Goal: Contribute content: Contribute content

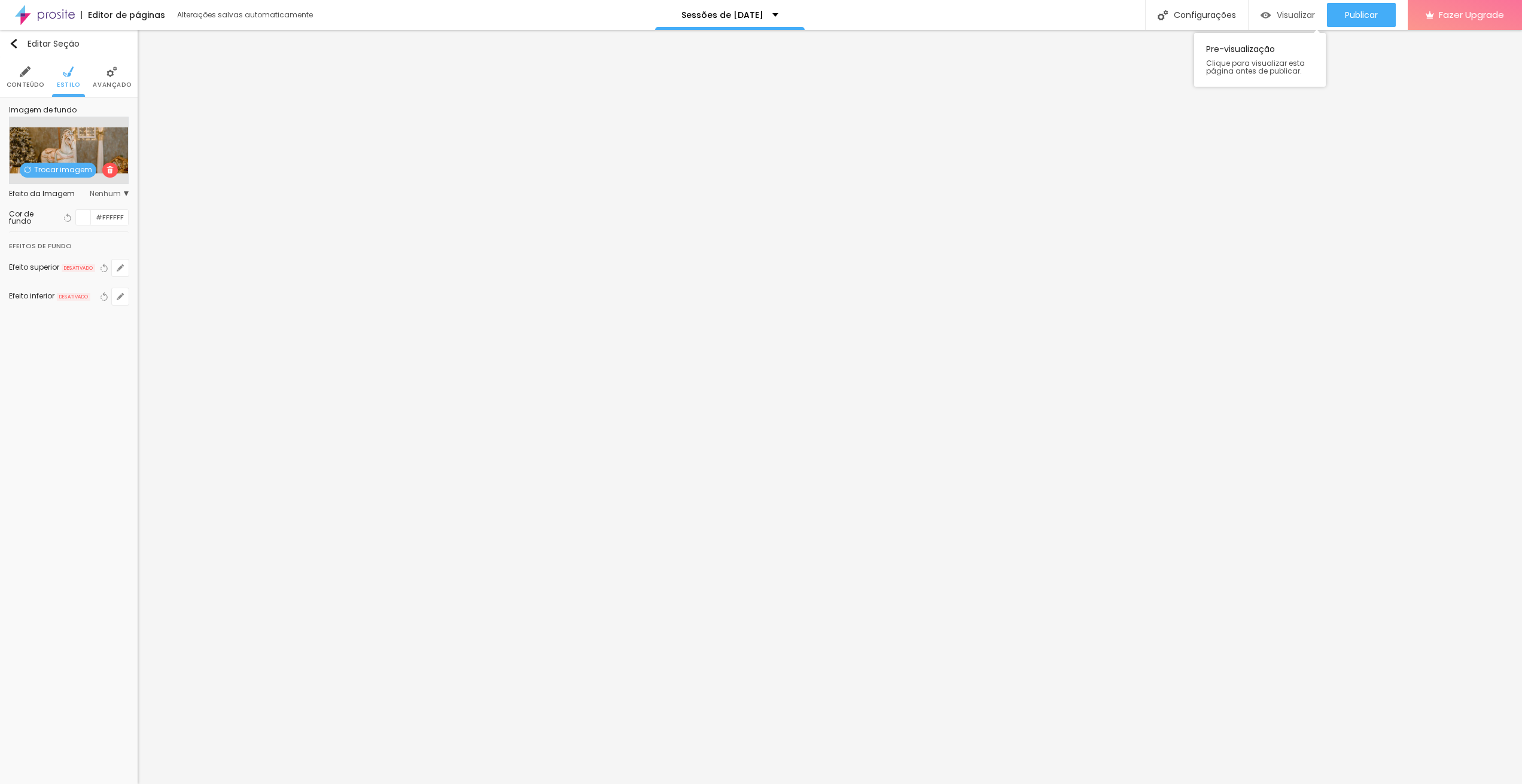
click at [1300, 12] on span "Visualizar" at bounding box center [1295, 15] width 38 height 9
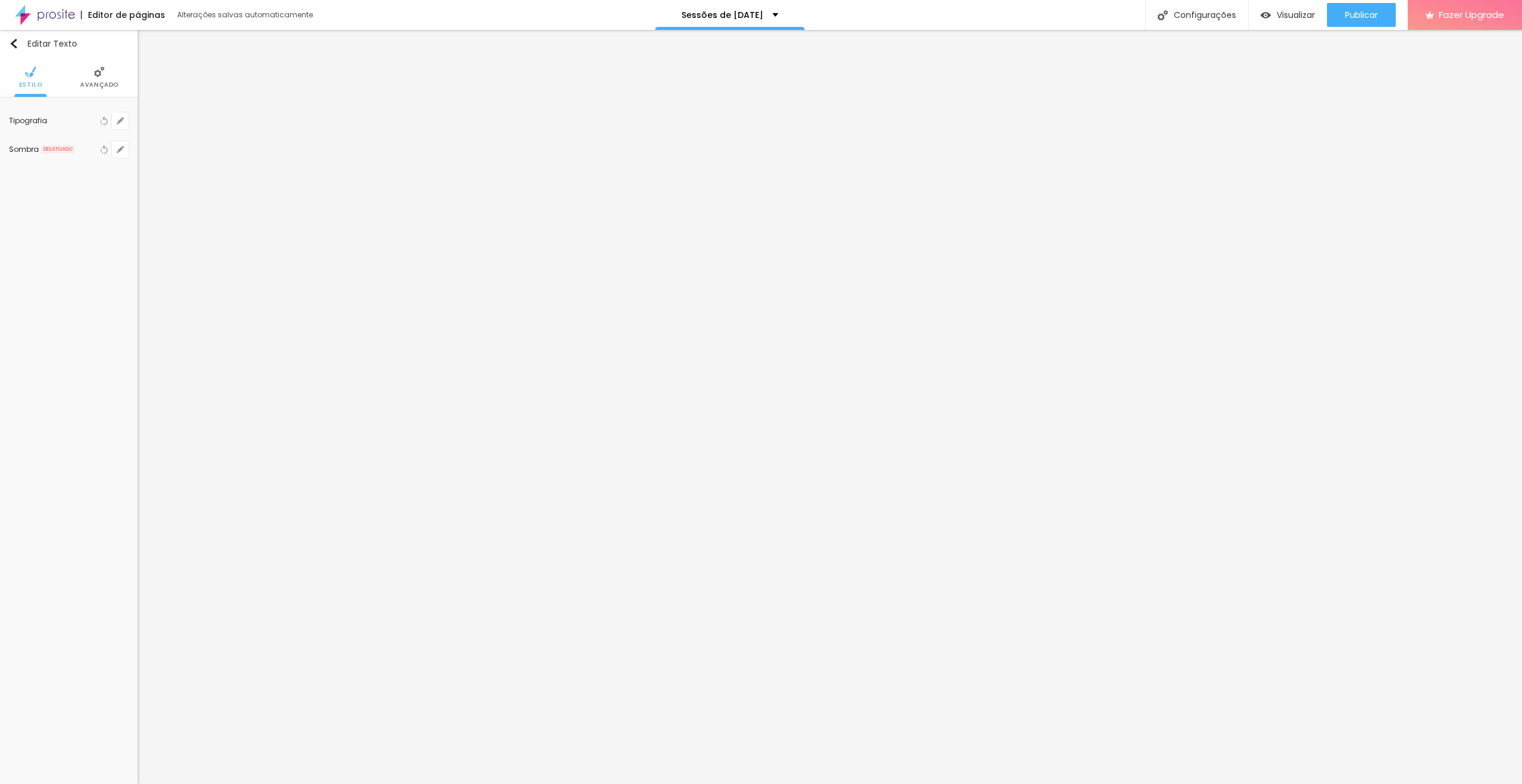
click at [107, 77] on li "Avançado" at bounding box center [99, 77] width 38 height 40
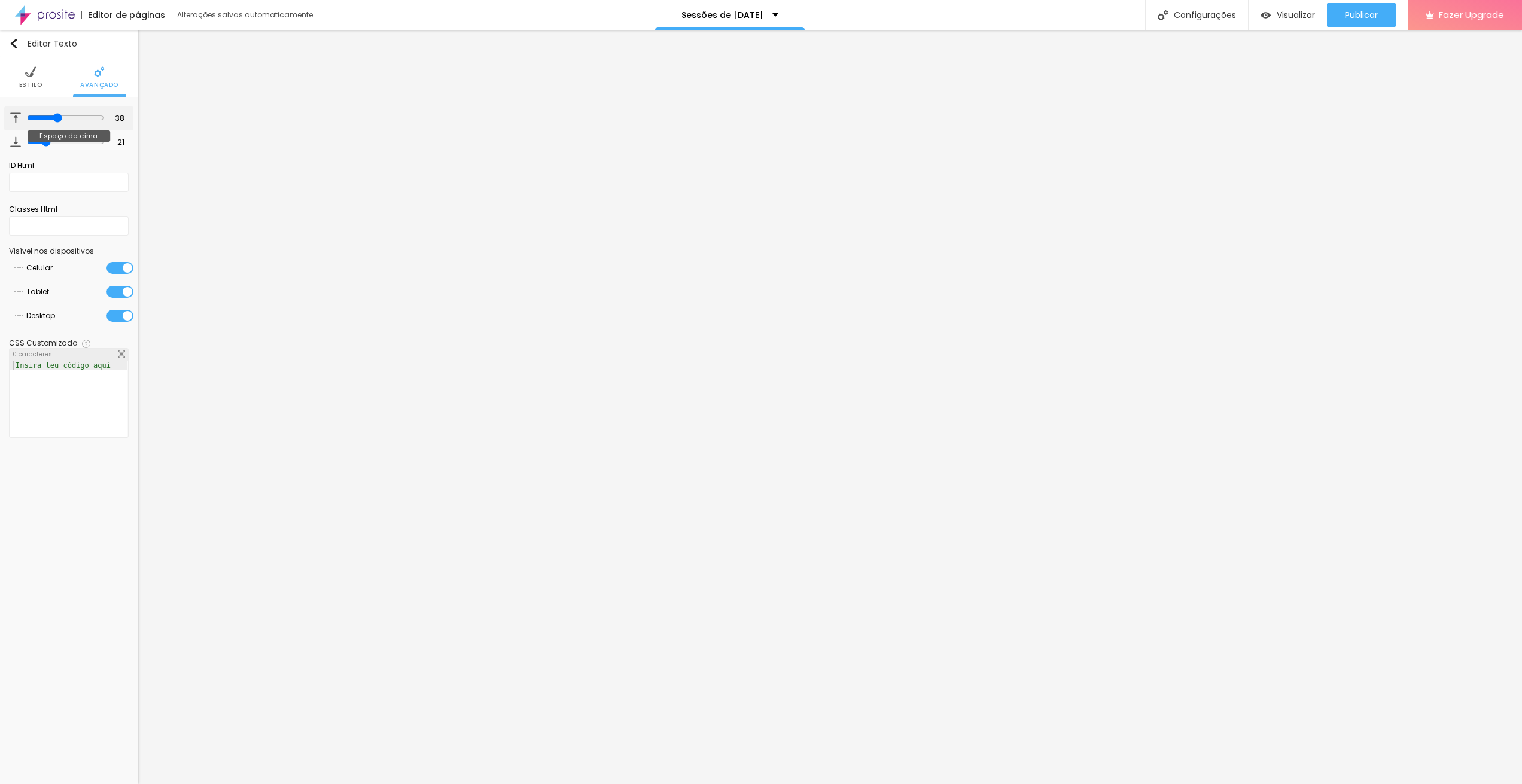
type input "33"
type input "32"
type input "27"
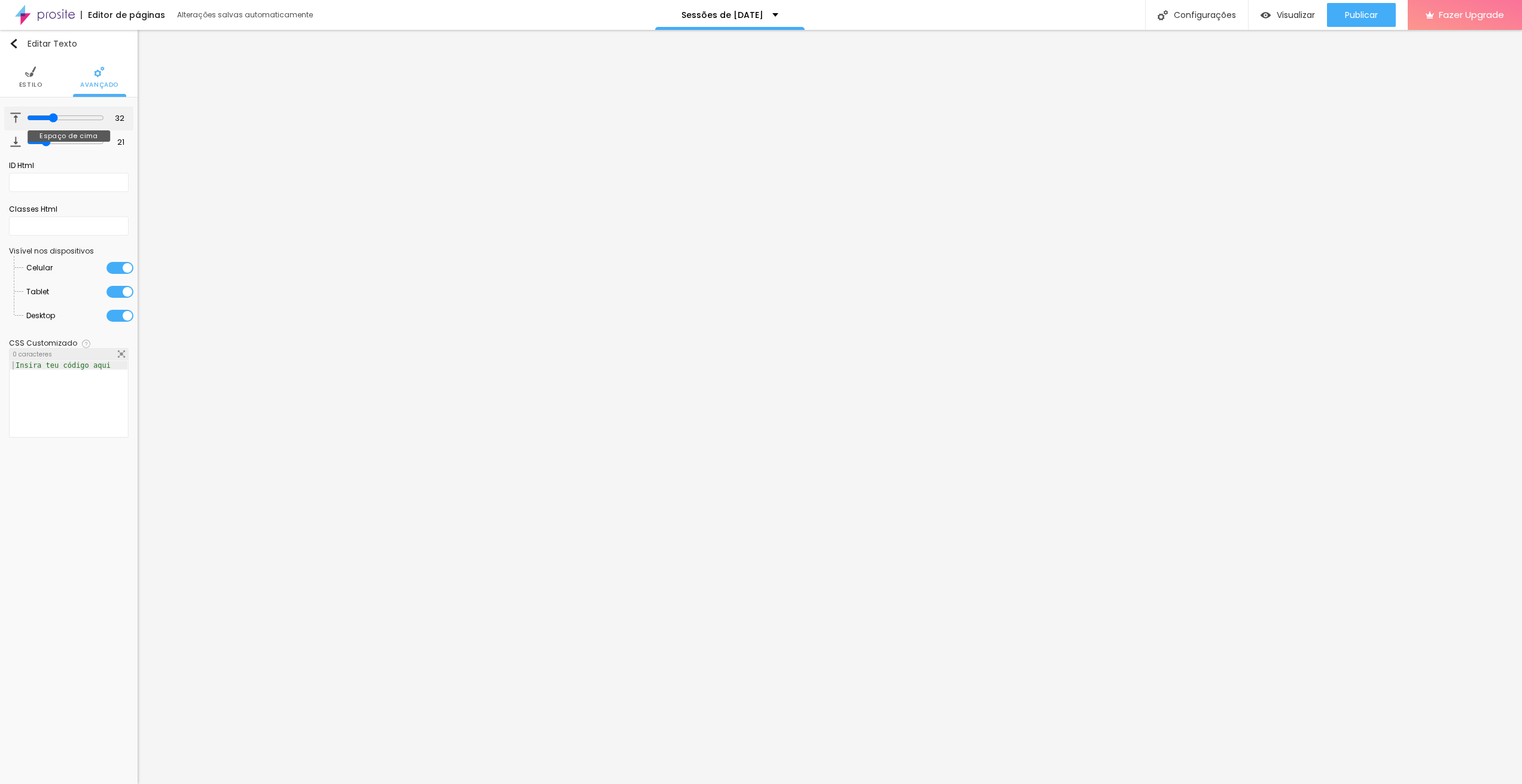
type input "27"
type input "28"
type input "29"
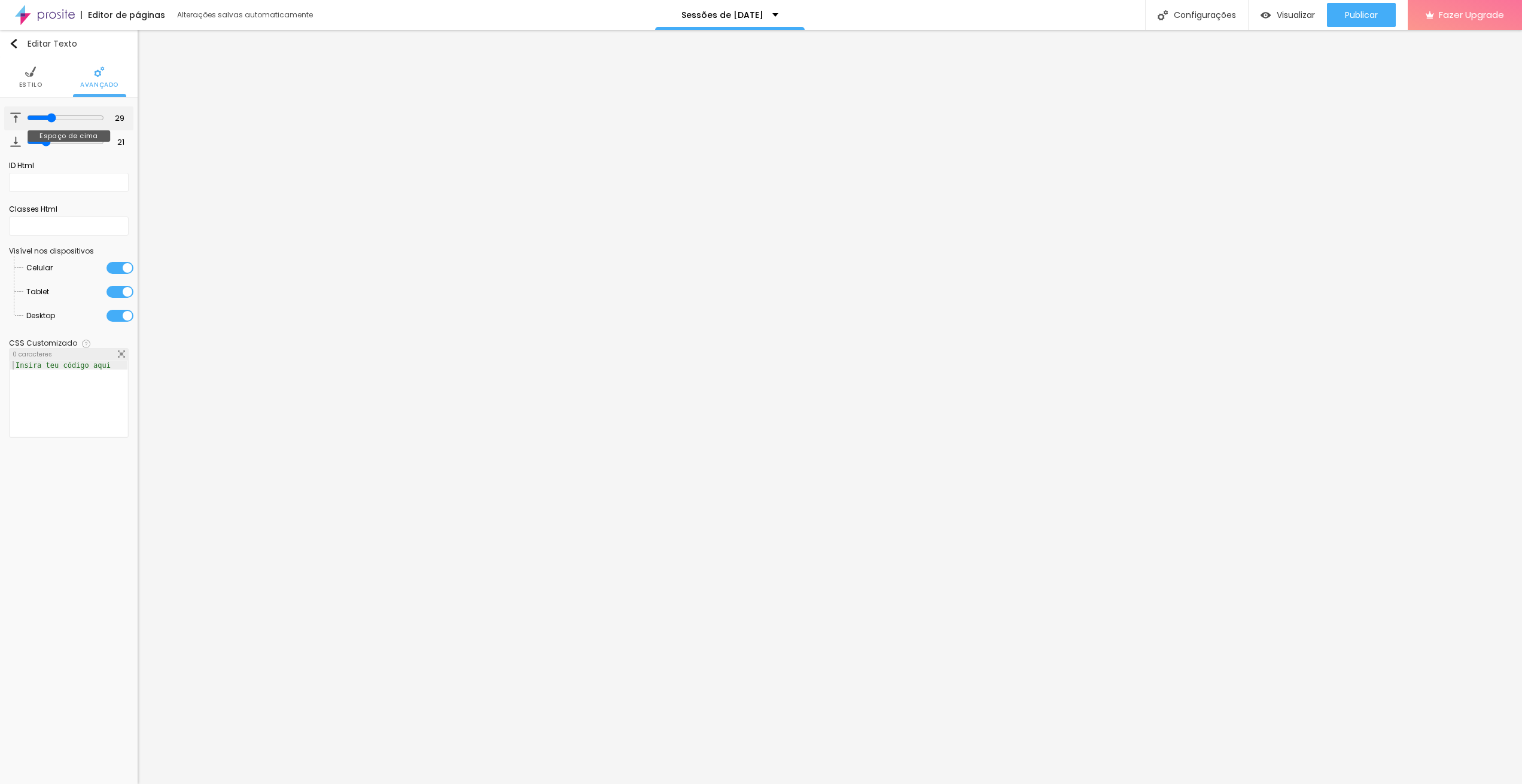
type input "32"
click at [51, 117] on input "range" at bounding box center [65, 118] width 81 height 6
click at [39, 78] on li "Estilo" at bounding box center [31, 77] width 23 height 40
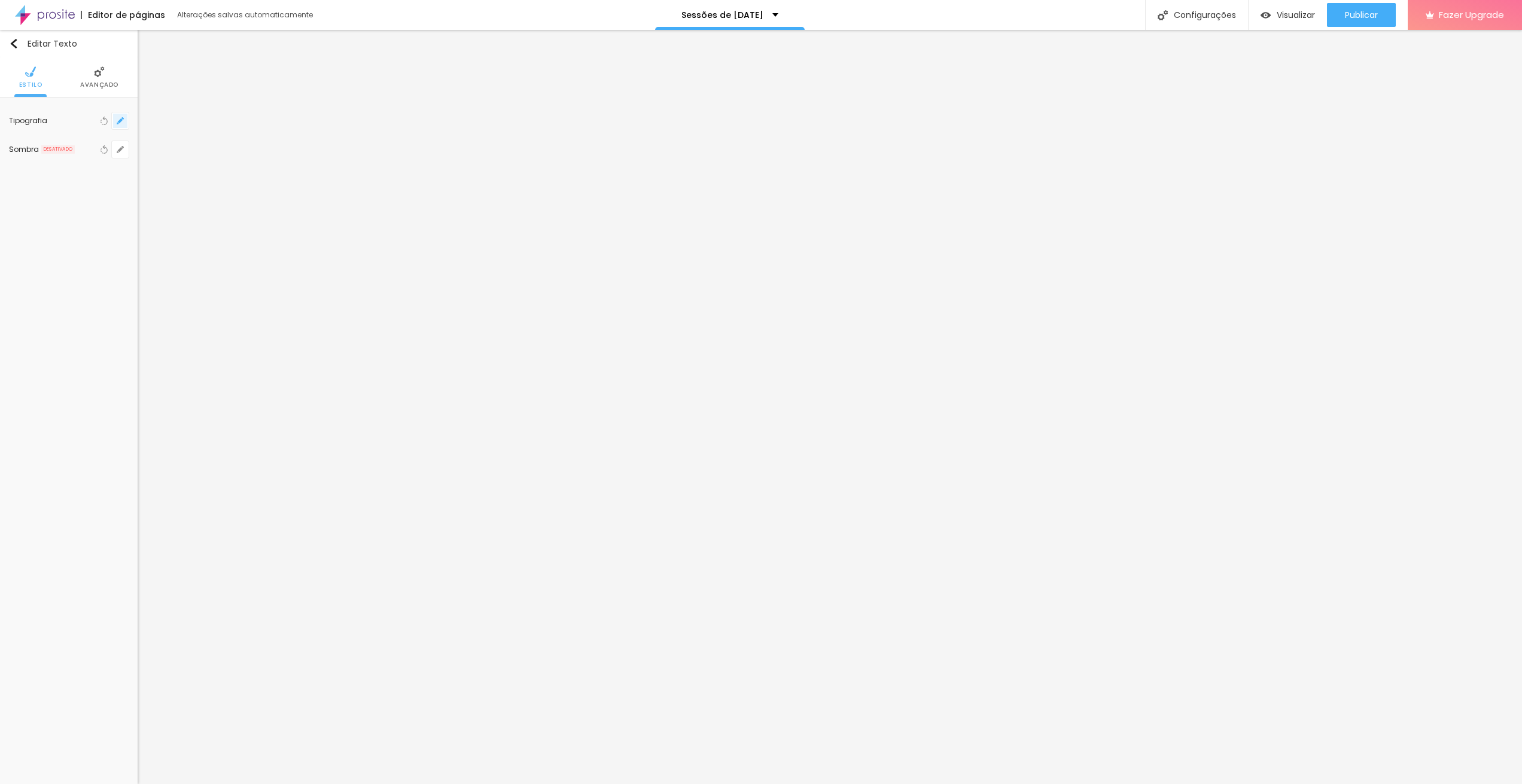
click at [116, 123] on button "button" at bounding box center [120, 120] width 16 height 16
type input "93"
type input "75"
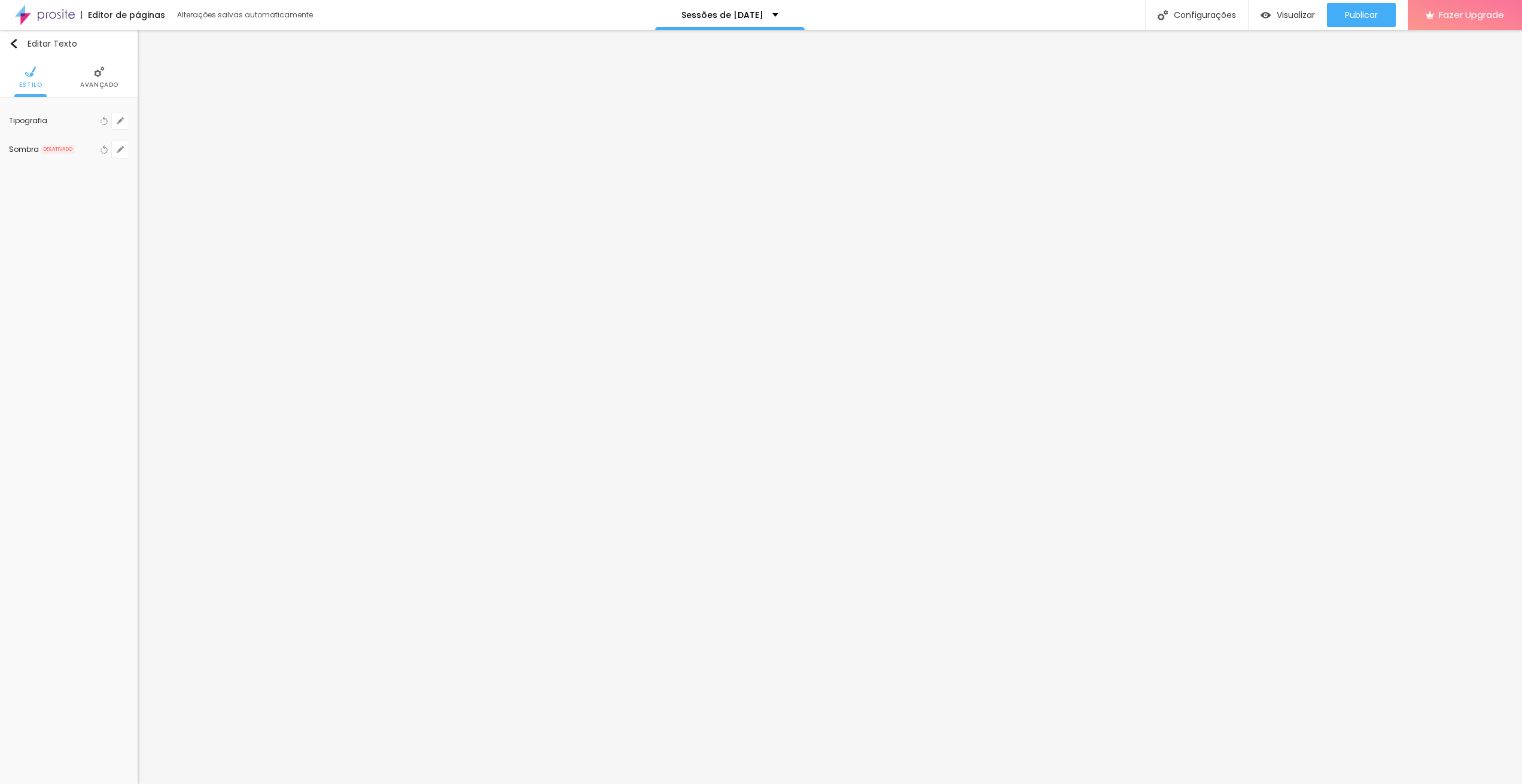
type input "62"
type input "61"
type input "63"
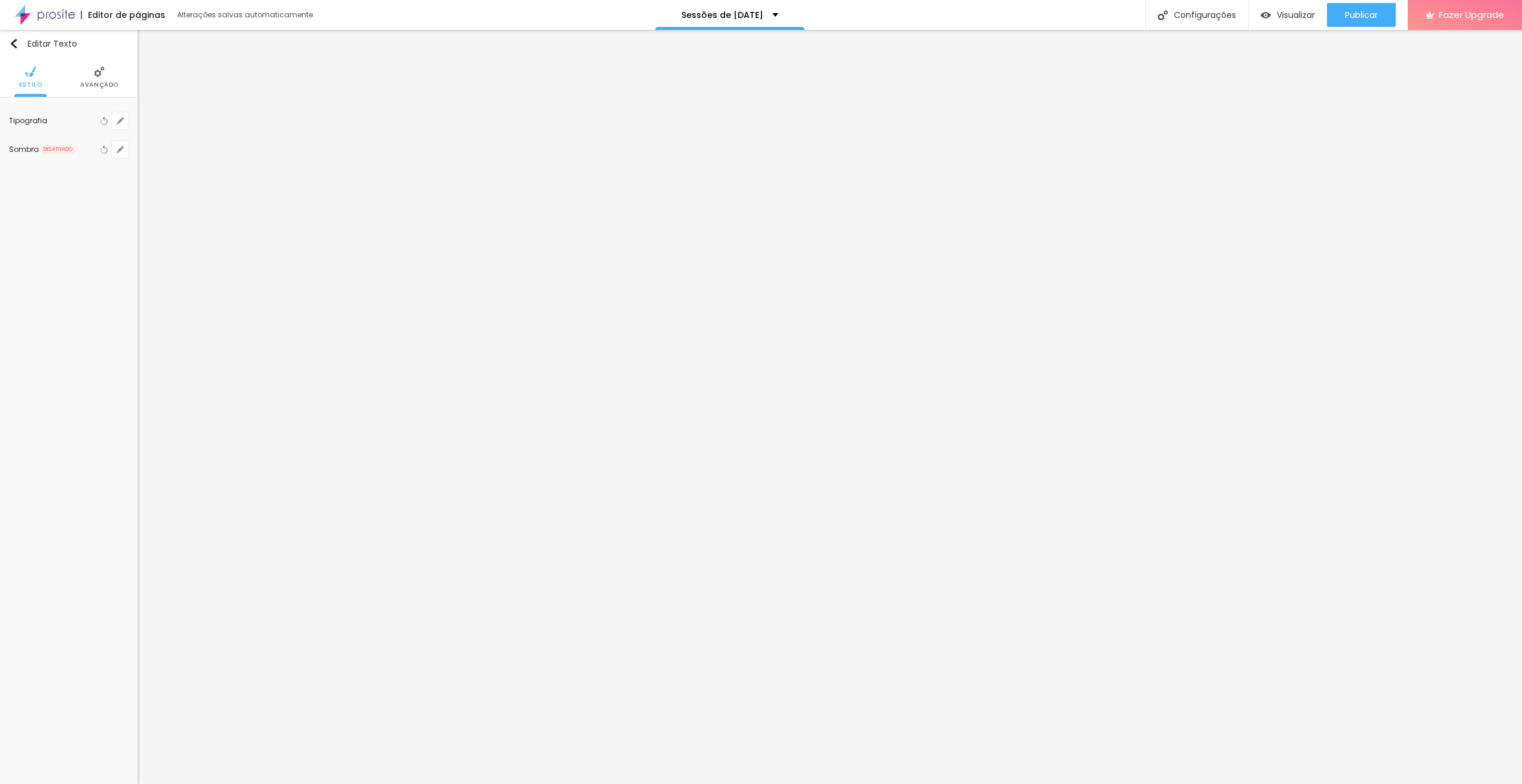
type input "63"
type input "70"
type input "72"
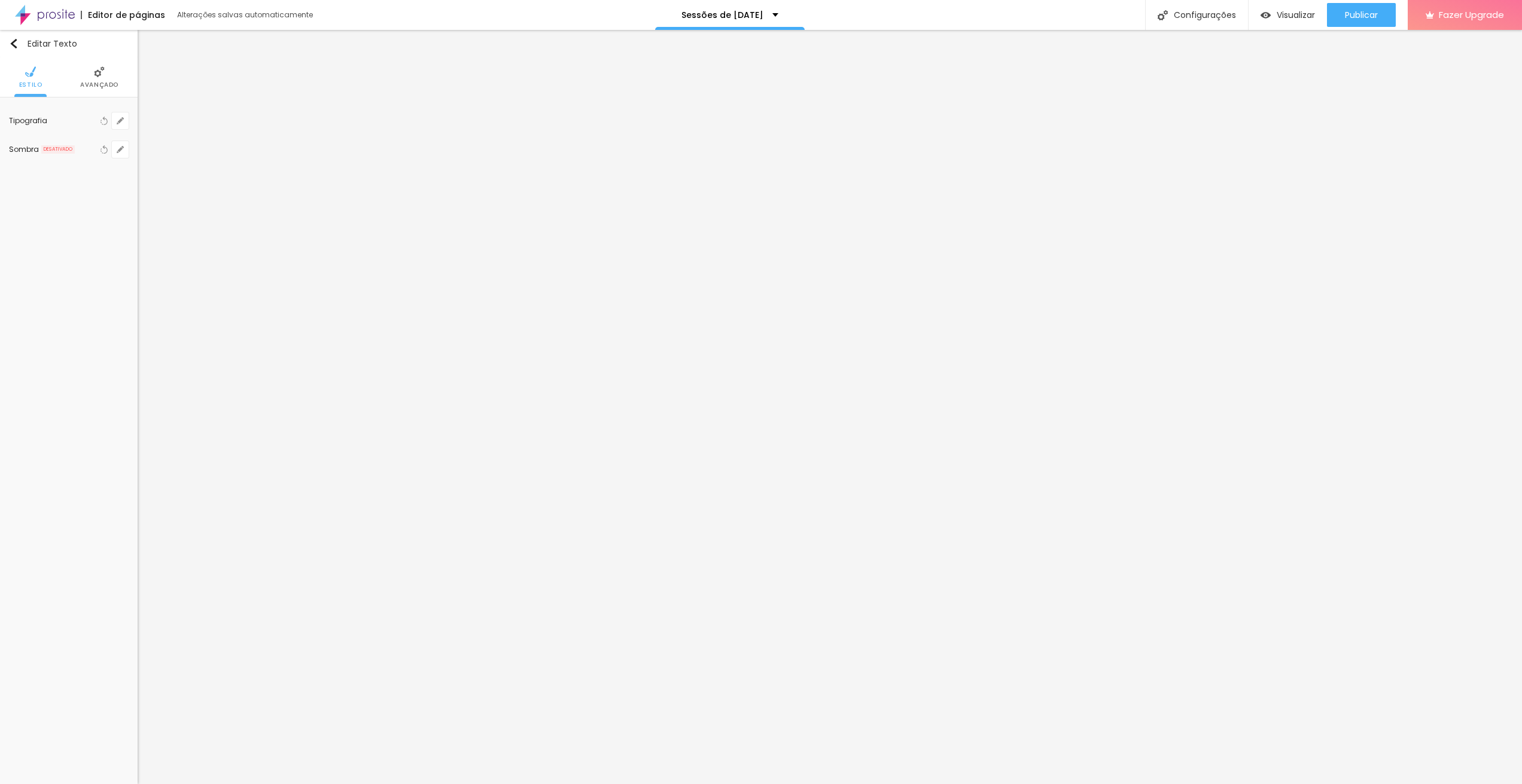
type input "73"
type input "74"
type input "76"
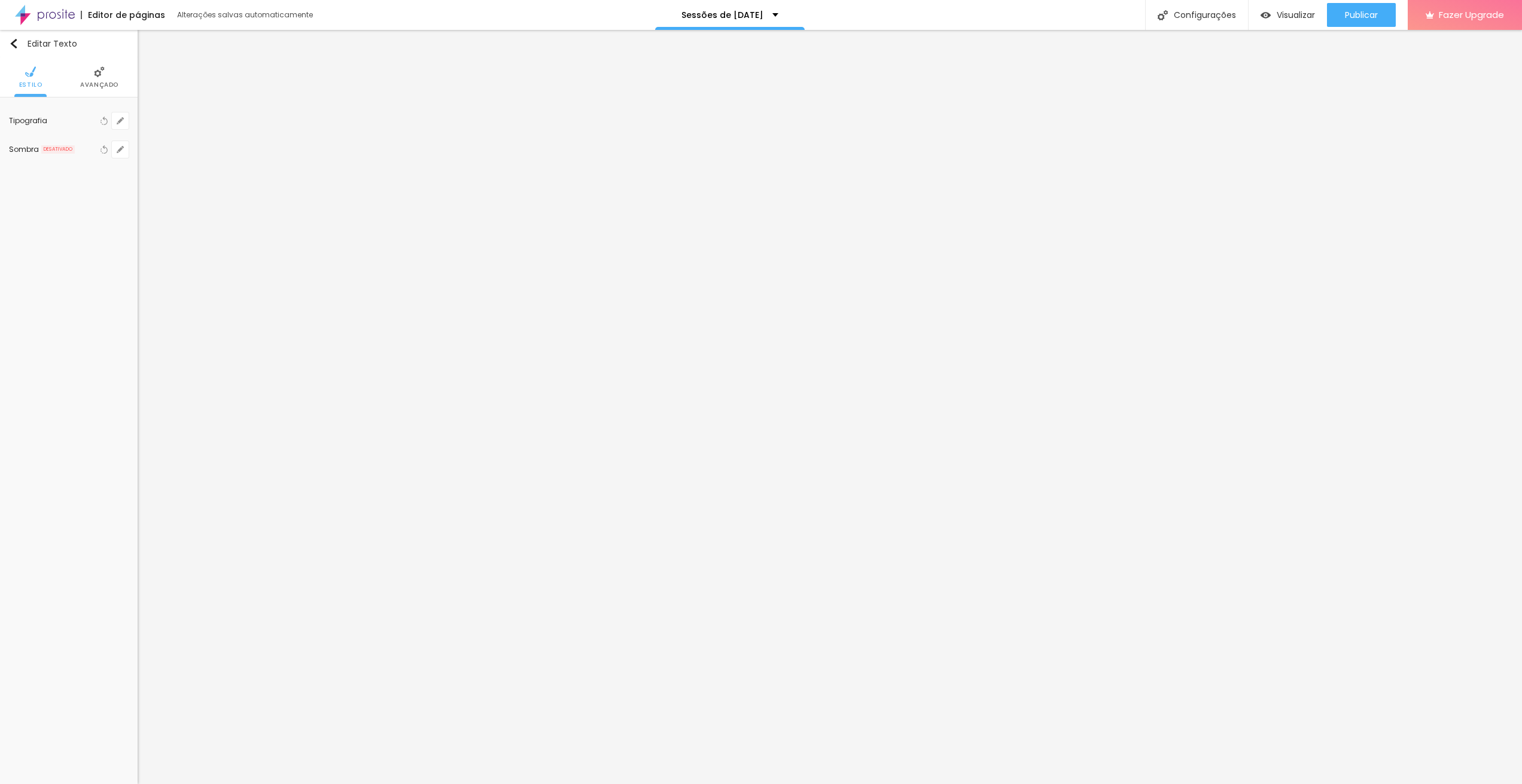
type input "76"
type input "78"
type input "79"
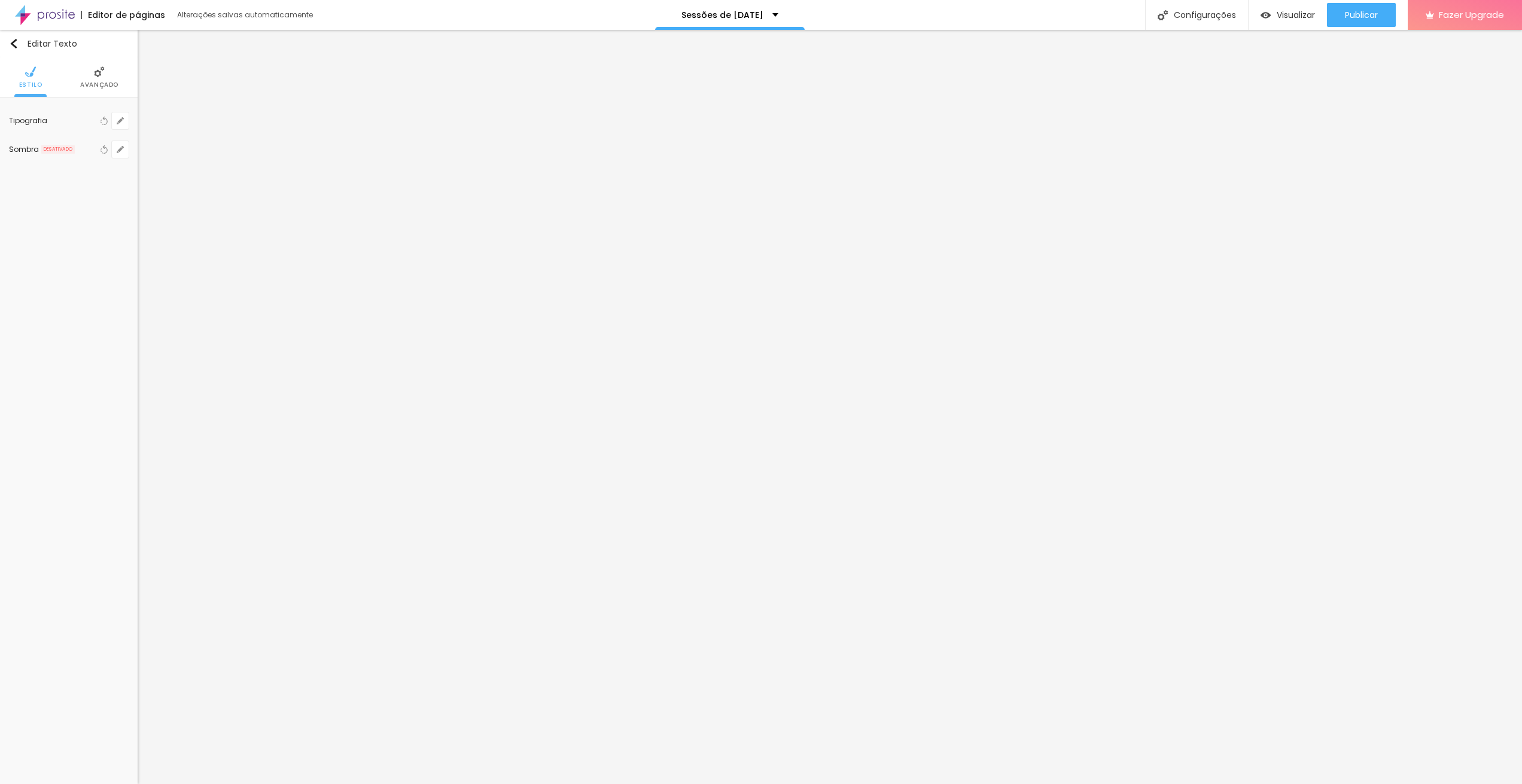
type input "80"
type input "81"
type input "82"
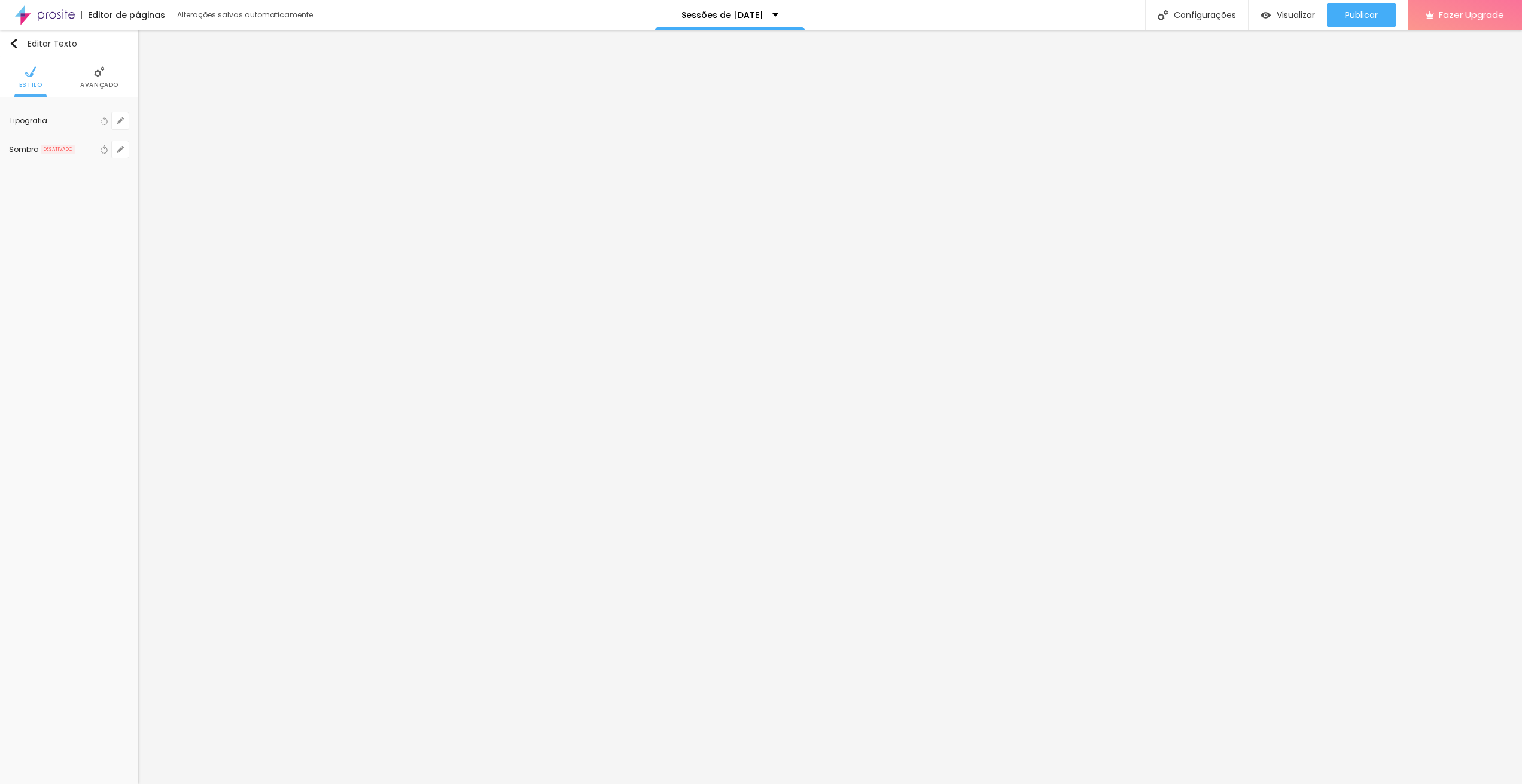
type input "82"
type input "84"
type input "86"
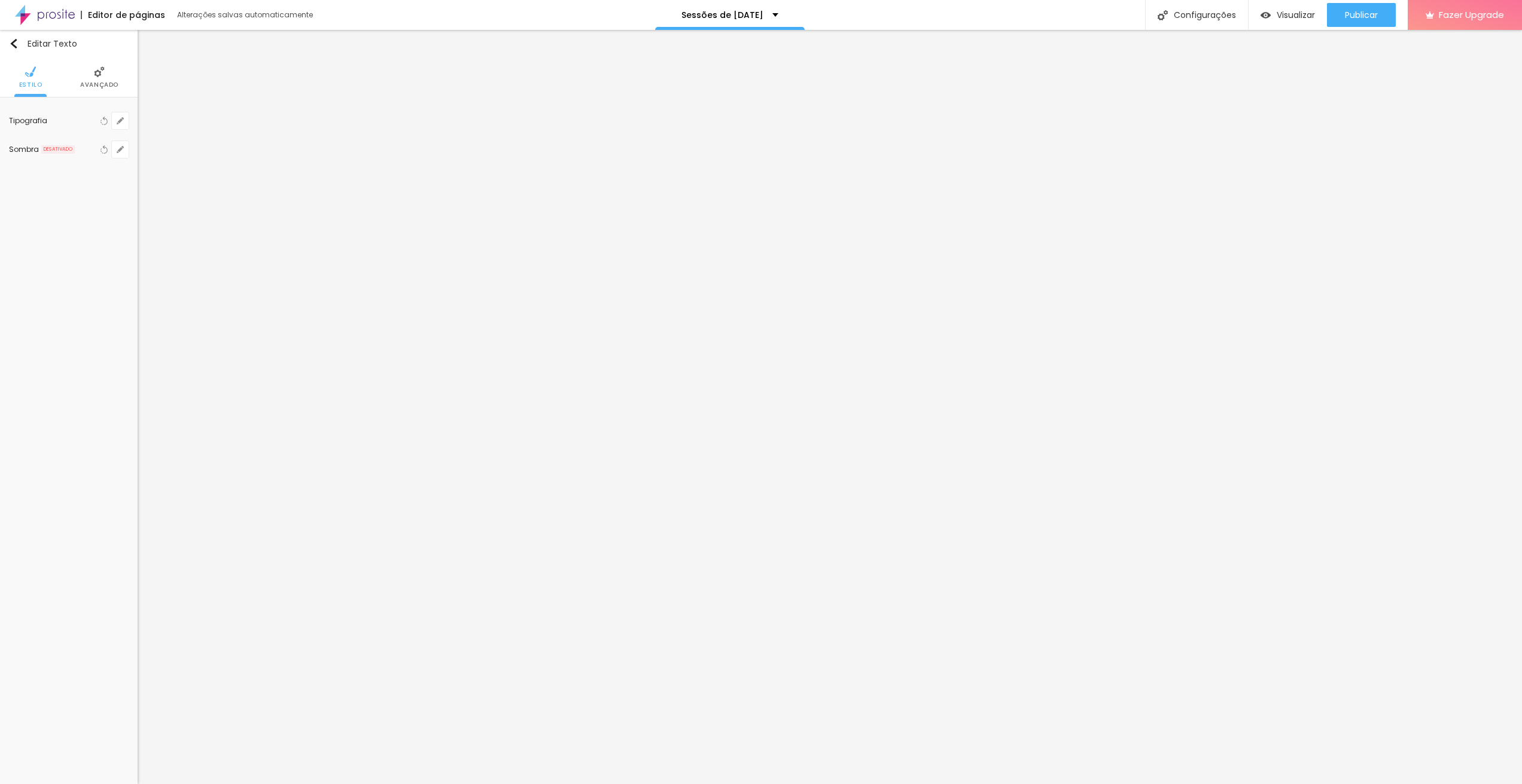
type input "87"
type input "88"
type input "89"
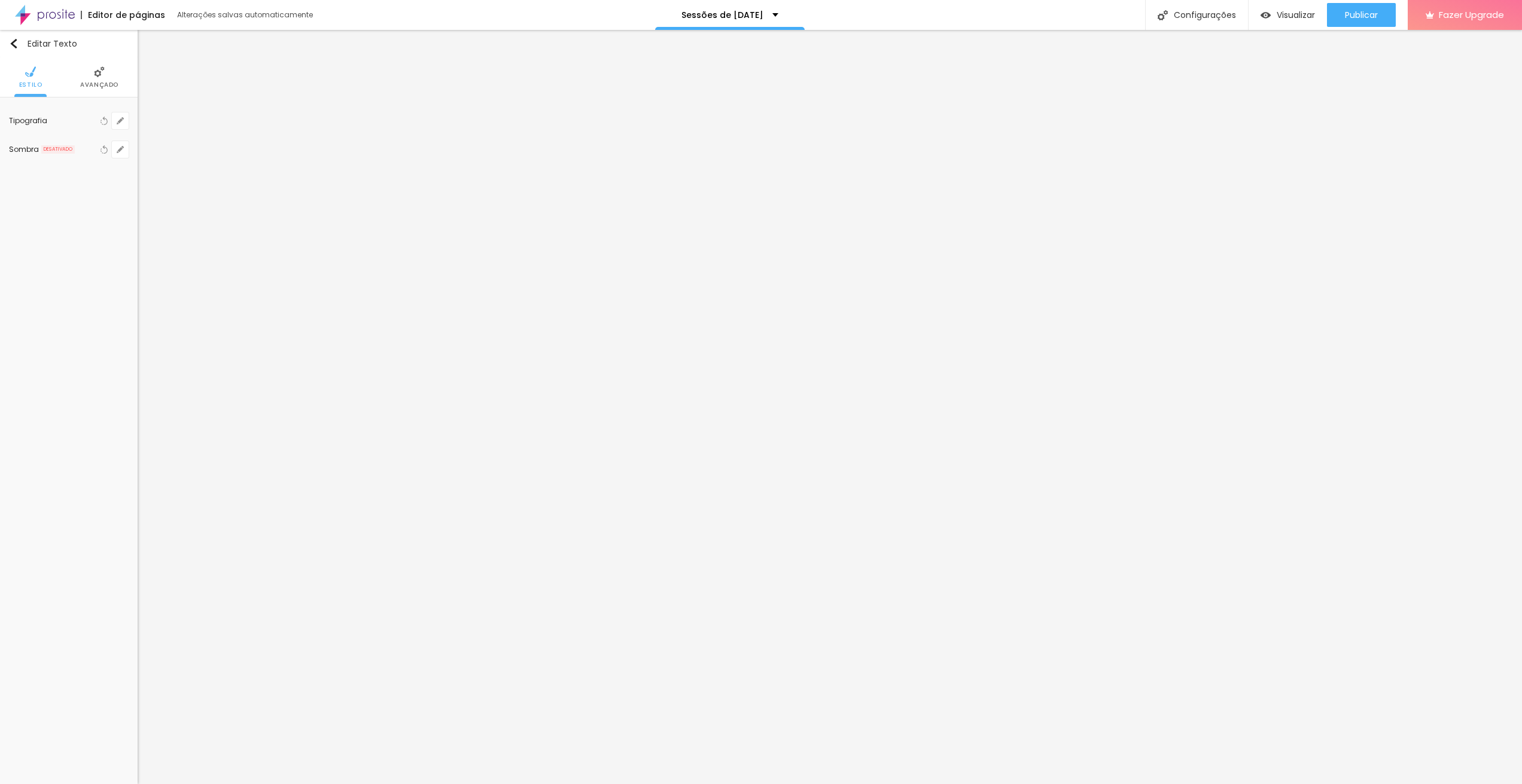
type input "89"
type input "91"
type input "94"
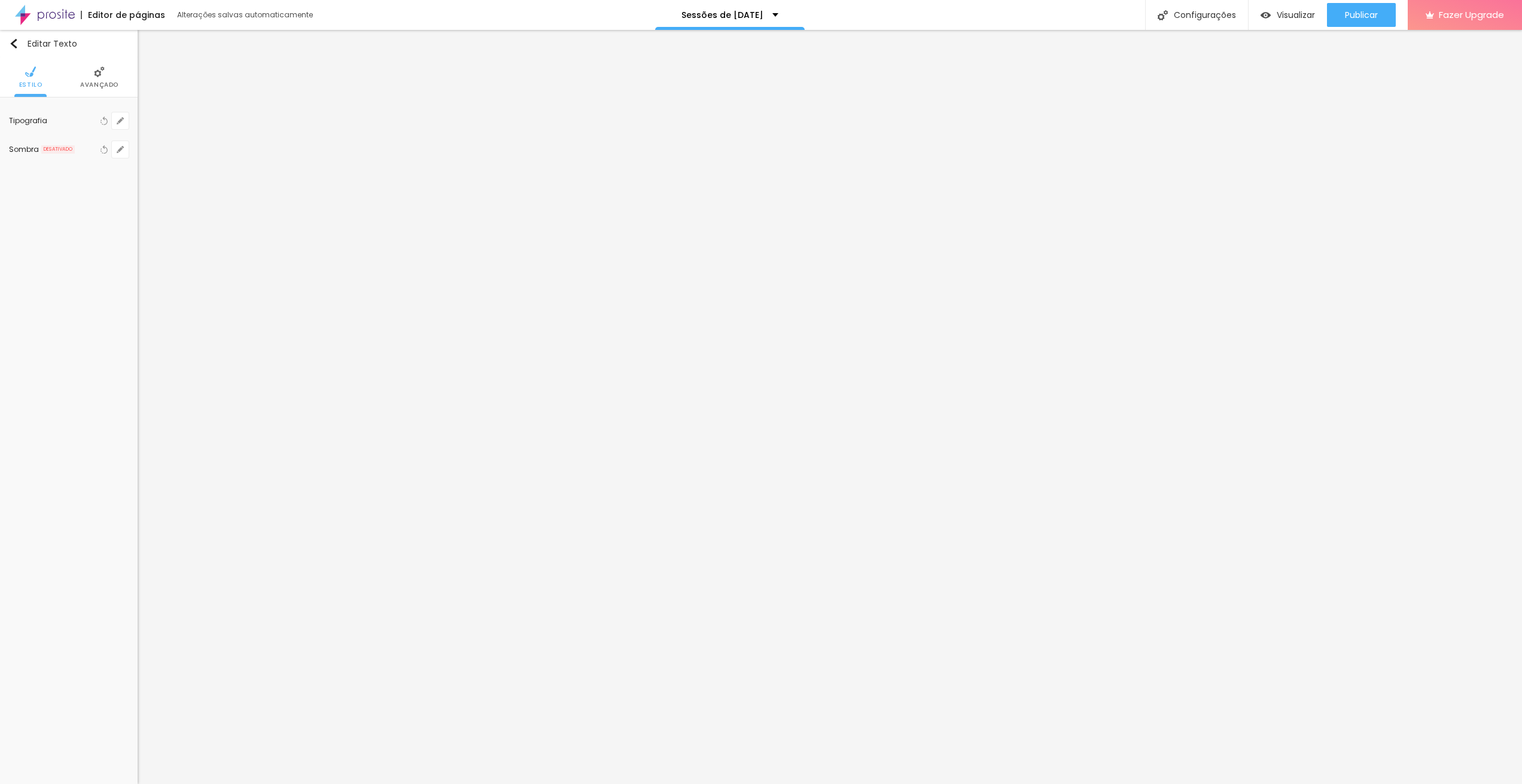
type input "98"
type input "100"
drag, startPoint x: 234, startPoint y: 201, endPoint x: 248, endPoint y: 202, distance: 14.0
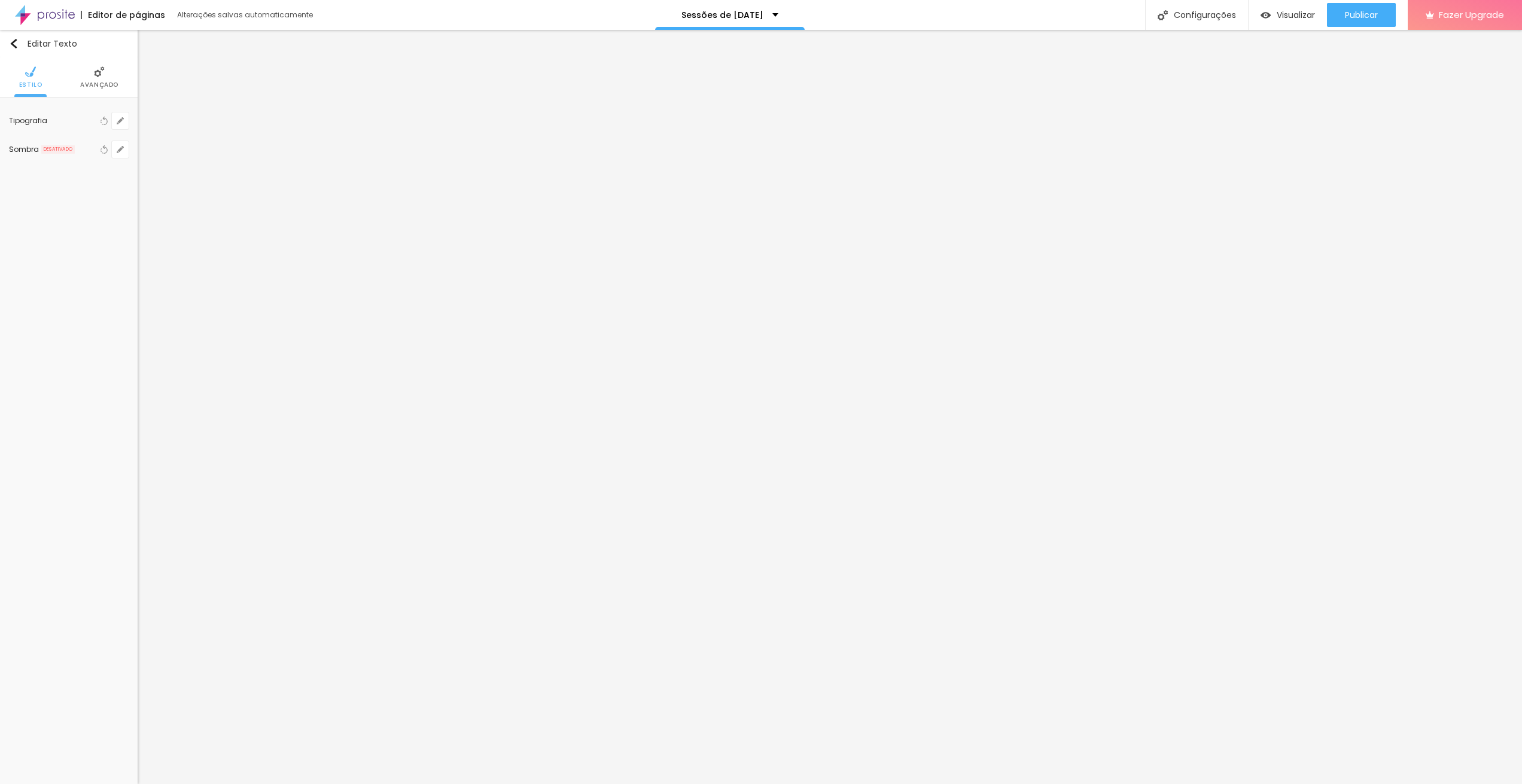
click at [952, 783] on div at bounding box center [761, 784] width 1522 height 0
click at [124, 121] on button "button" at bounding box center [120, 120] width 16 height 16
click at [129, 783] on select "AbrilFatface-Regular Actor-Regular Alegreya AlegreyaBlack [PERSON_NAME] [PERSON…" at bounding box center [64, 797] width 129 height 12
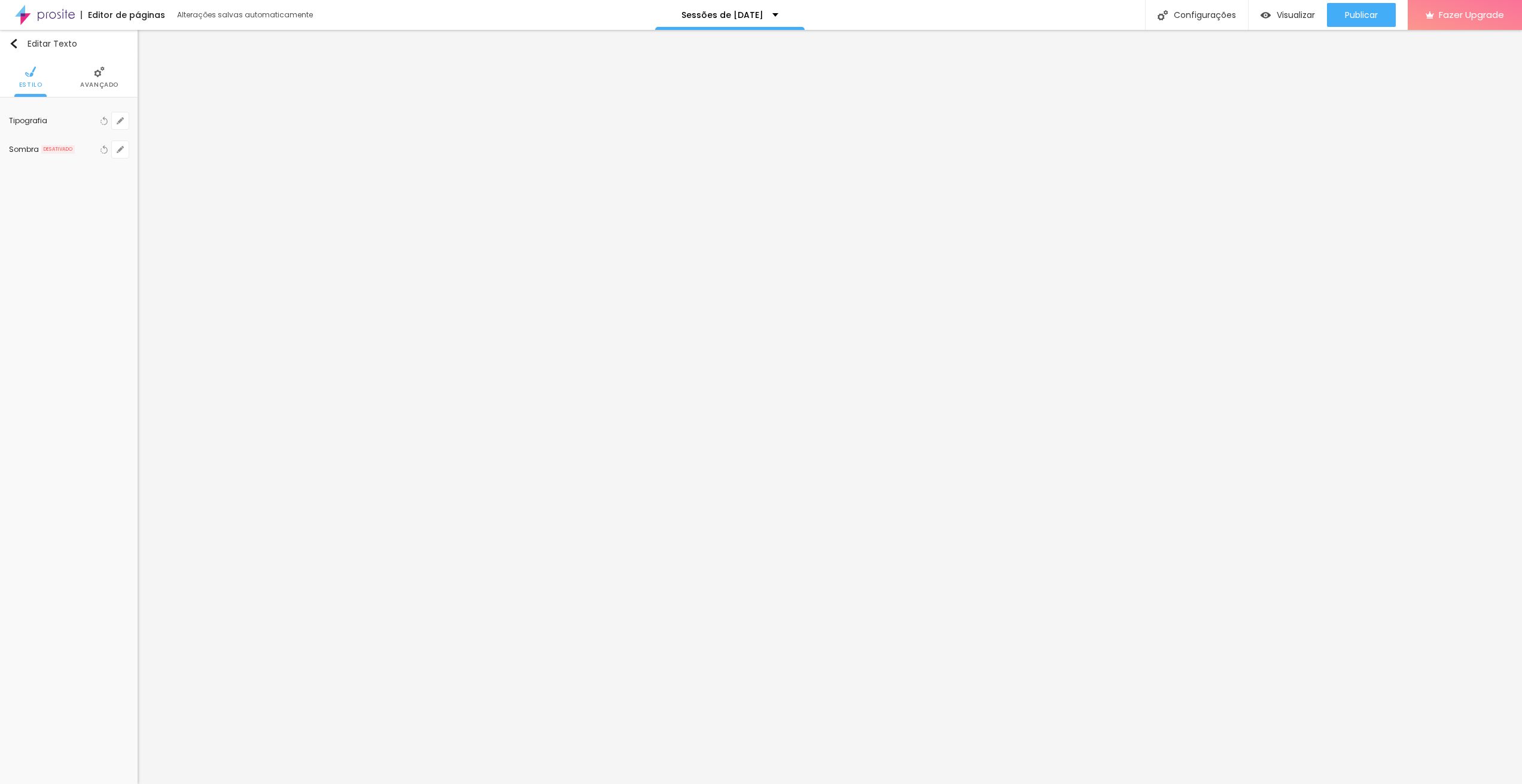
select select "RalewayMedium"
click at [127, 783] on select "AbrilFatface-Regular Actor-Regular Alegreya AlegreyaBlack [PERSON_NAME] [PERSON…" at bounding box center [64, 797] width 129 height 12
click at [209, 783] on div at bounding box center [761, 784] width 1522 height 0
click at [123, 126] on button "button" at bounding box center [120, 120] width 16 height 16
click at [129, 783] on select "AbrilFatface-Regular Actor-Regular Alegreya AlegreyaBlack [PERSON_NAME] [PERSON…" at bounding box center [64, 797] width 129 height 12
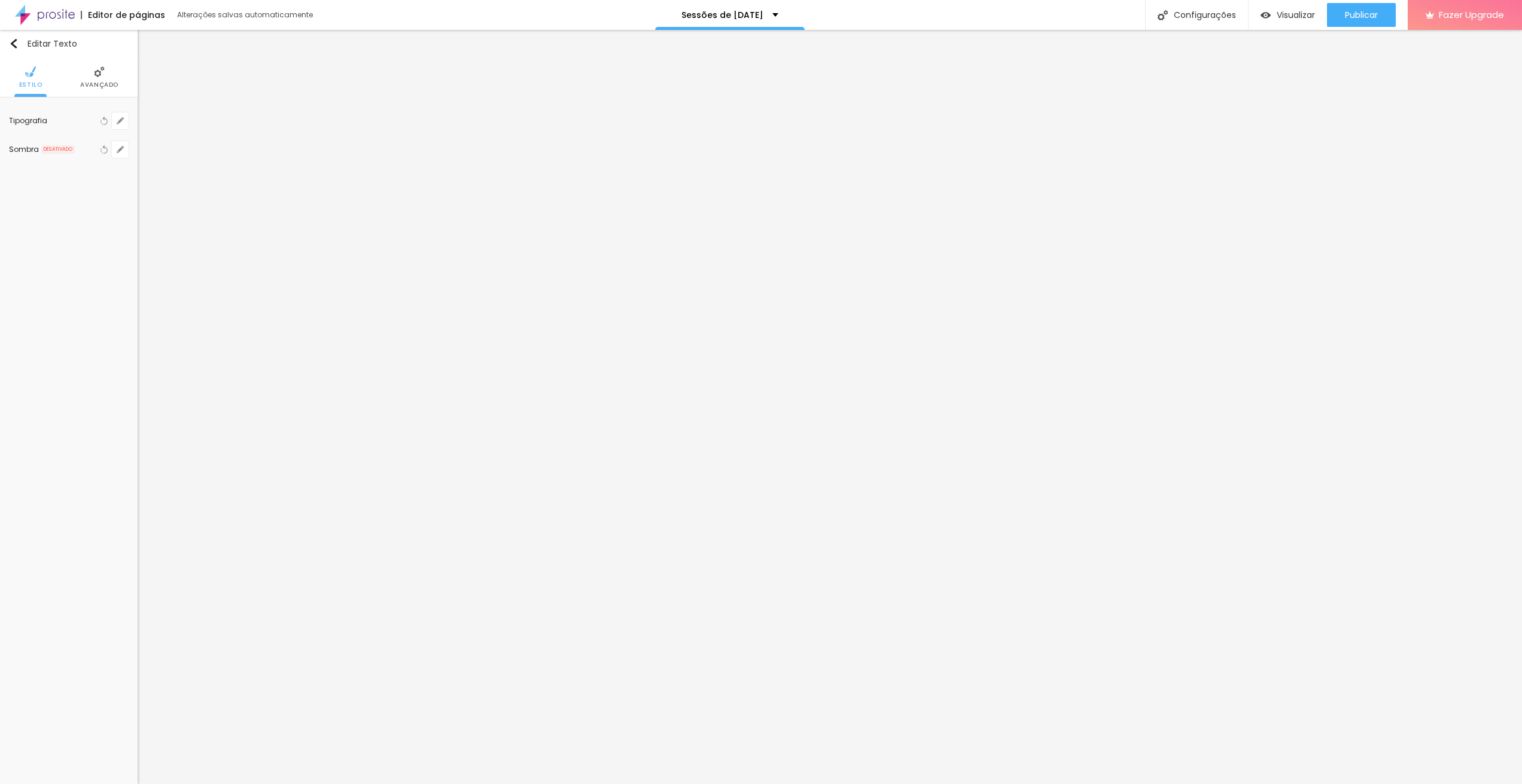
click at [127, 783] on select "AbrilFatface-Regular Actor-Regular Alegreya AlegreyaBlack [PERSON_NAME] [PERSON…" at bounding box center [64, 797] width 129 height 12
click at [129, 783] on select "AbrilFatface-Regular Actor-Regular Alegreya AlegreyaBlack [PERSON_NAME] [PERSON…" at bounding box center [64, 797] width 129 height 12
select select "Tangerine-Regular"
click at [127, 783] on select "AbrilFatface-Regular Actor-Regular Alegreya AlegreyaBlack [PERSON_NAME] [PERSON…" at bounding box center [64, 797] width 129 height 12
type input "96"
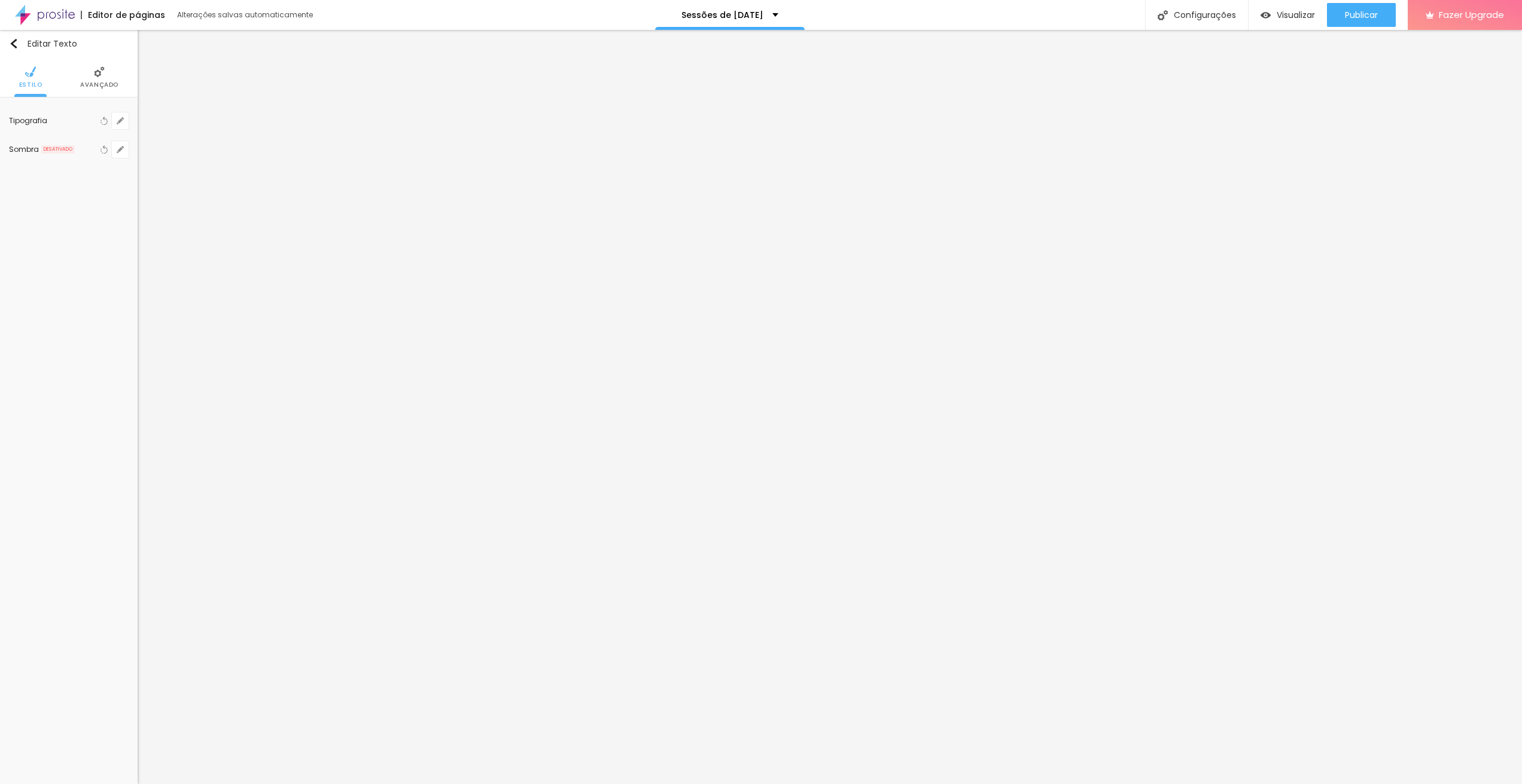
type input "96"
type input "75"
type input "76"
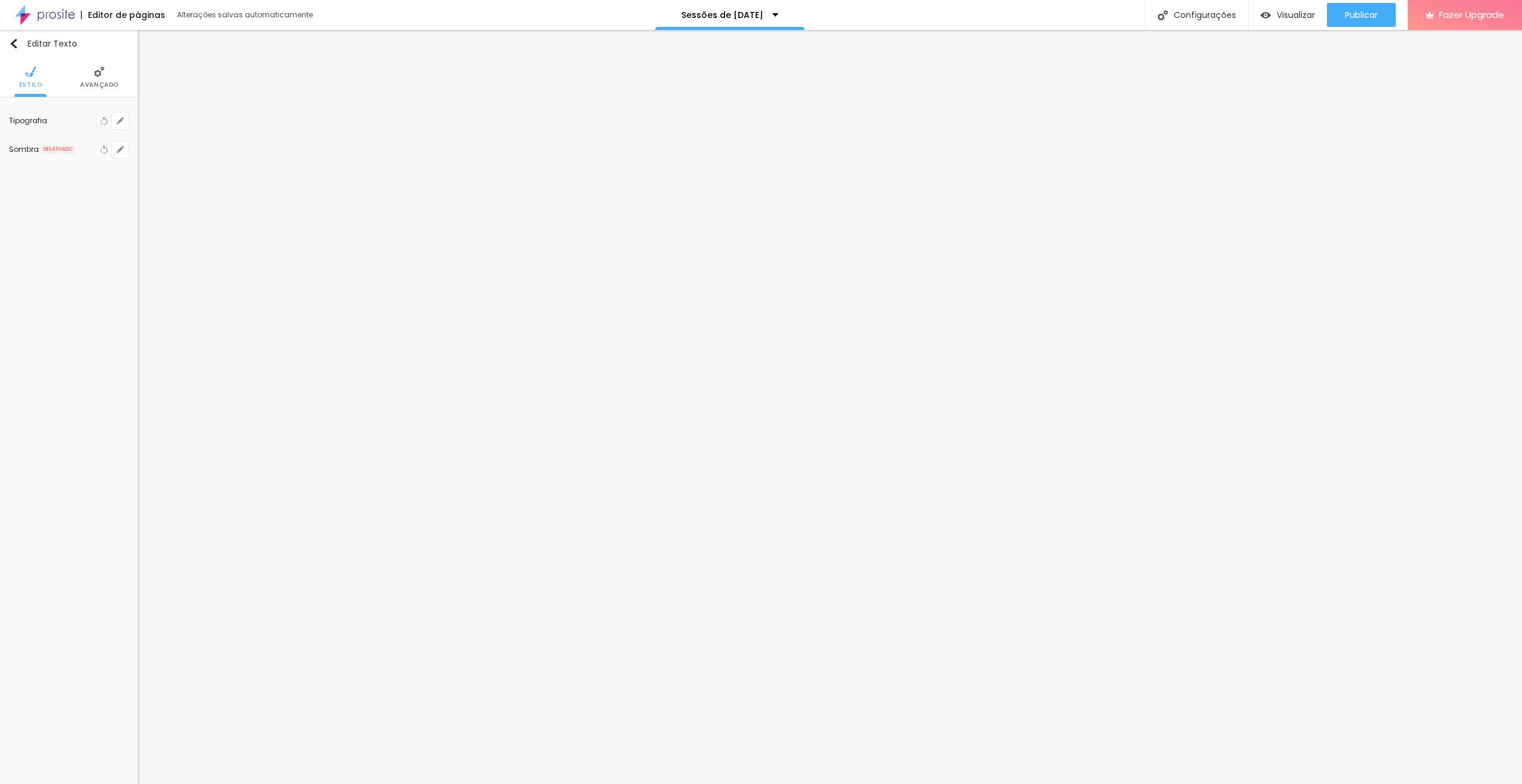
type input "78"
type input "88"
type input "91"
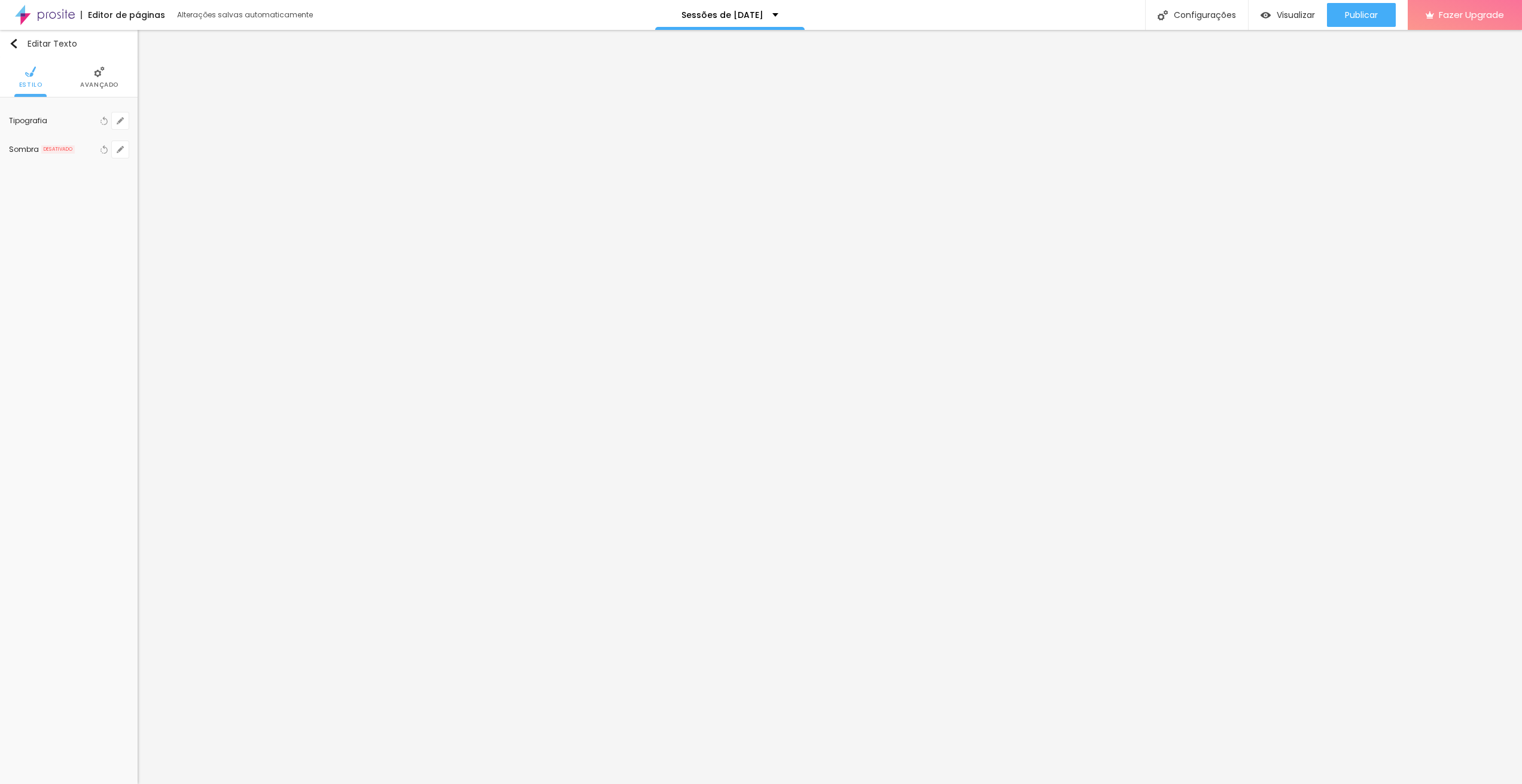
type input "91"
type input "100"
drag, startPoint x: 242, startPoint y: 203, endPoint x: 356, endPoint y: 201, distance: 114.0
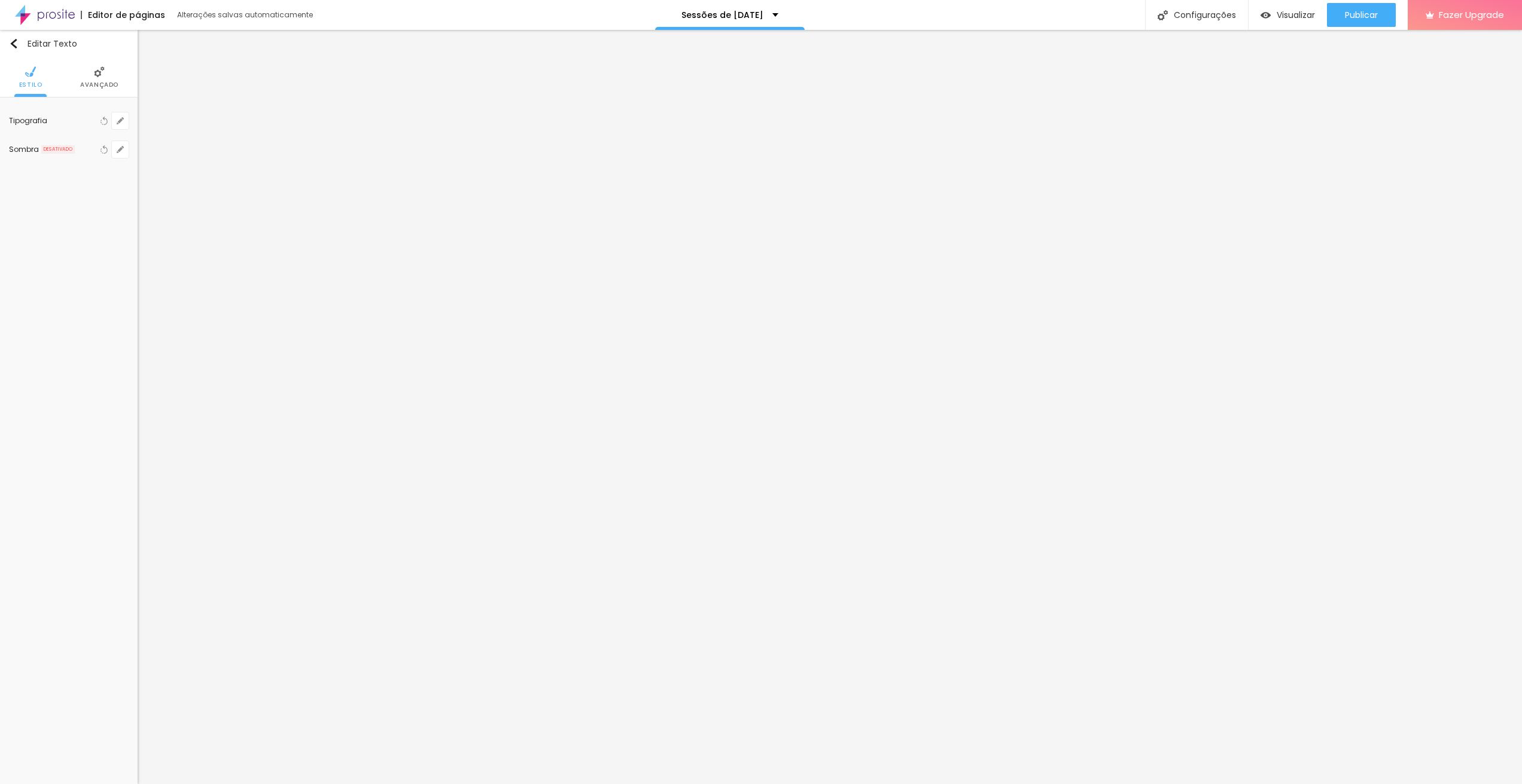
type input "1.2"
type input "1.3"
type input "1.6"
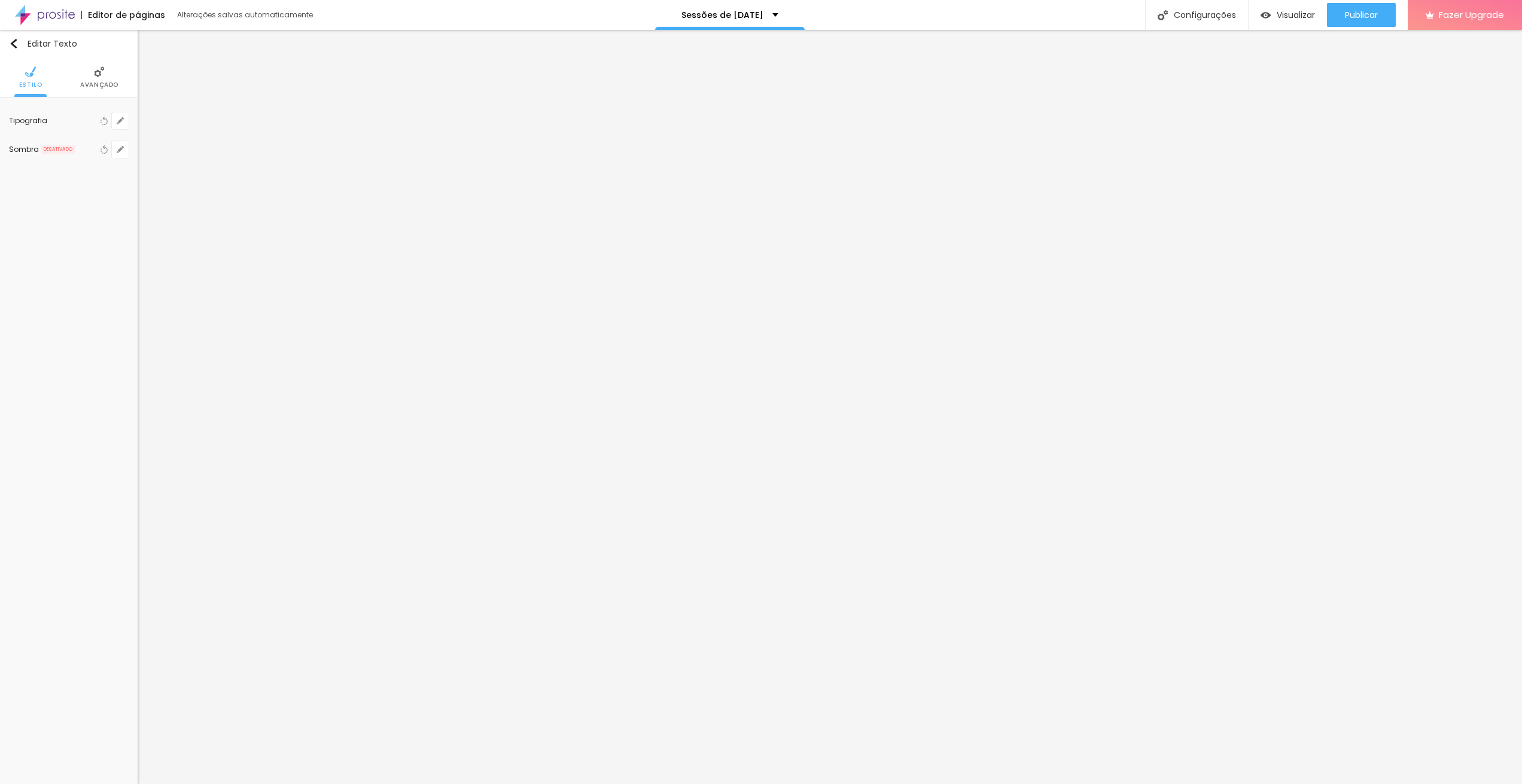
type input "1.6"
type input "2.7"
type input "3"
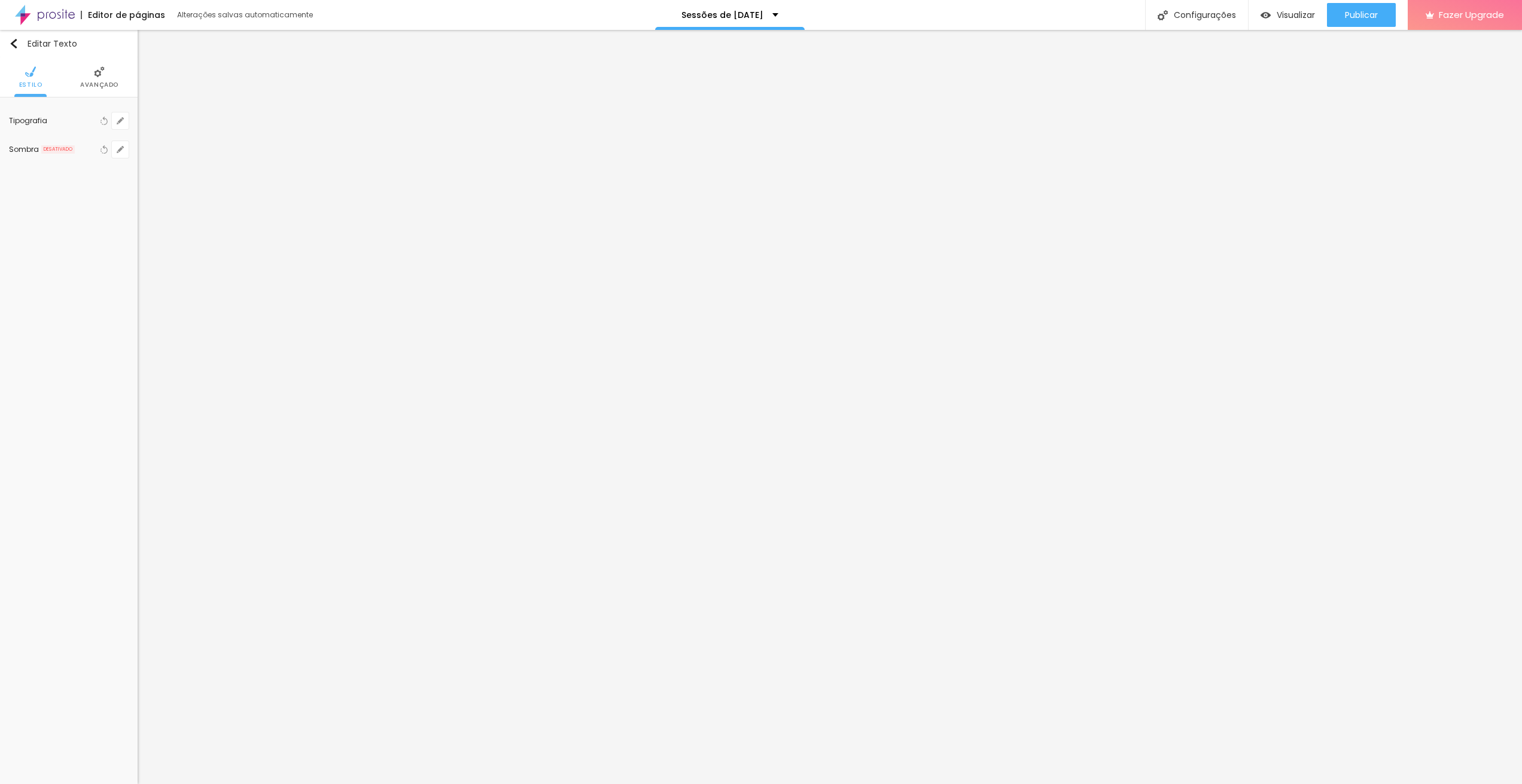
type input "3.9"
type input "4.1"
type input "4.6"
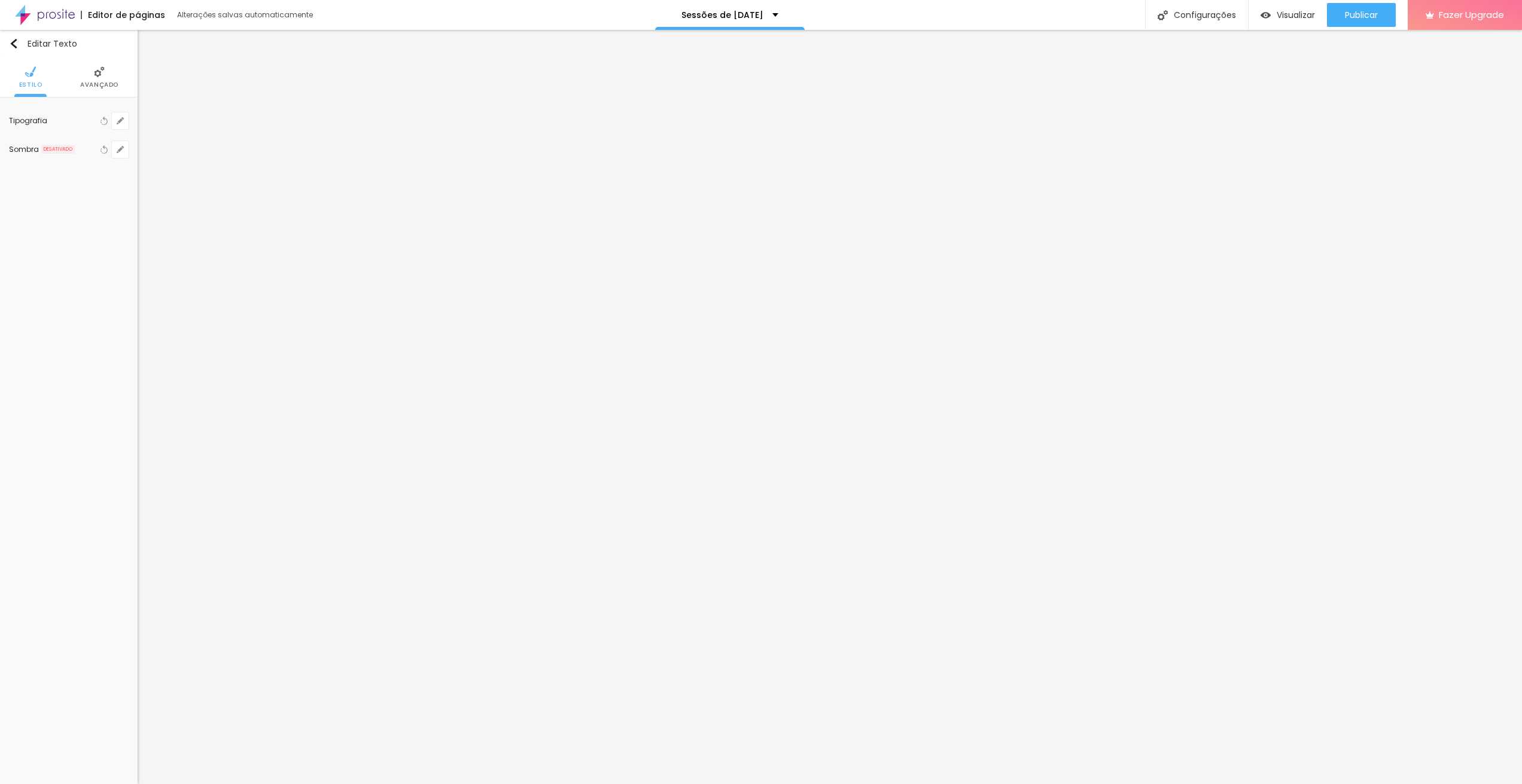
type input "4.6"
type input "4.8"
type input "5.1"
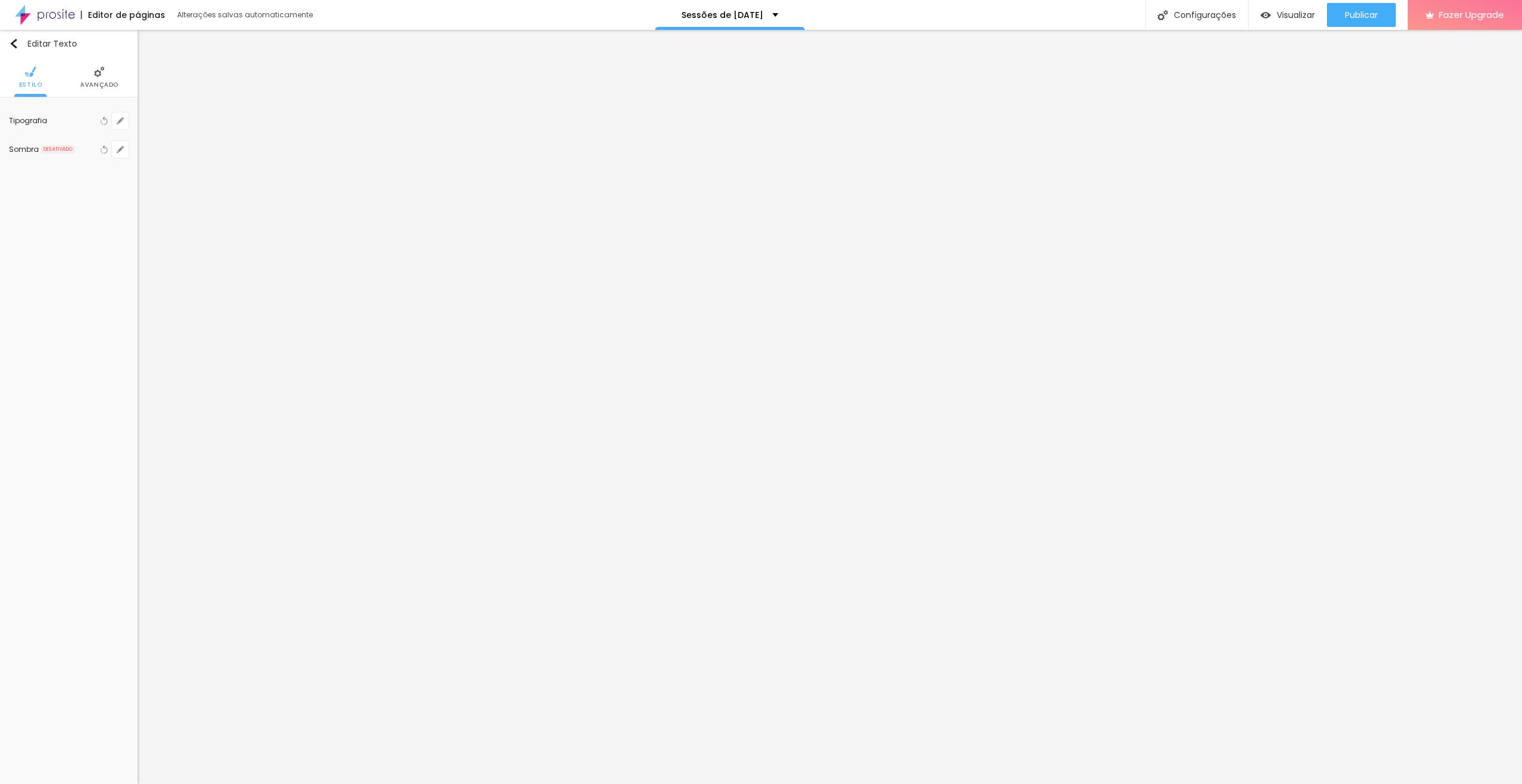
type input "5.4"
type input "5.6"
type input "5.7"
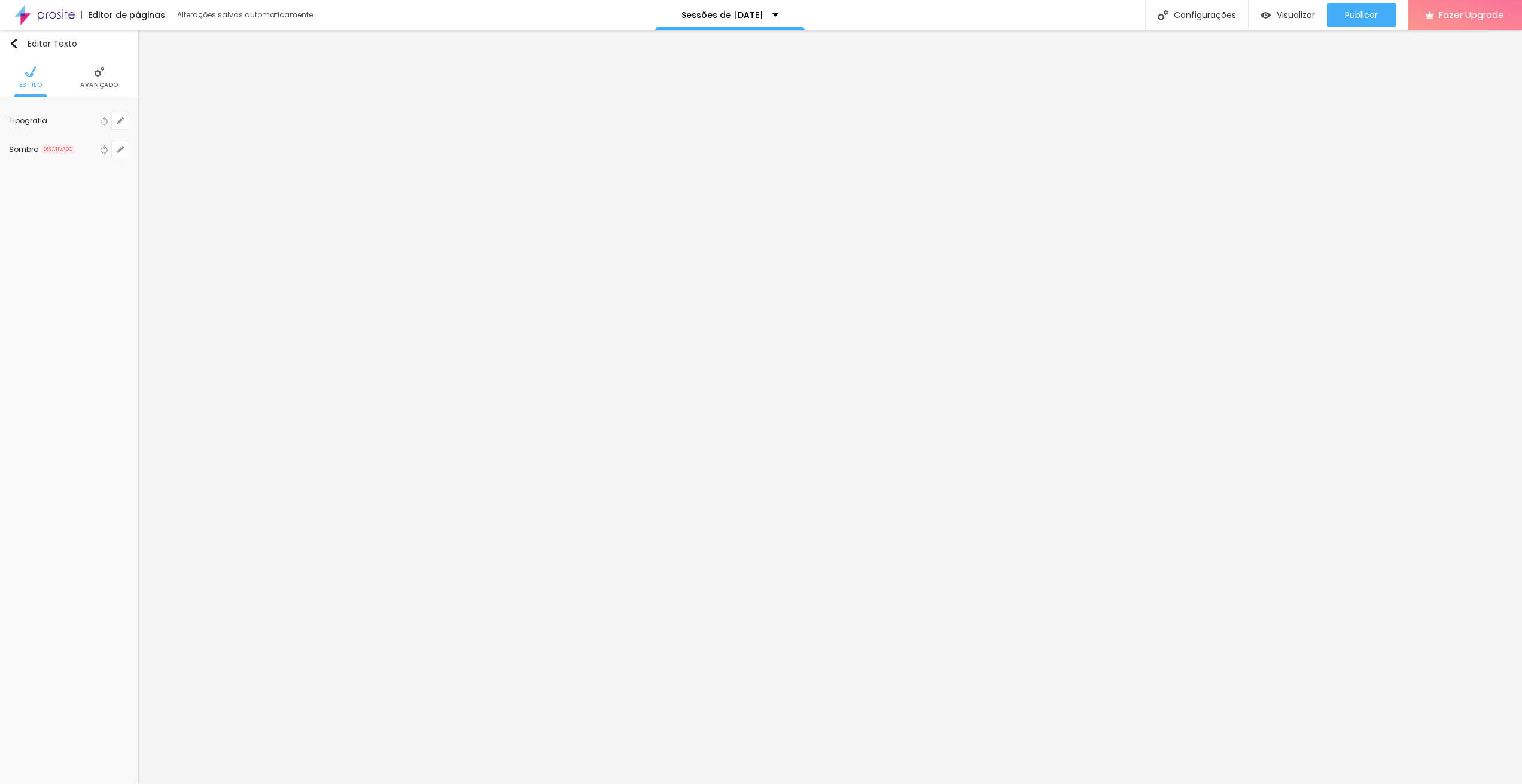
type input "5.7"
type input "6.1"
type input "6.6"
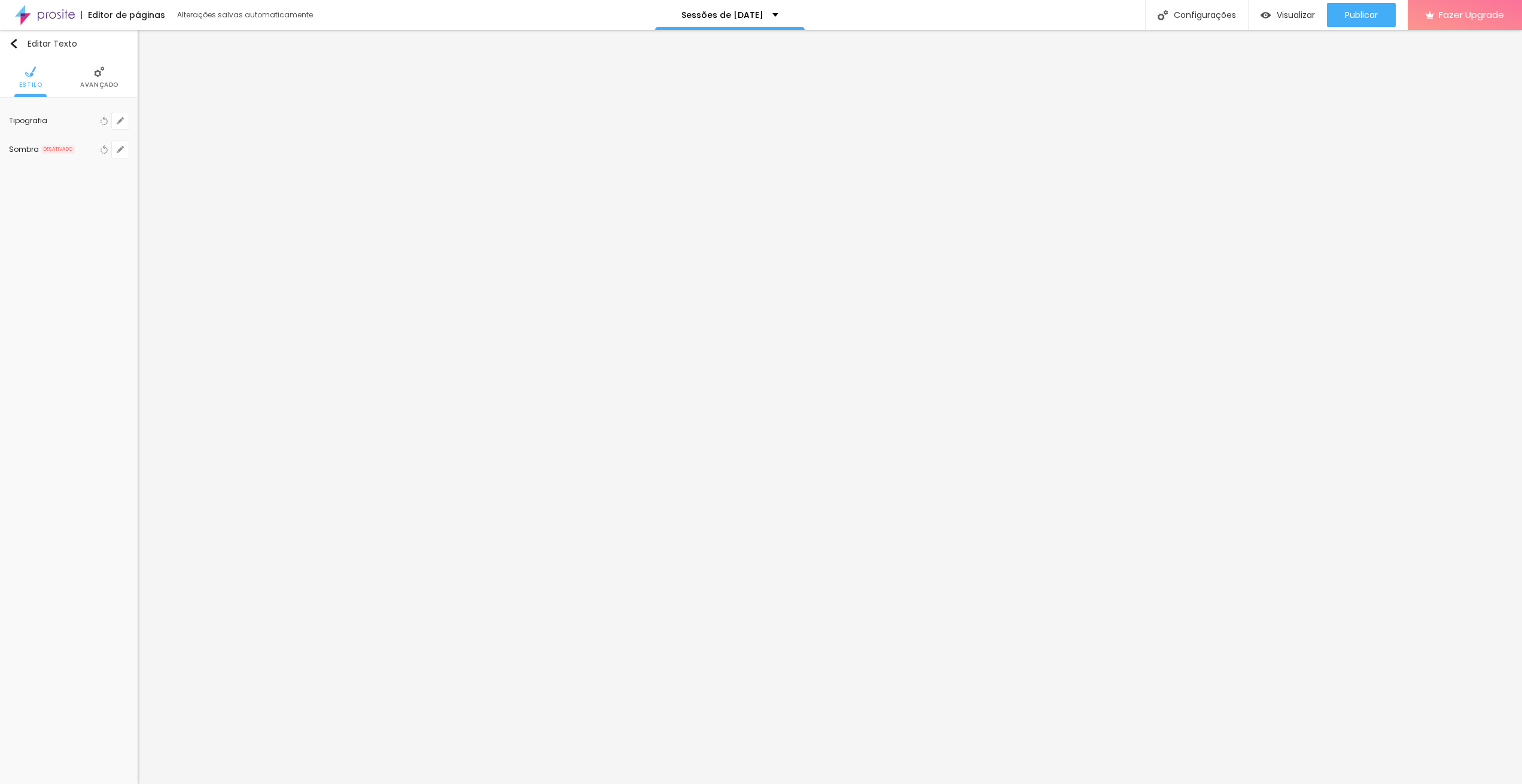
type input "7.2"
type input "7.5"
type input "7.7"
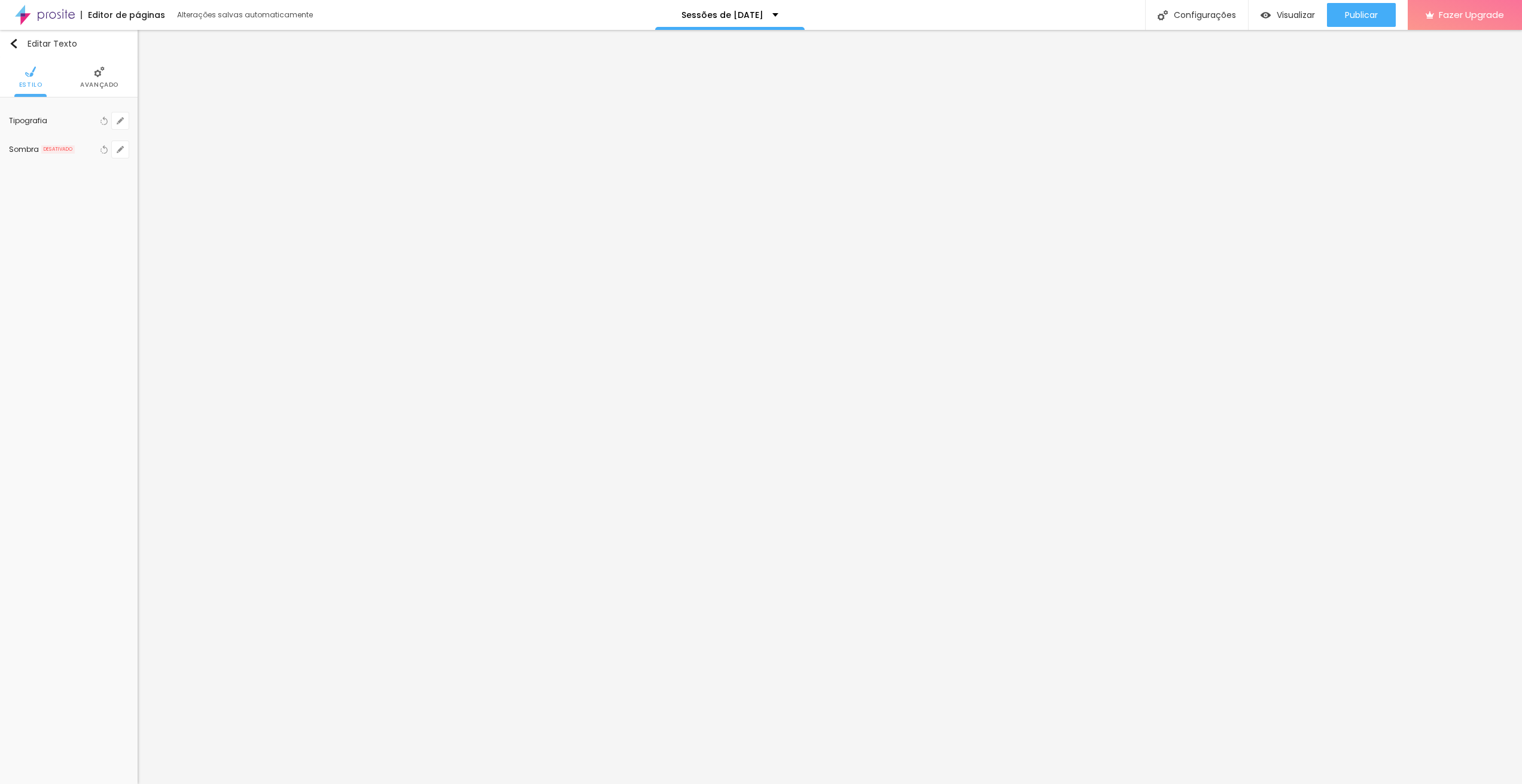
type input "7.7"
type input "8"
type input "8.5"
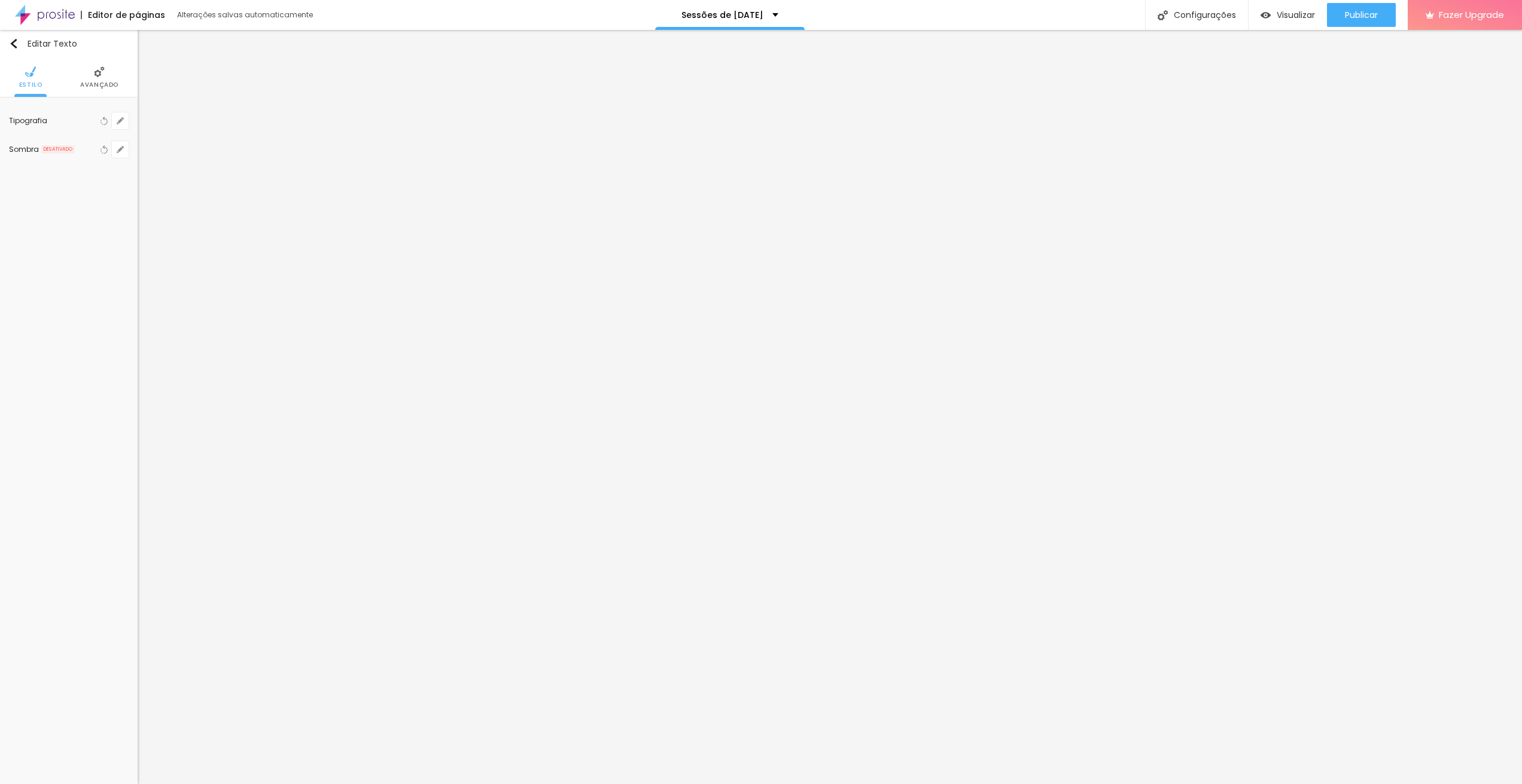
type input "8.6"
type input "8.5"
type input "7.6"
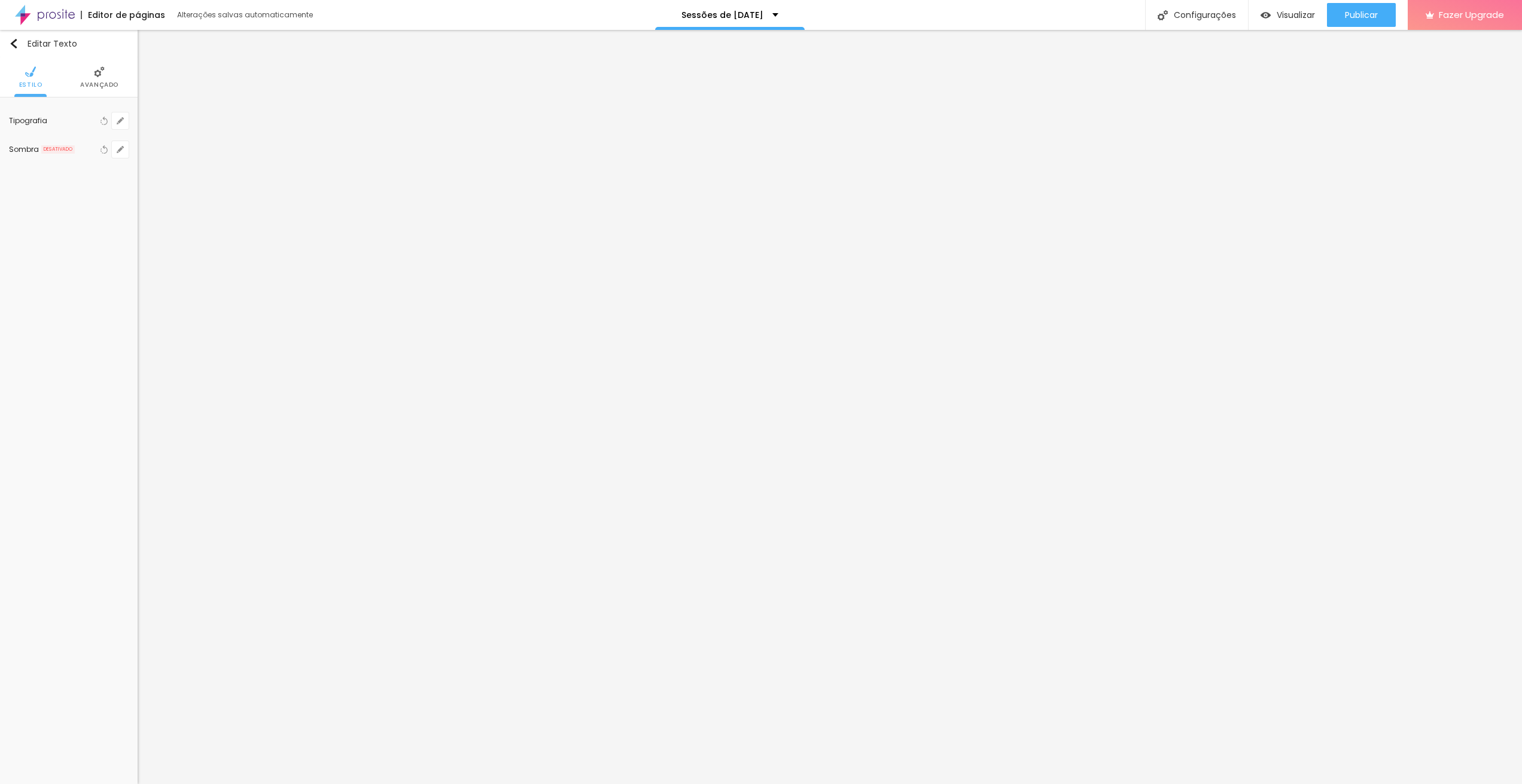
type input "7.6"
type input "4.7"
type input "4.4"
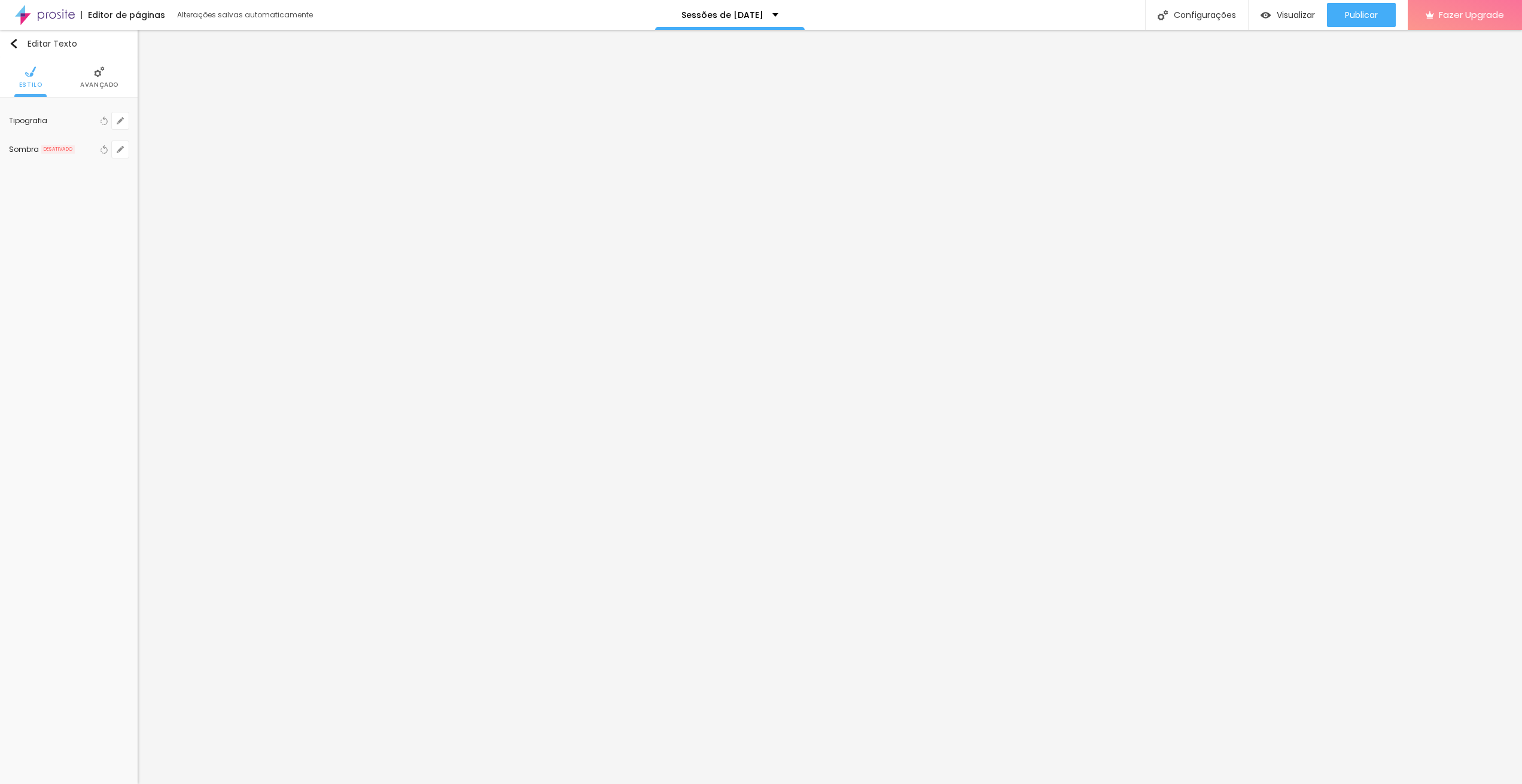
type input "4.3"
type input "3.9"
type input "3.8"
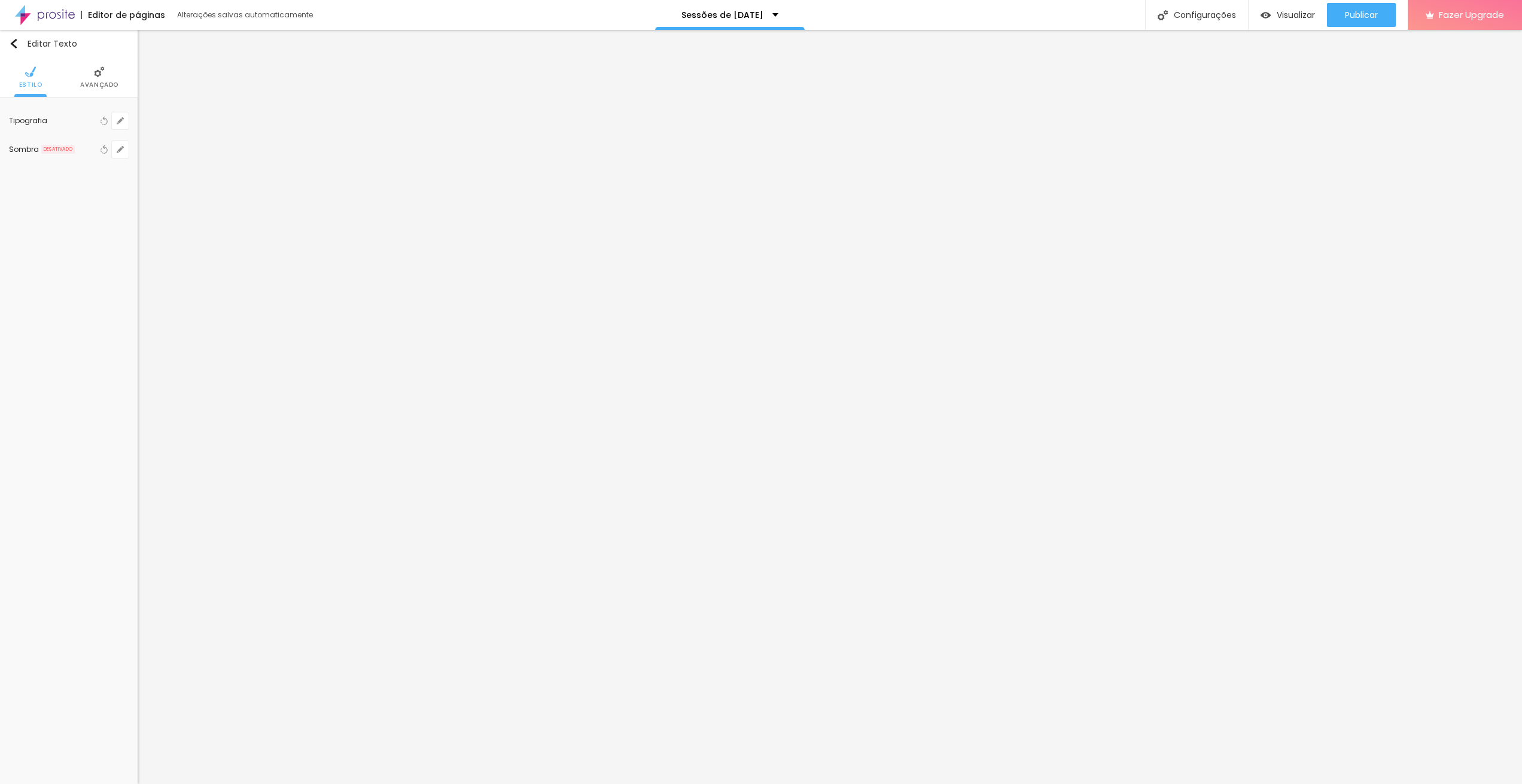
type input "3.8"
type input "3.5"
type input "3.3"
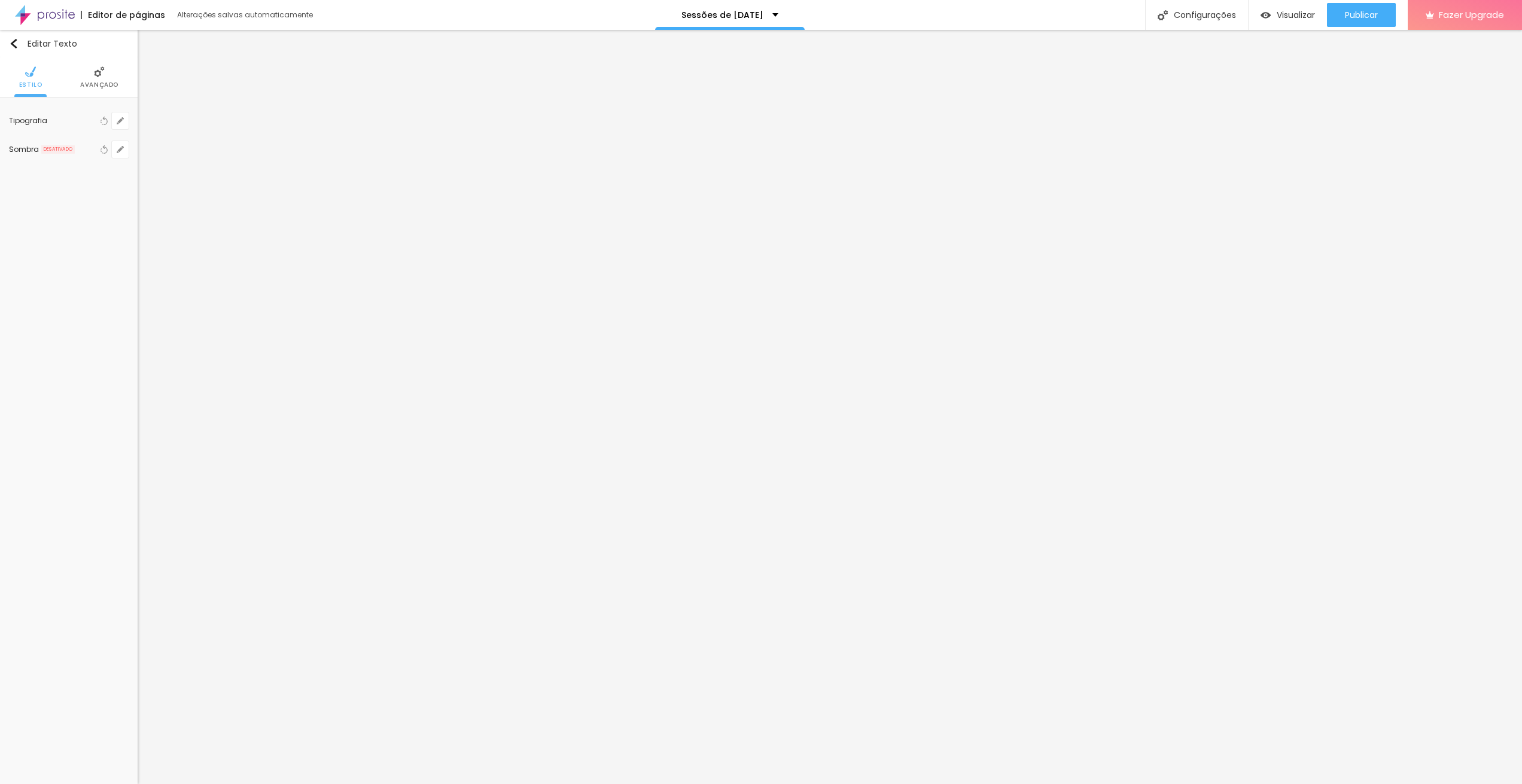
type input "3.1"
drag, startPoint x: 165, startPoint y: 229, endPoint x: 180, endPoint y: 228, distance: 15.0
type input "3.1"
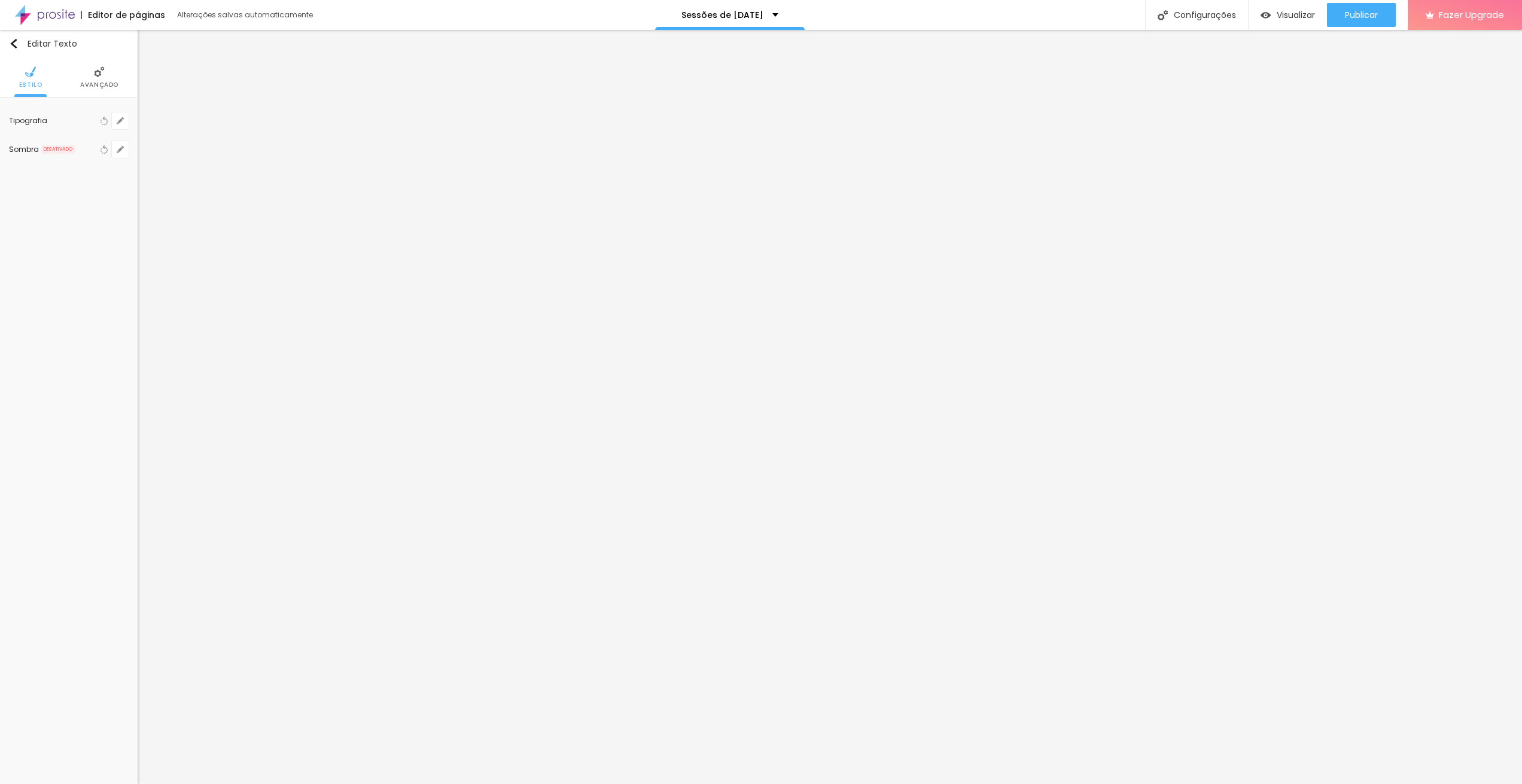
type input "4"
type input "23"
type input "44"
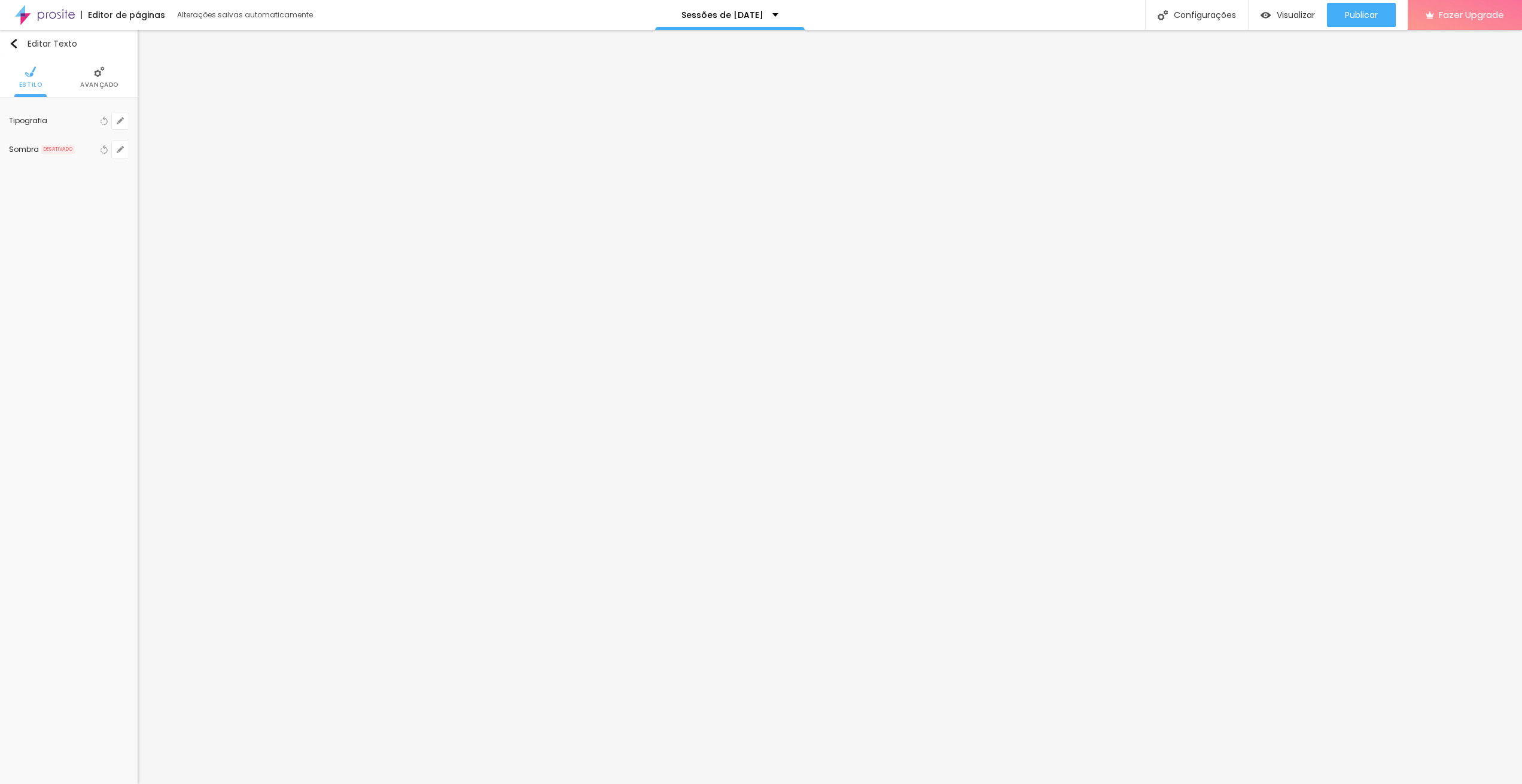
type input "44"
type input "45"
type input "46"
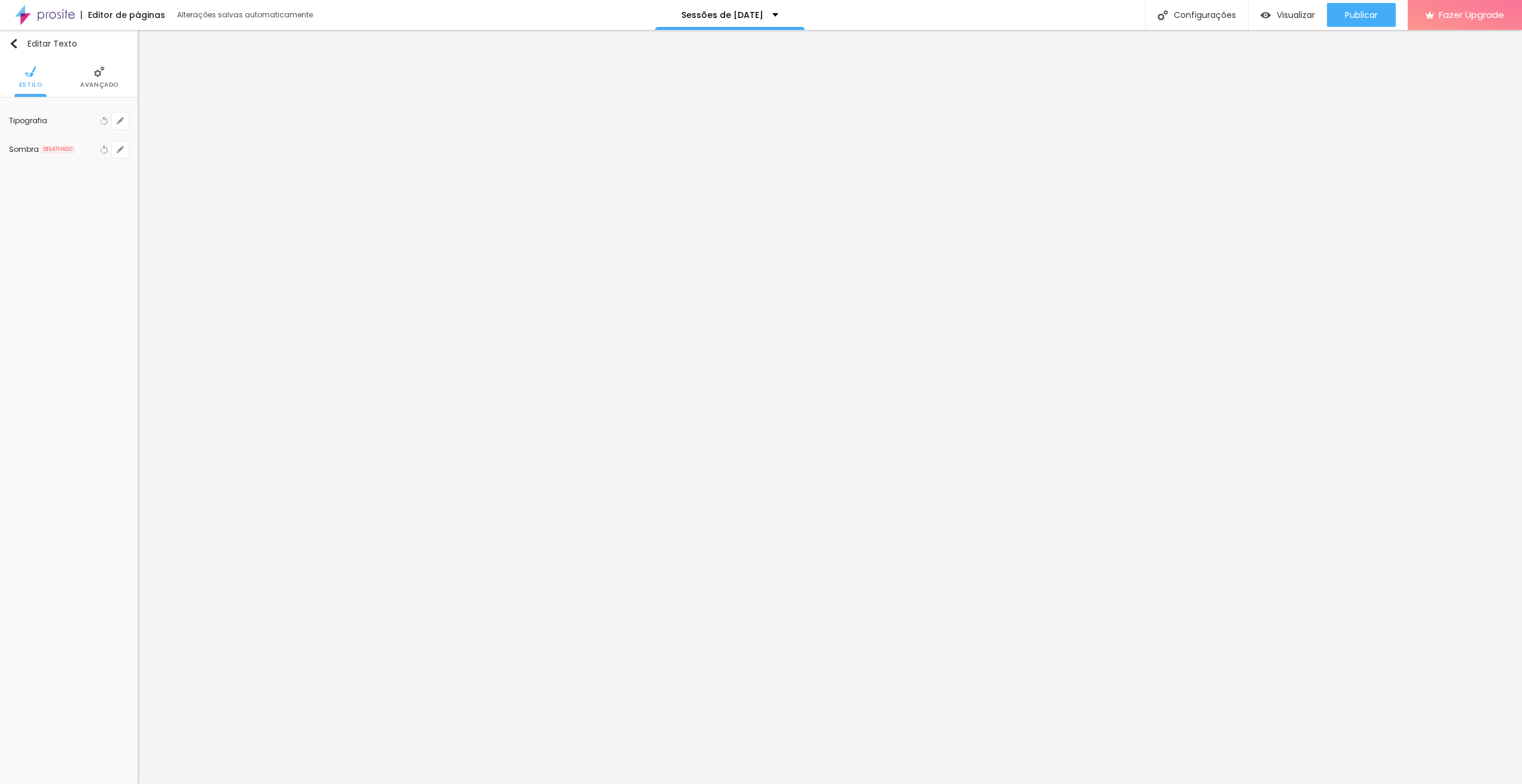
type input "45"
type input "44"
type input "35"
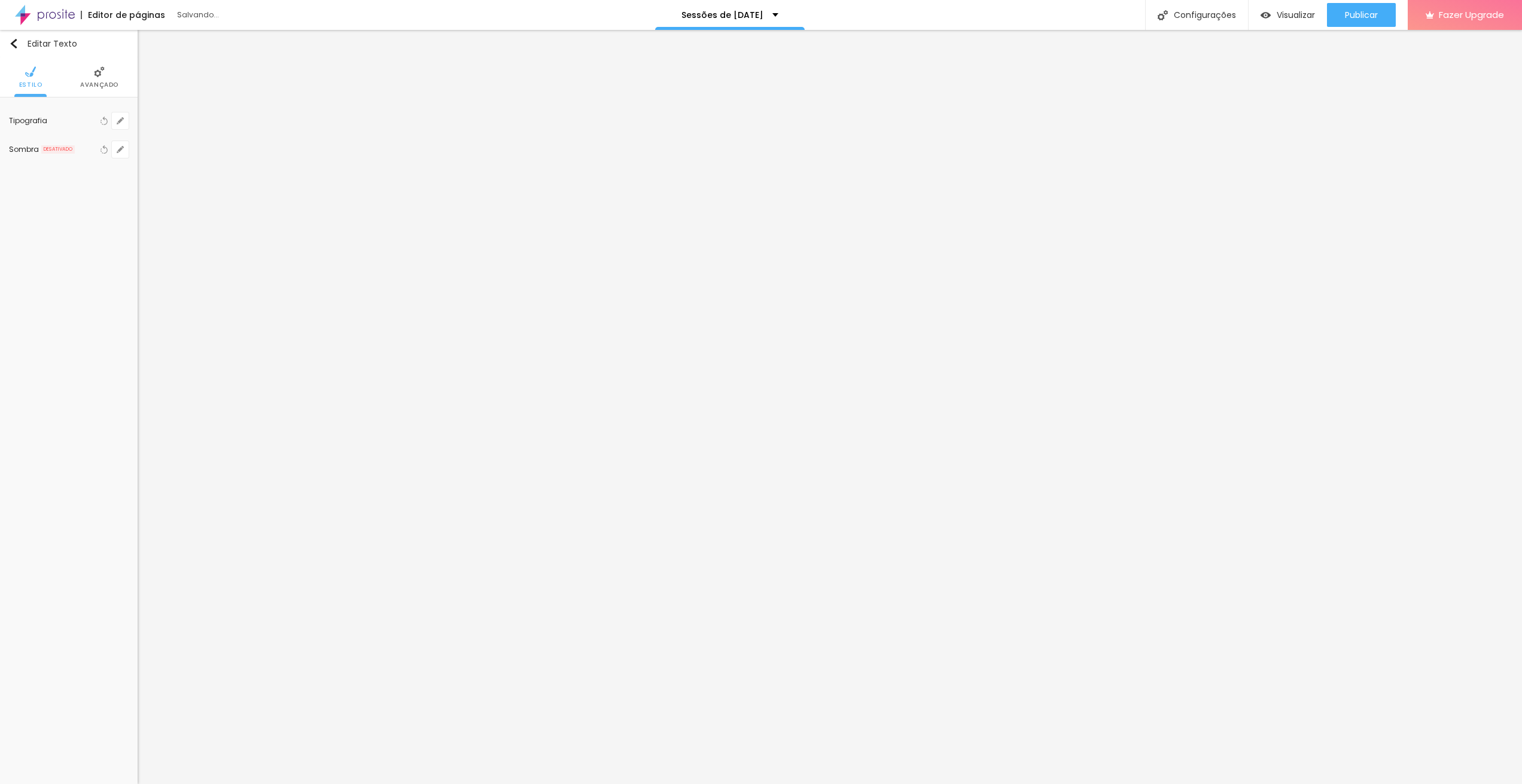
type input "35"
type input "32"
type input "25"
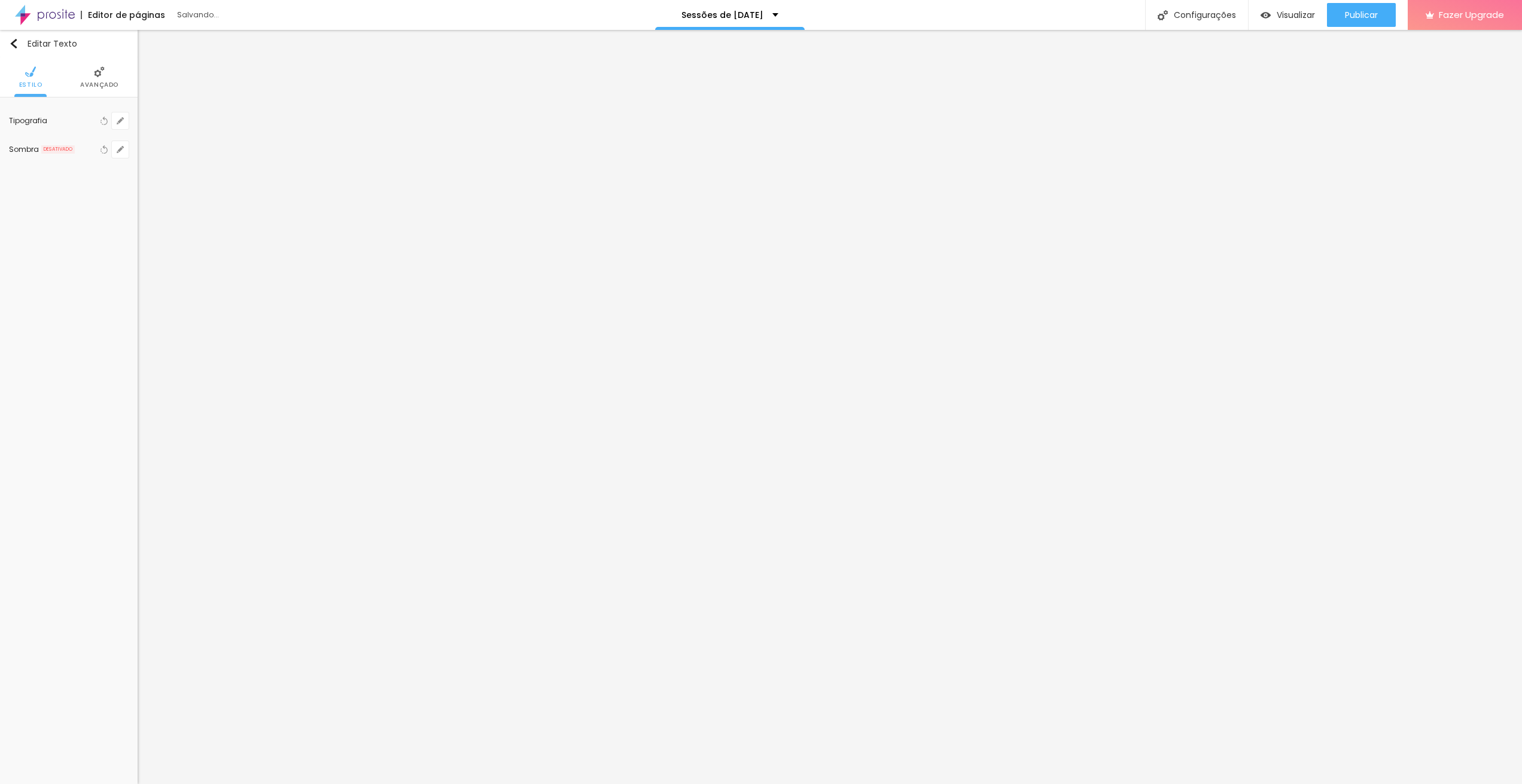
type input "20"
type input "16"
type input "14"
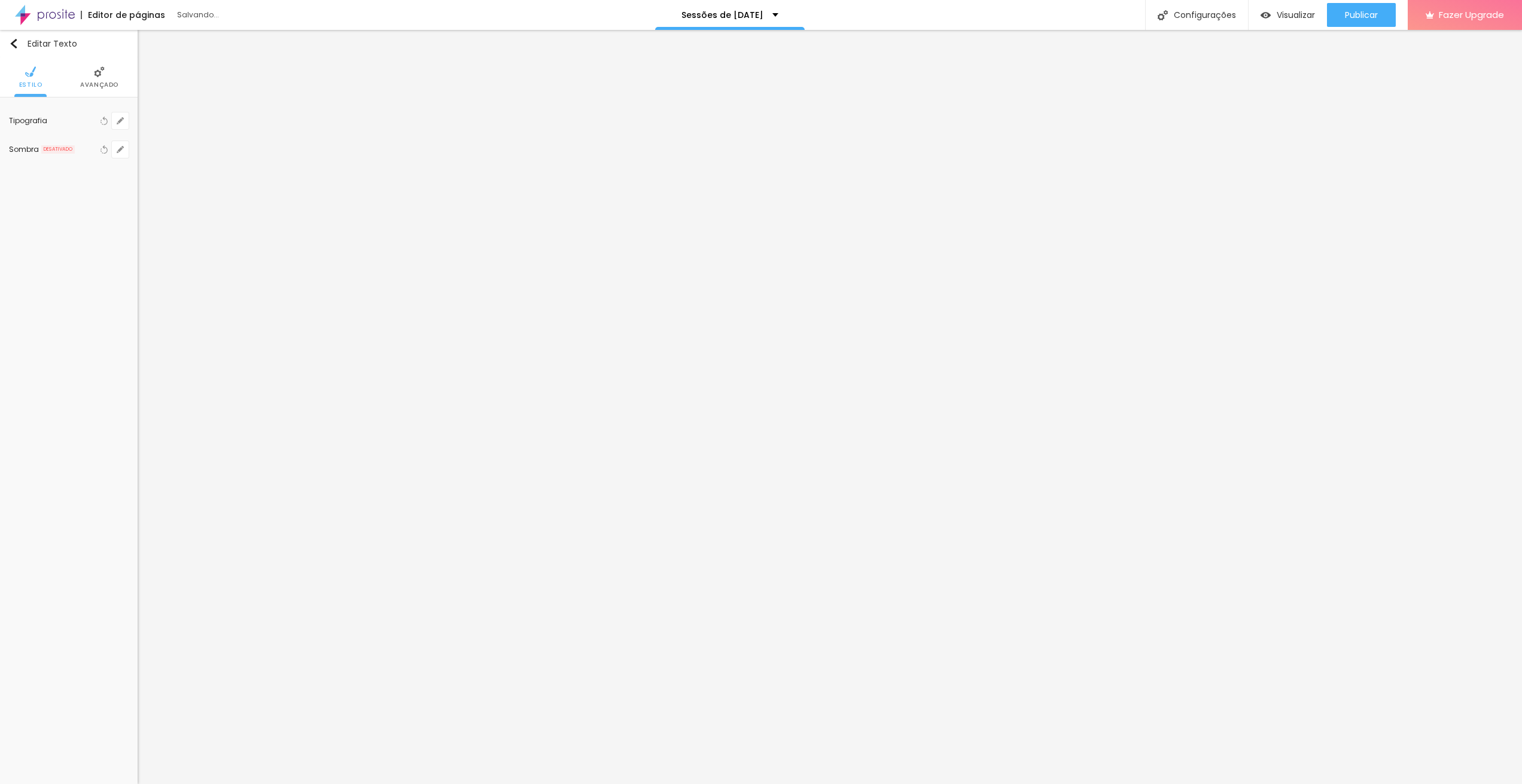
type input "14"
type input "12"
type input "9"
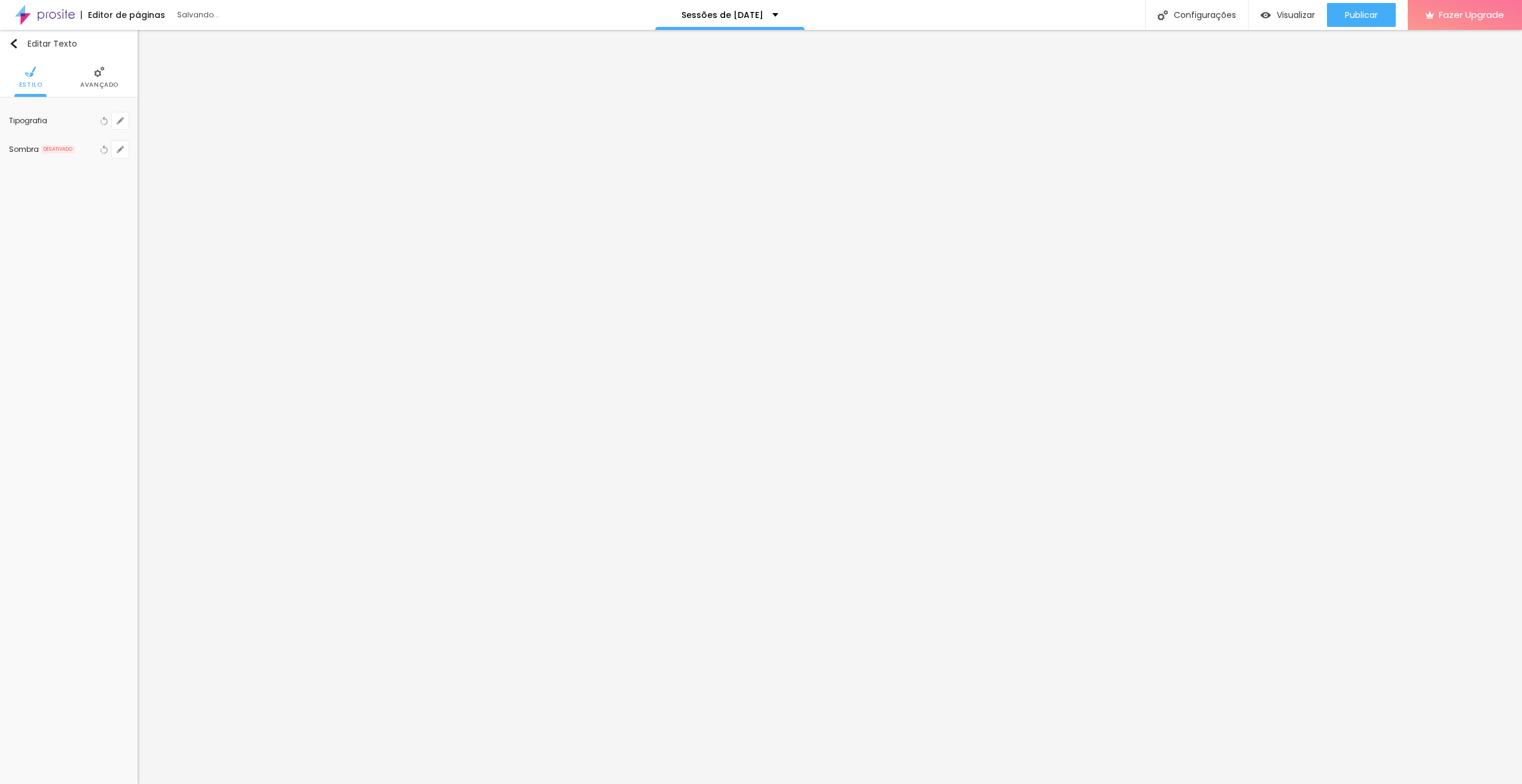
type input "8"
type input "6"
type input "3"
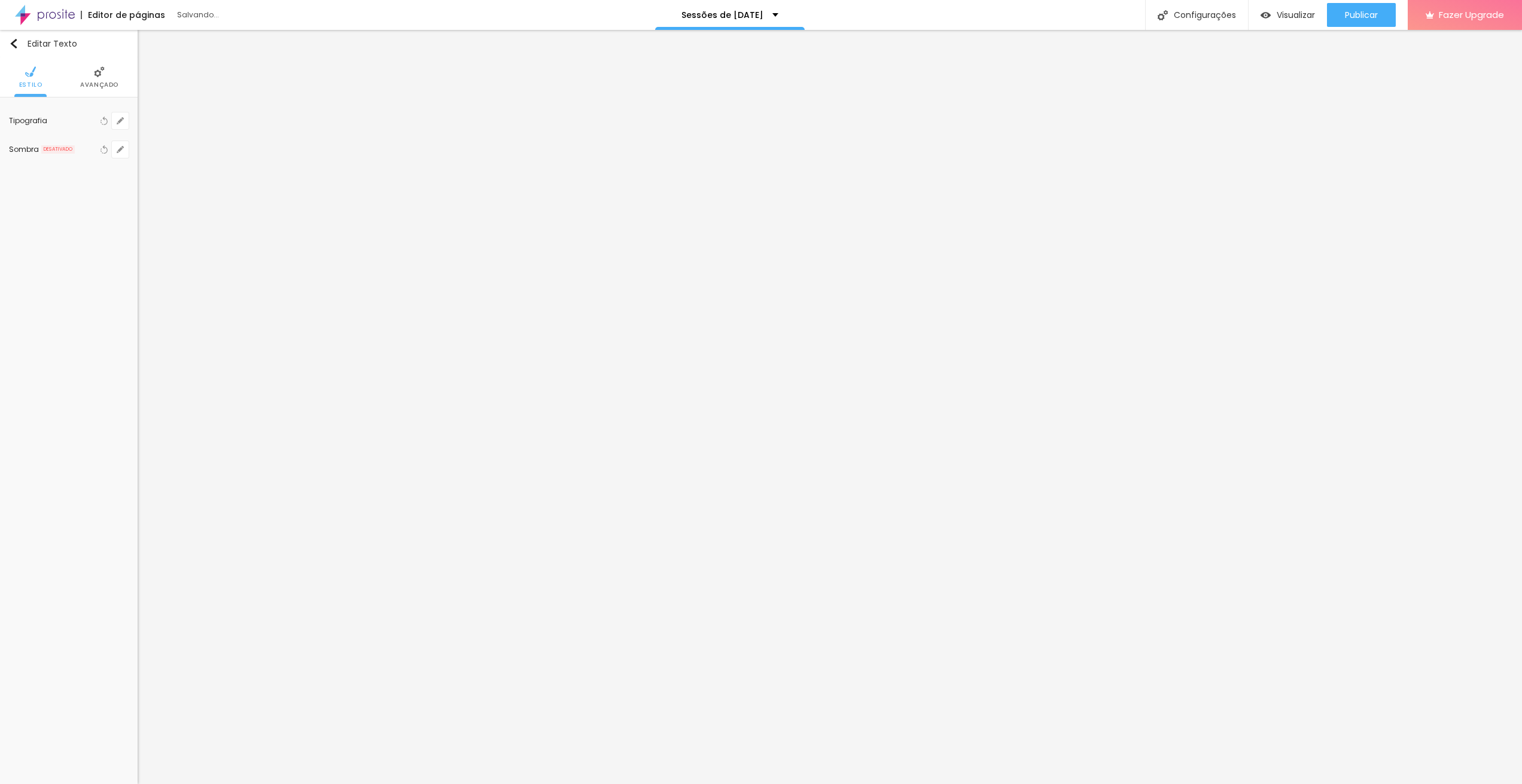
type input "3"
type input "2"
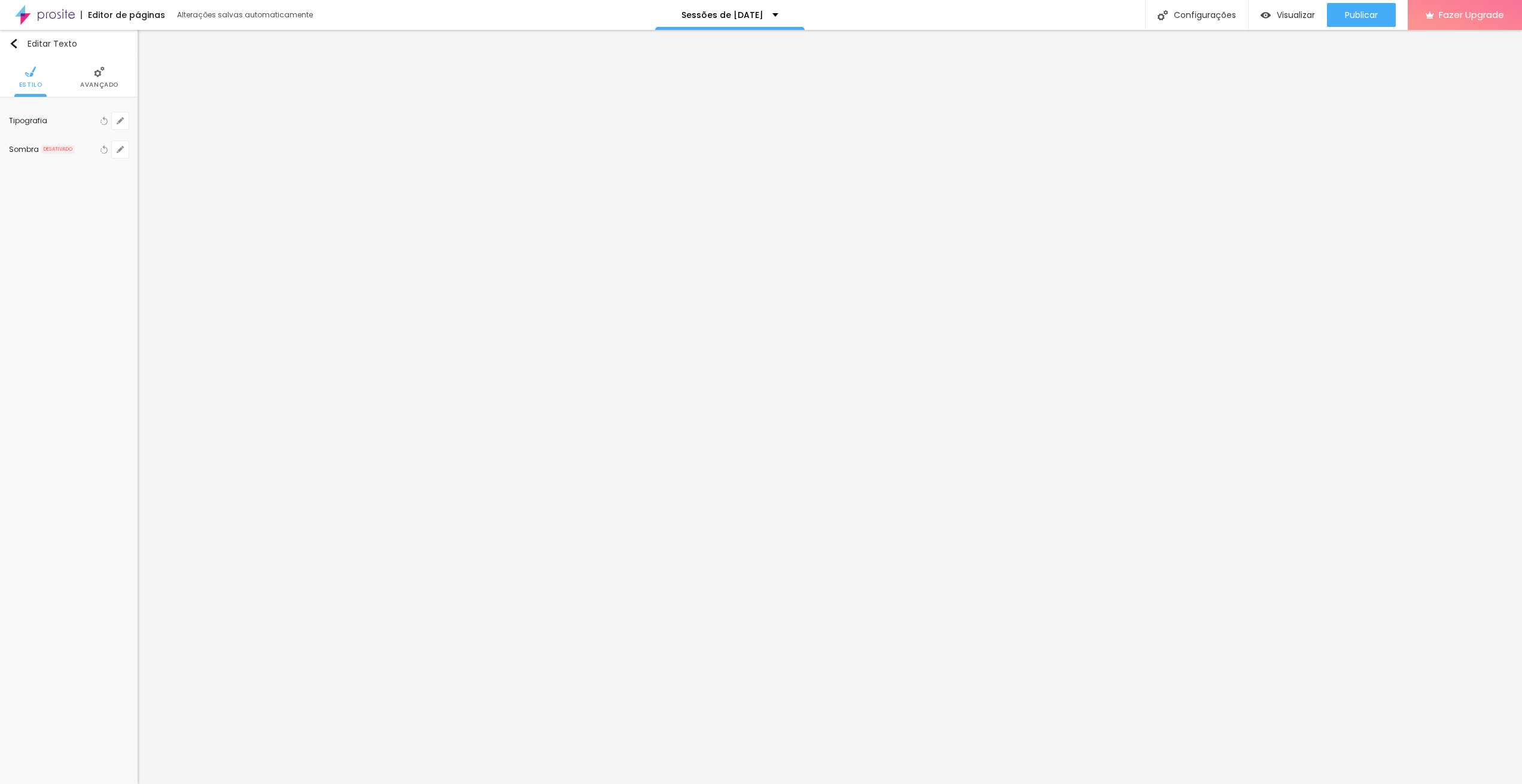
type input "1.3"
type input "1.7"
type input "1.8"
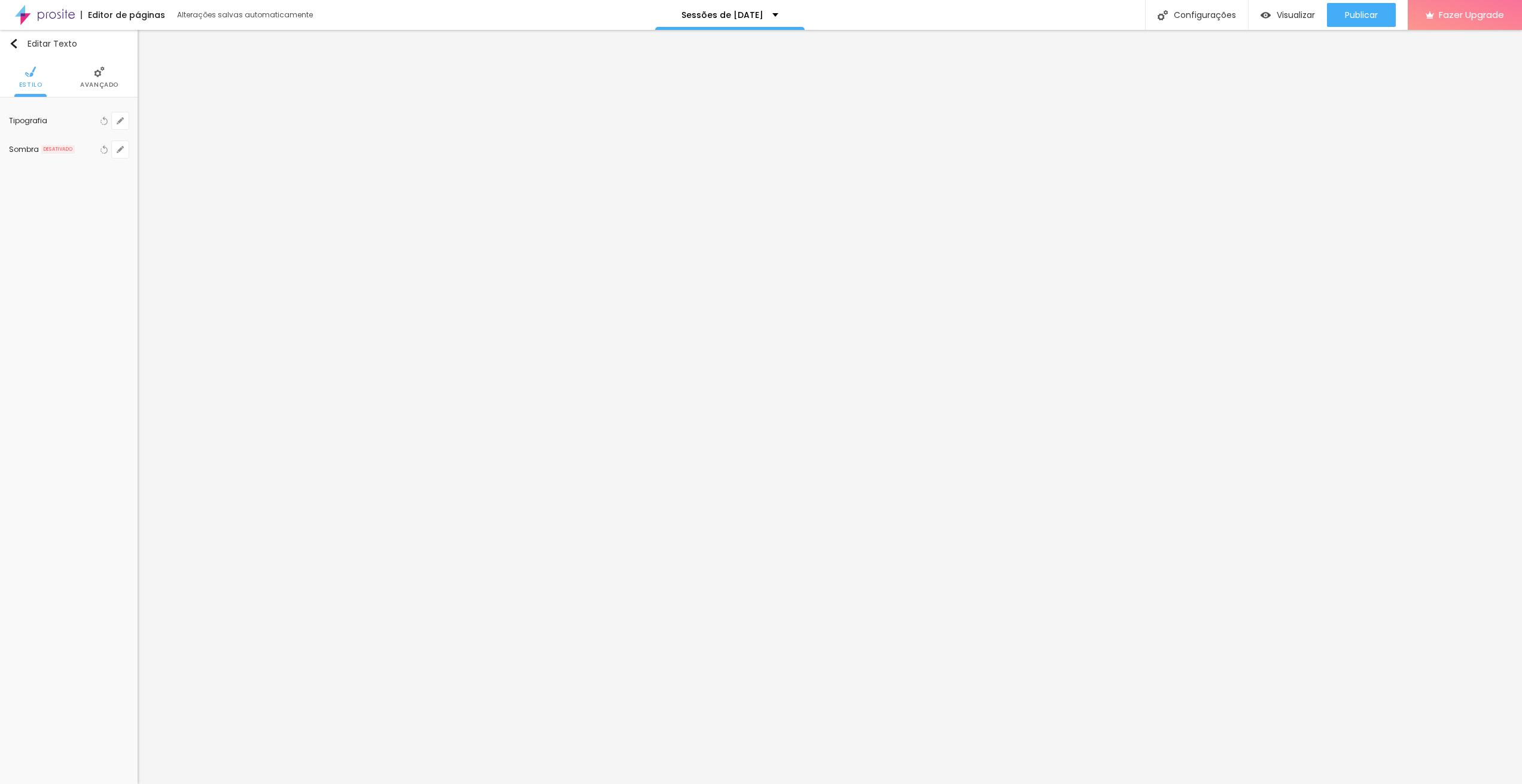
type input "1.8"
type input "1.7"
type input "1.5"
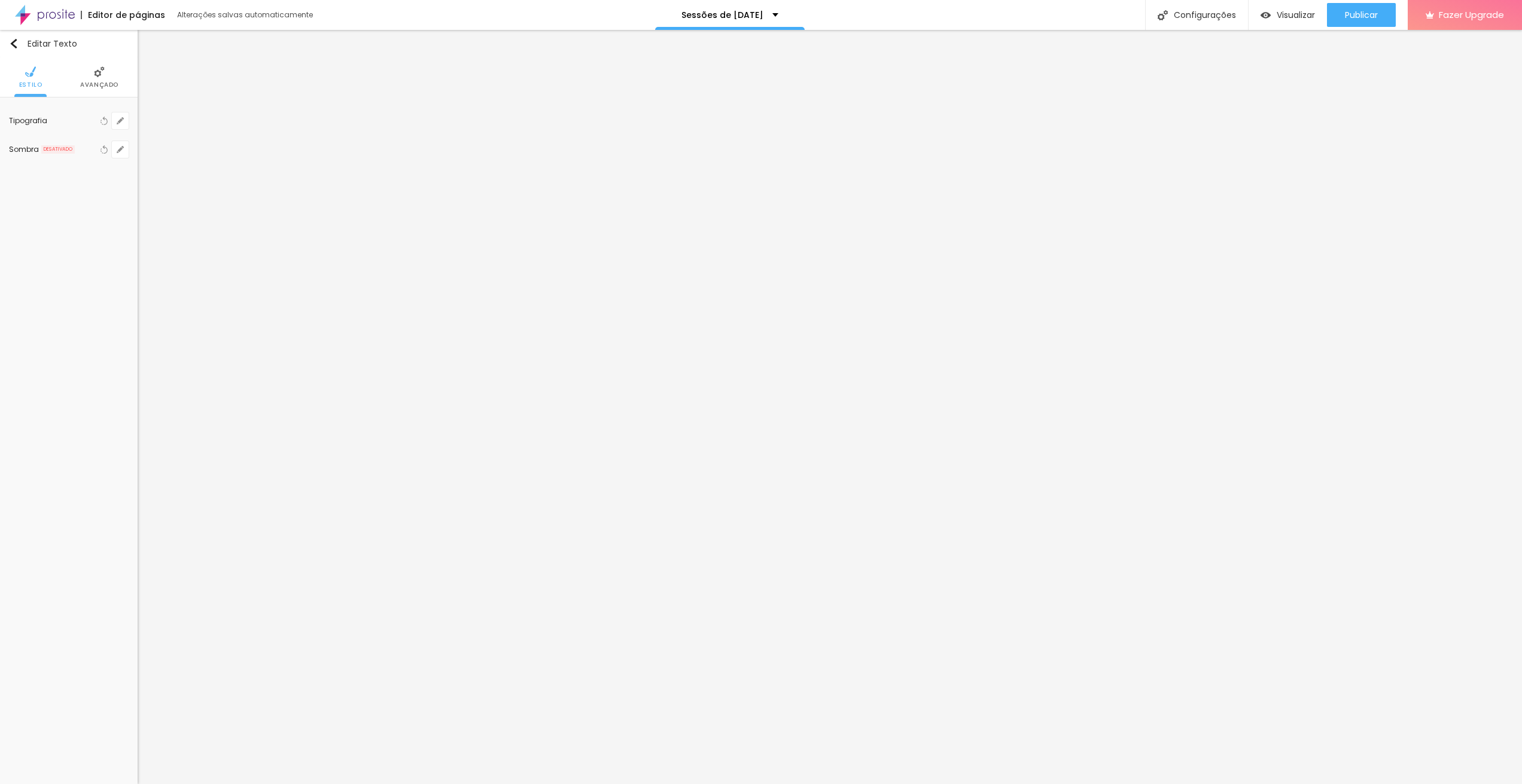
type input "1.4"
type input "1.3"
type input "1.2"
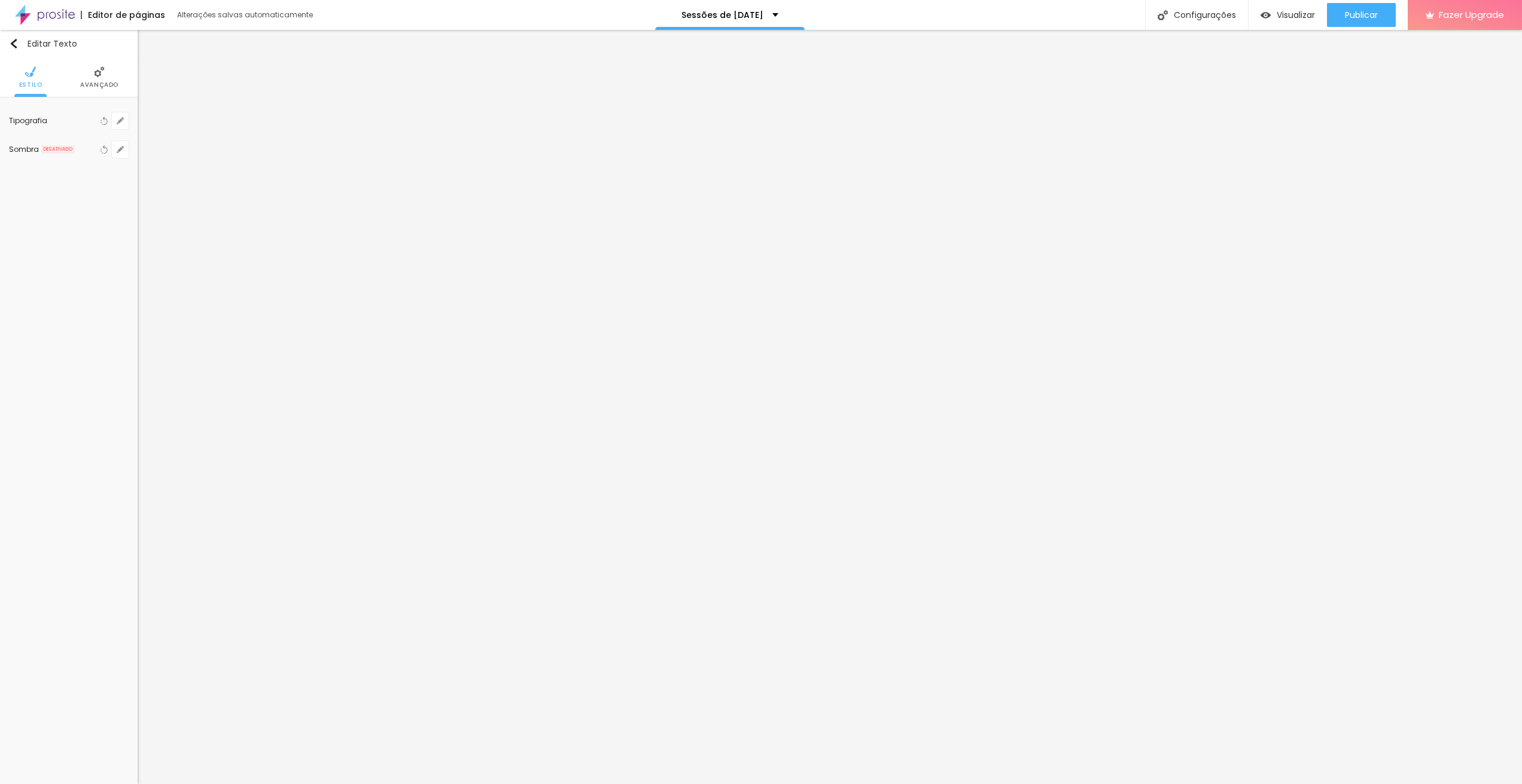
type input "1.2"
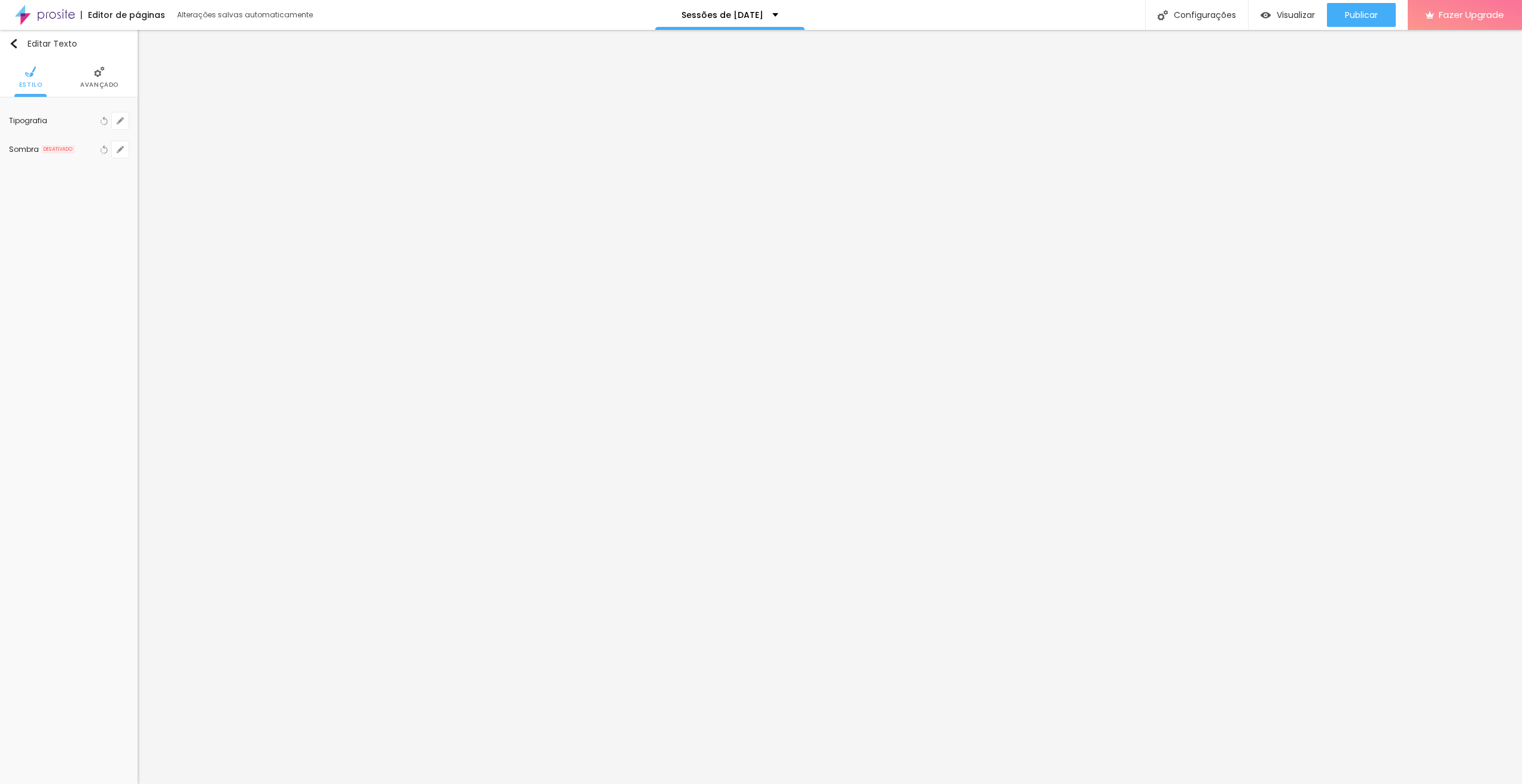
click at [1043, 783] on div at bounding box center [761, 784] width 1522 height 0
click at [101, 84] on span "Avançado" at bounding box center [99, 85] width 38 height 6
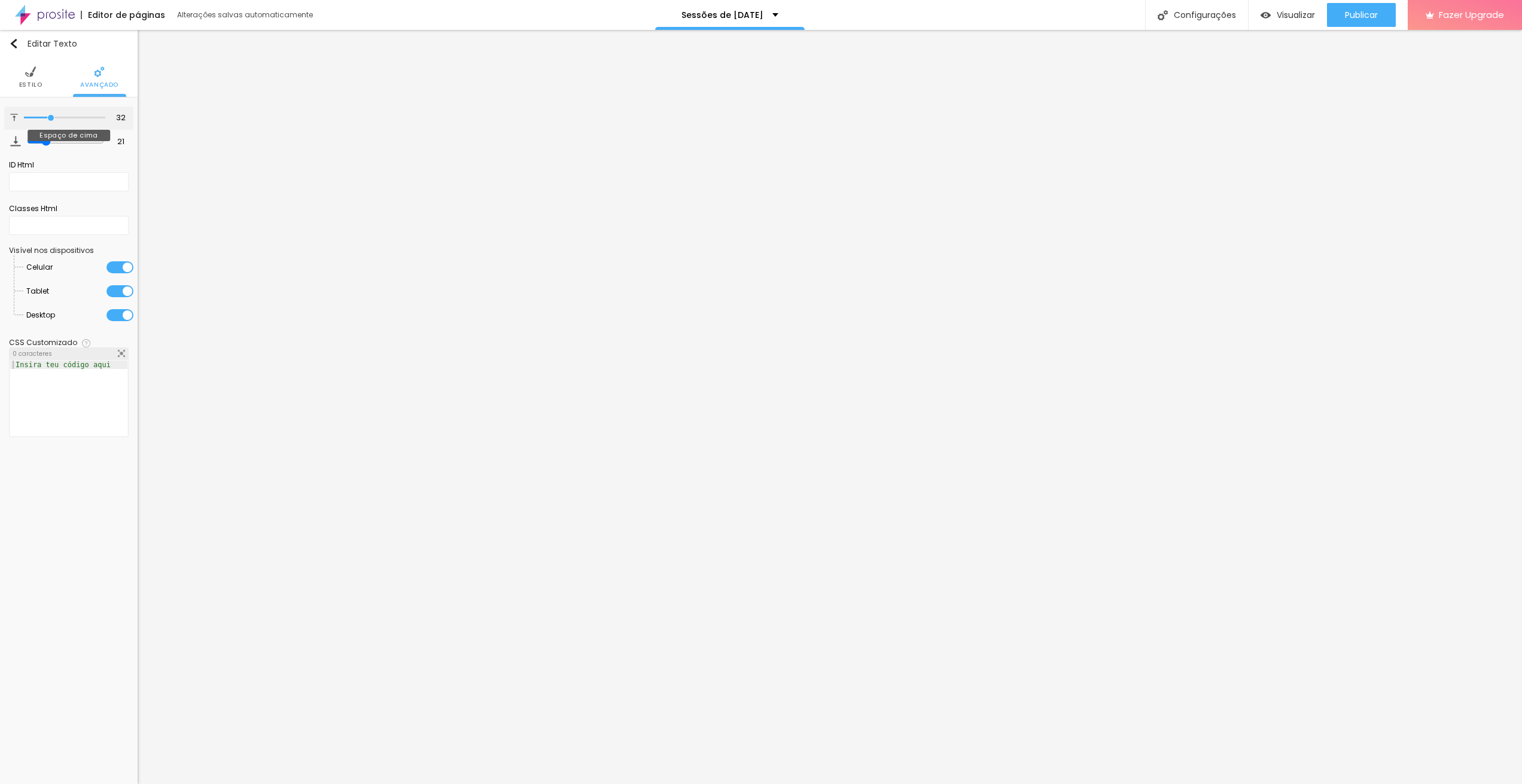
type input "36"
type input "42"
type input "43"
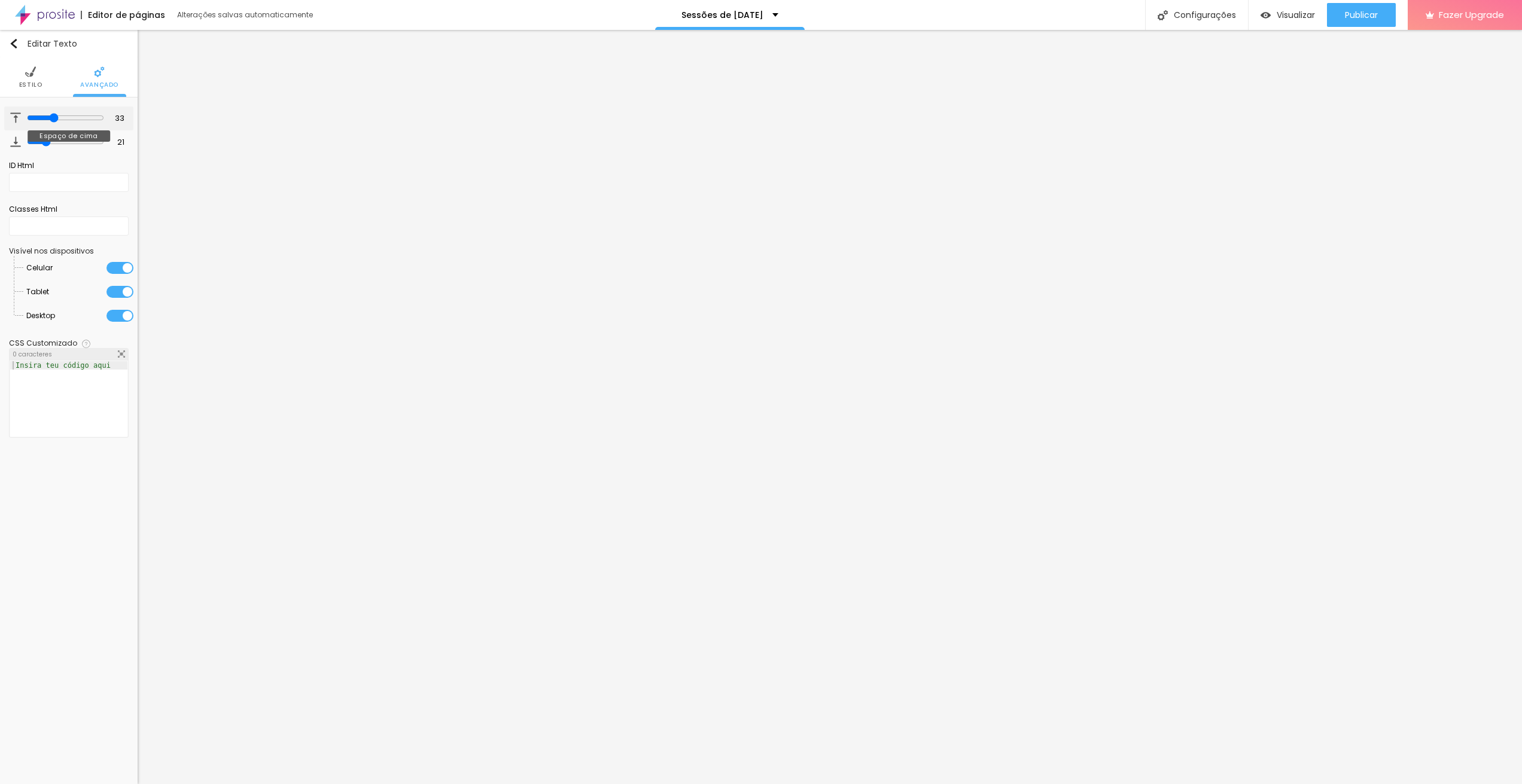
click at [52, 116] on input "range" at bounding box center [65, 118] width 77 height 9
drag, startPoint x: 53, startPoint y: 140, endPoint x: 35, endPoint y: 135, distance: 18.7
click at [35, 137] on input "range" at bounding box center [65, 141] width 77 height 9
click at [42, 72] on ul "Estilo Avançado" at bounding box center [69, 77] width 138 height 40
click at [30, 89] on li "Estilo" at bounding box center [31, 77] width 23 height 40
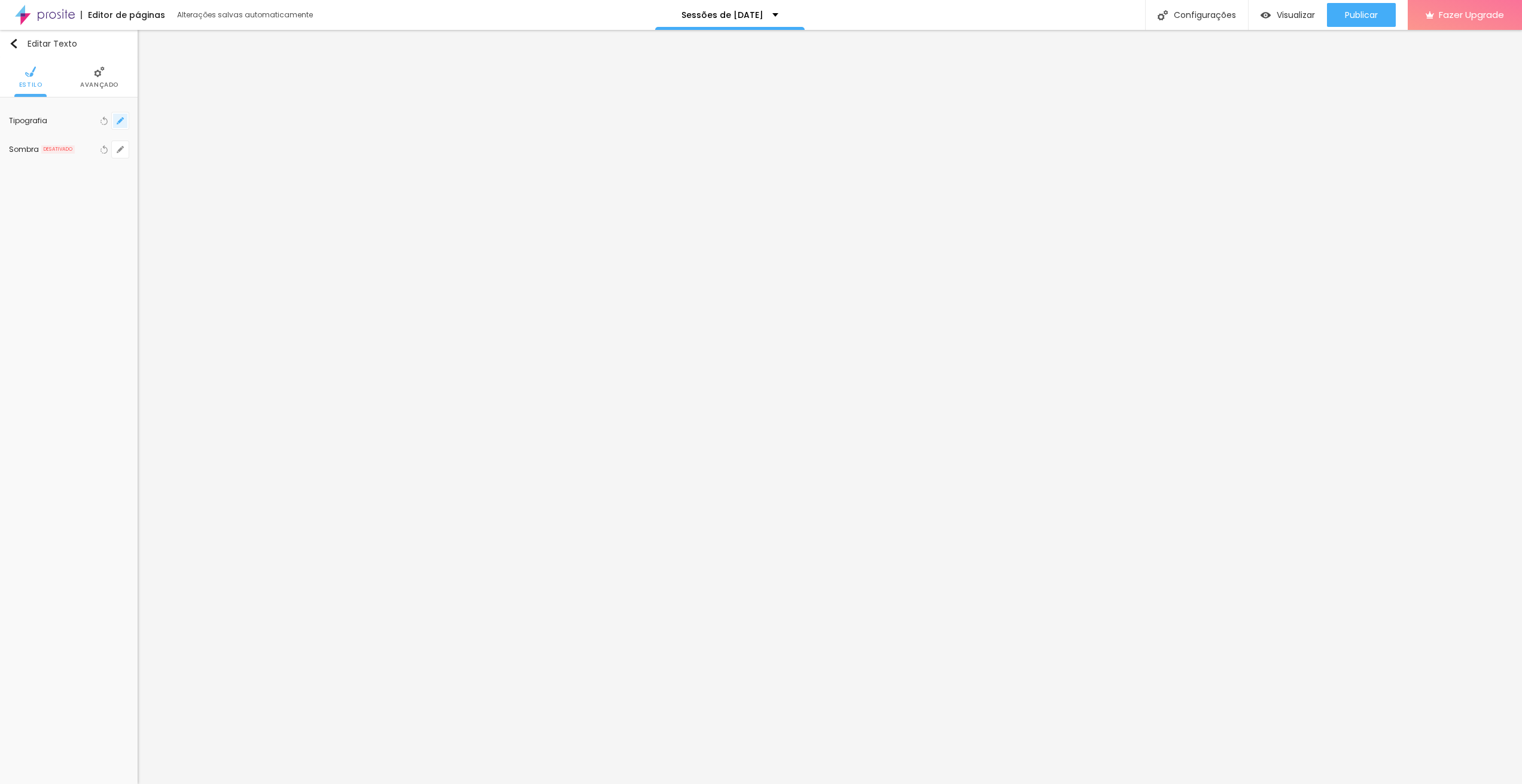
click at [120, 119] on icon "button" at bounding box center [120, 121] width 5 height 5
drag, startPoint x: 235, startPoint y: 201, endPoint x: 869, endPoint y: 203, distance: 634.0
click at [45, 783] on div at bounding box center [761, 784] width 1522 height 0
click at [71, 351] on div "Editar Texto Estilo Avançado Tipografia Voltar ao padrão Sombra DESATIVADO Volt…" at bounding box center [69, 407] width 138 height 754
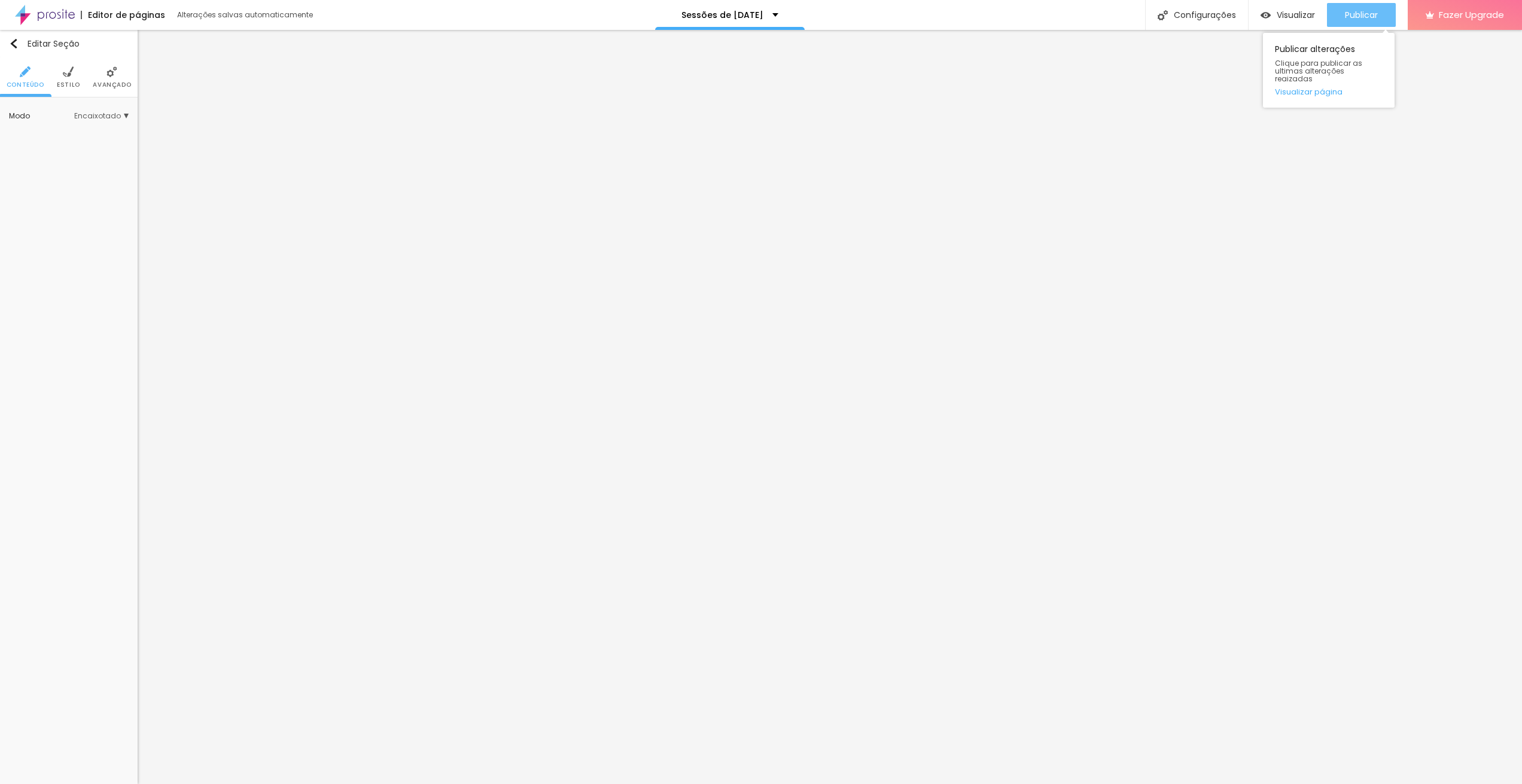
click at [1356, 22] on div "Publicar" at bounding box center [1362, 15] width 33 height 24
click at [70, 74] on img at bounding box center [68, 72] width 11 height 11
click at [58, 153] on div "Sombra DESATIVADO Voltar ao padrão" at bounding box center [68, 148] width 120 height 29
click at [66, 149] on span "DESATIVADO" at bounding box center [58, 148] width 34 height 9
click at [119, 154] on button "button" at bounding box center [120, 148] width 16 height 16
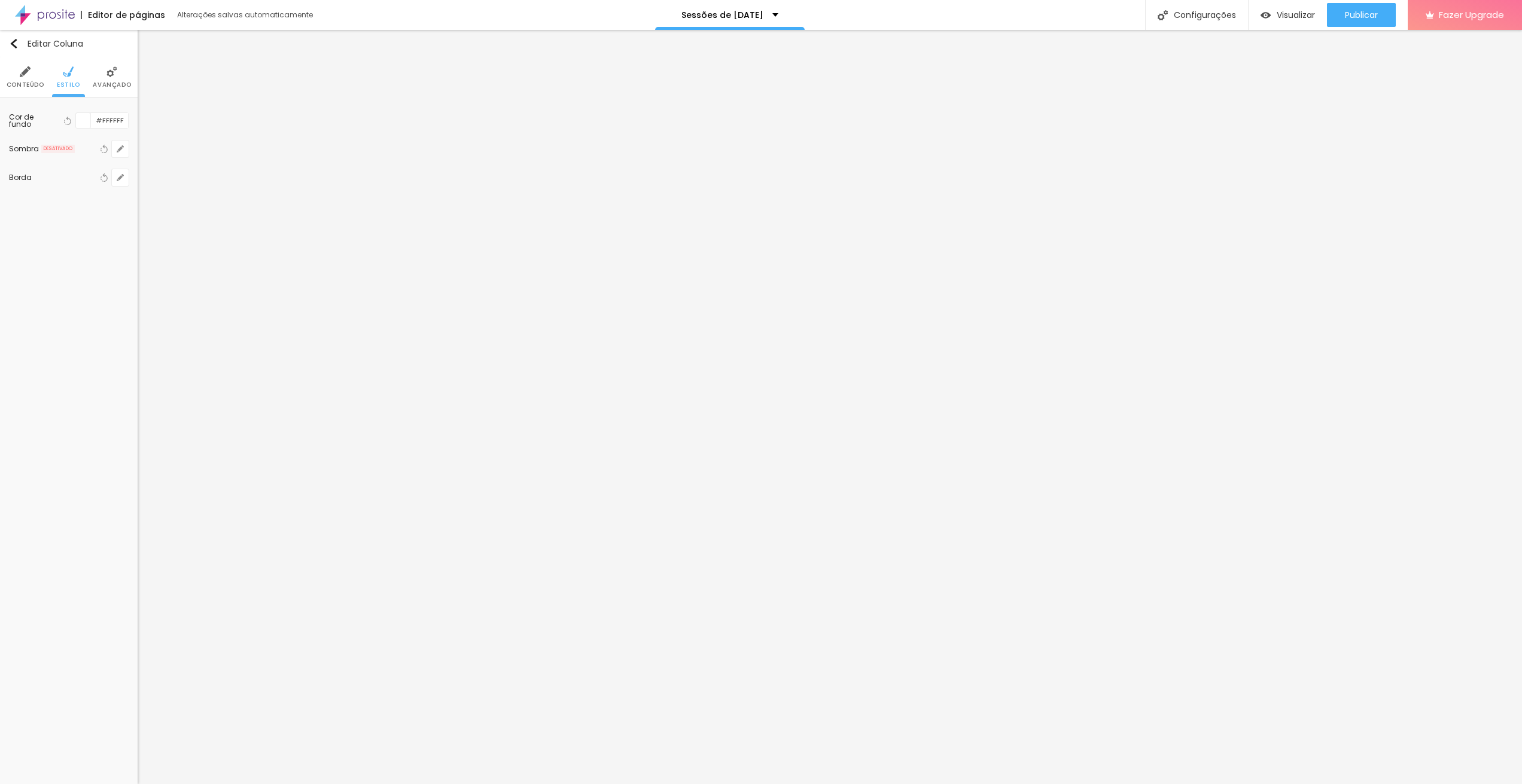
click at [1495, 783] on div at bounding box center [1509, 796] width 27 height 12
click at [288, 783] on div at bounding box center [761, 784] width 1522 height 0
click at [92, 80] on ul "Conteúdo Estilo Avançado" at bounding box center [69, 77] width 138 height 40
click at [80, 79] on ul "Conteúdo Estilo Avançado" at bounding box center [69, 77] width 138 height 40
click at [74, 76] on li "Estilo" at bounding box center [69, 77] width 23 height 40
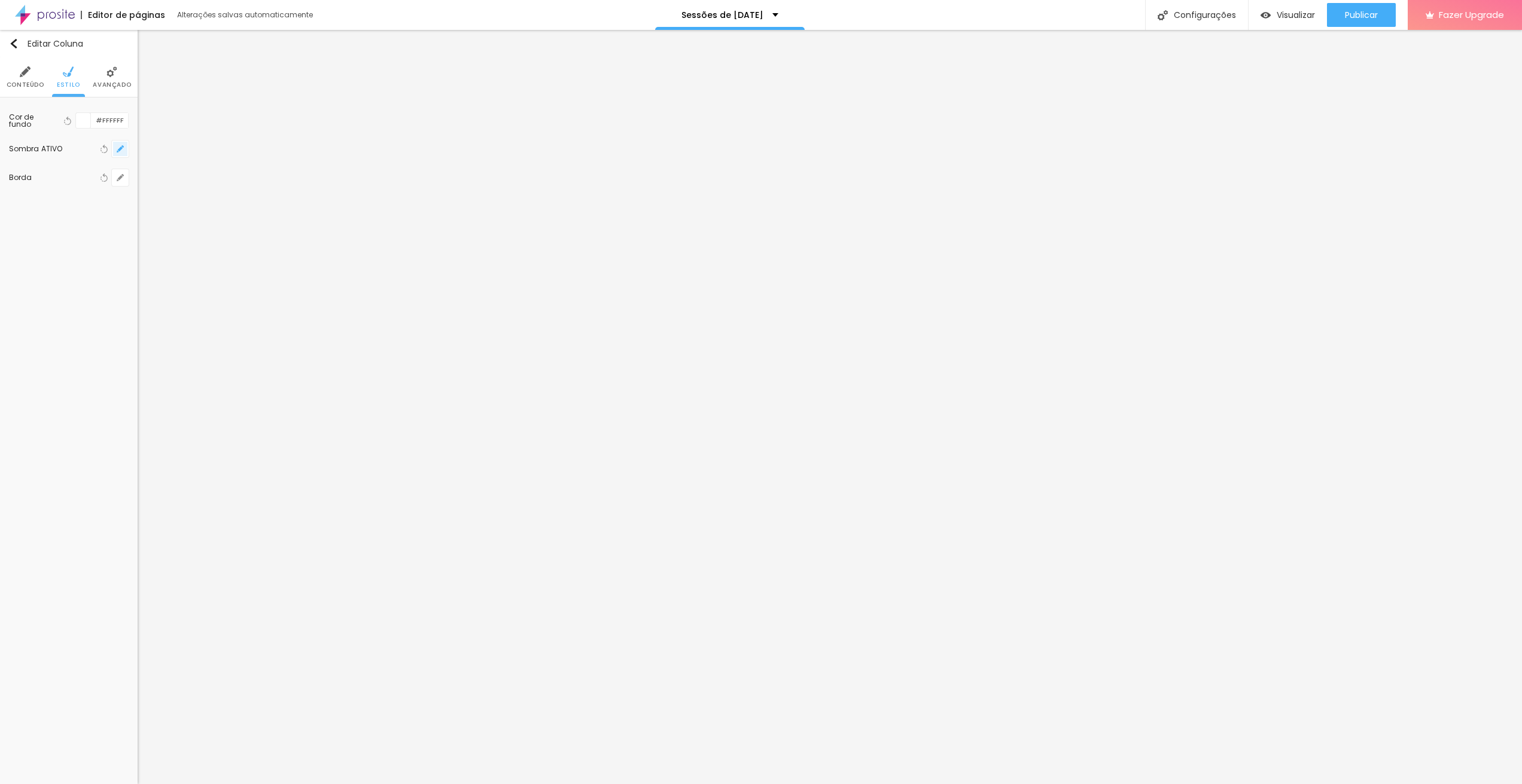
click at [125, 152] on button "button" at bounding box center [120, 148] width 16 height 16
click at [226, 783] on div at bounding box center [761, 784] width 1522 height 0
click at [84, 69] on ul "Conteúdo Estilo Avançado" at bounding box center [69, 77] width 138 height 40
click at [80, 69] on ul "Conteúdo Estilo Avançado" at bounding box center [69, 77] width 138 height 40
click at [78, 73] on ul "Conteúdo Estilo Avançado" at bounding box center [69, 77] width 138 height 40
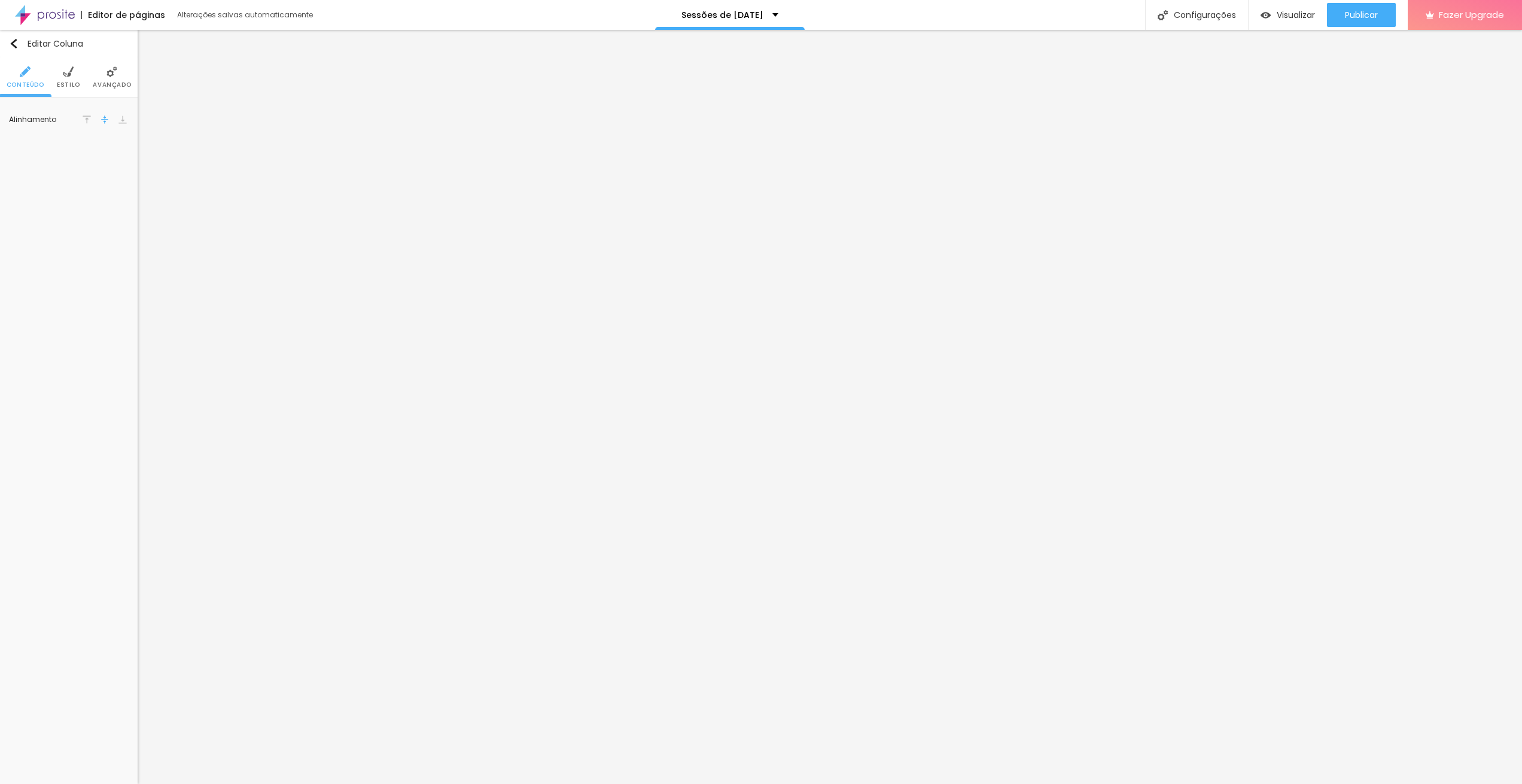
click at [77, 77] on li "Estilo" at bounding box center [69, 77] width 23 height 40
click at [116, 145] on icon "button" at bounding box center [120, 148] width 7 height 7
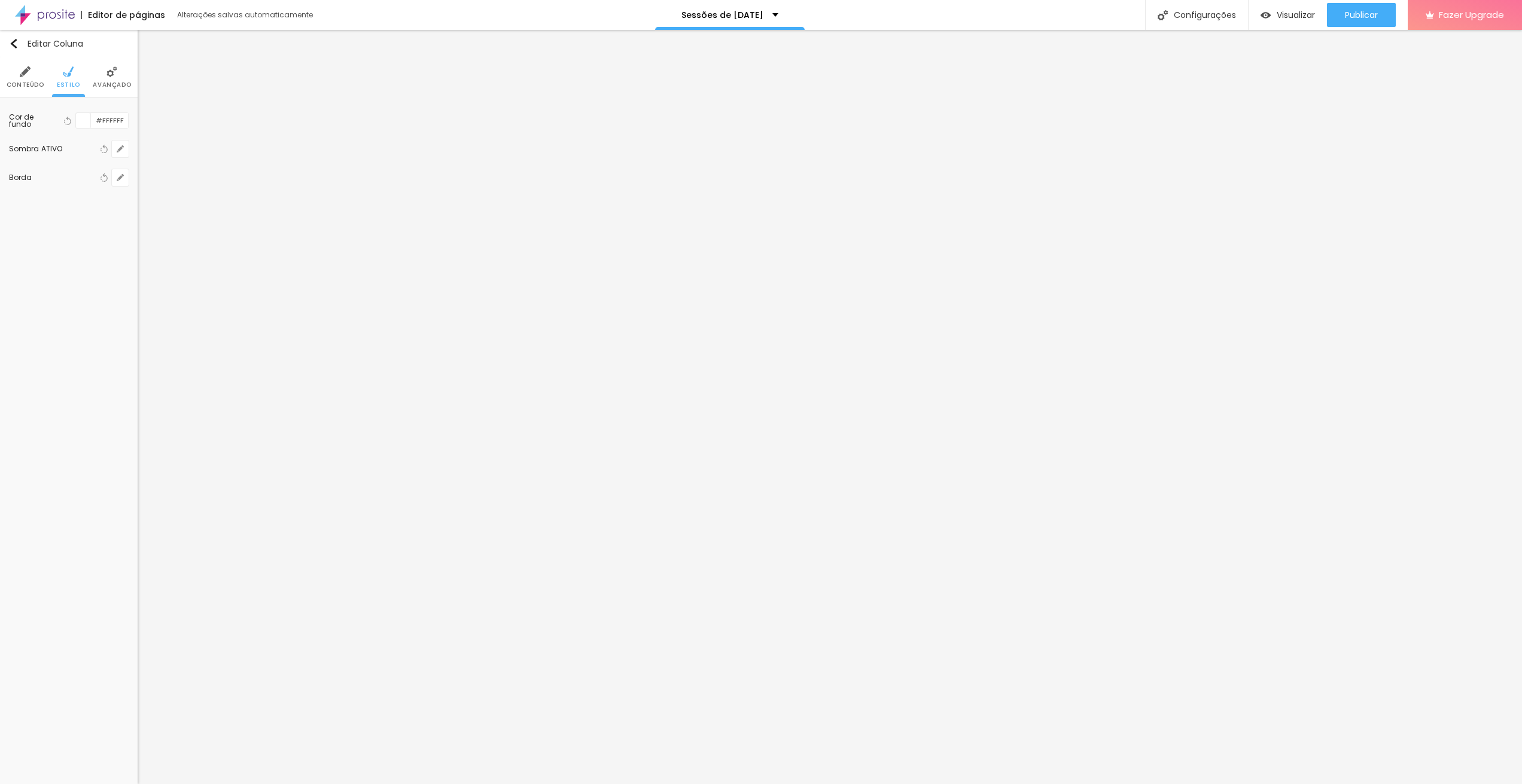
click at [242, 783] on div at bounding box center [761, 784] width 1522 height 0
click at [77, 79] on li "Estilo" at bounding box center [69, 77] width 23 height 40
click at [119, 153] on button "button" at bounding box center [120, 148] width 16 height 16
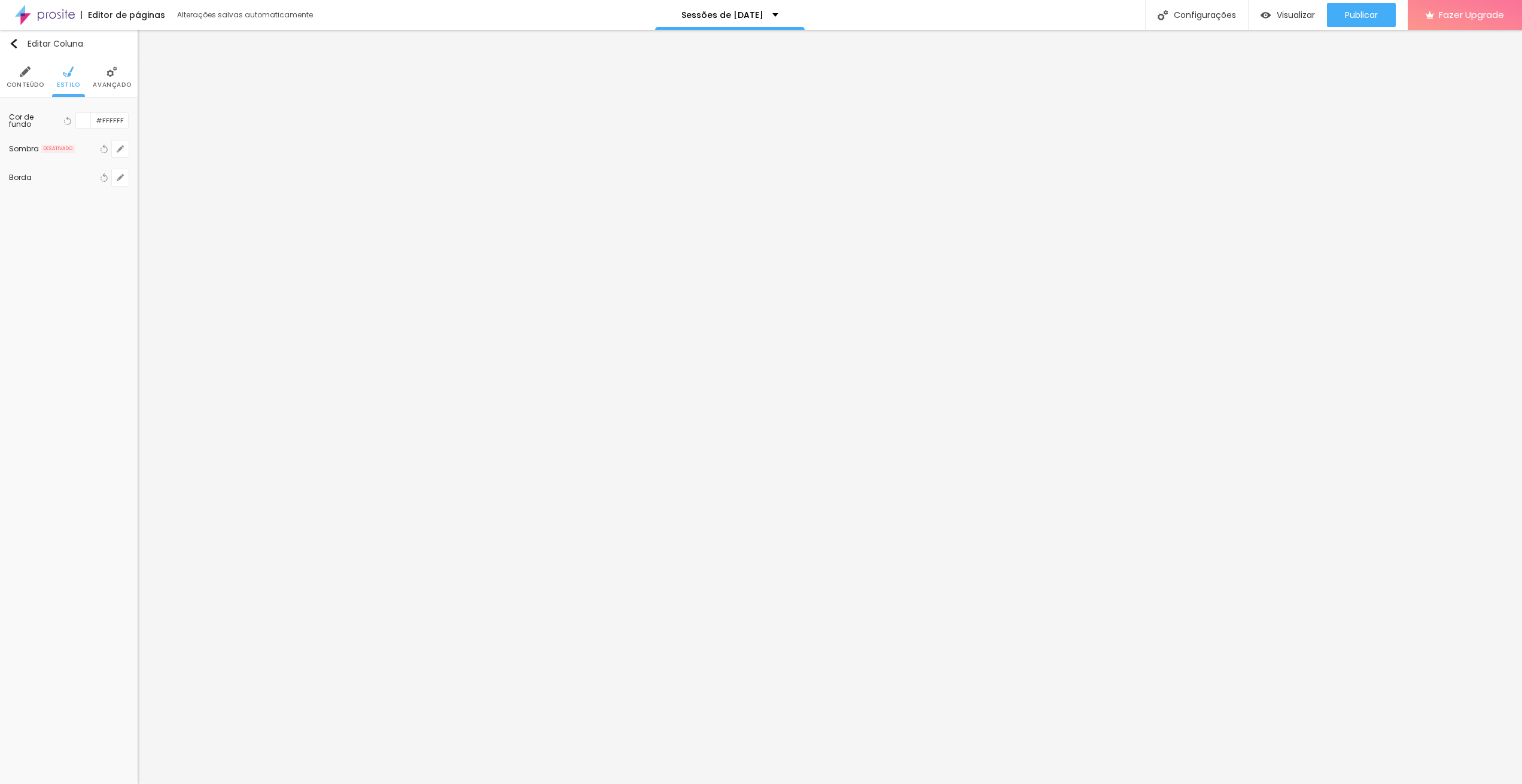
click at [1495, 783] on div at bounding box center [1509, 796] width 27 height 12
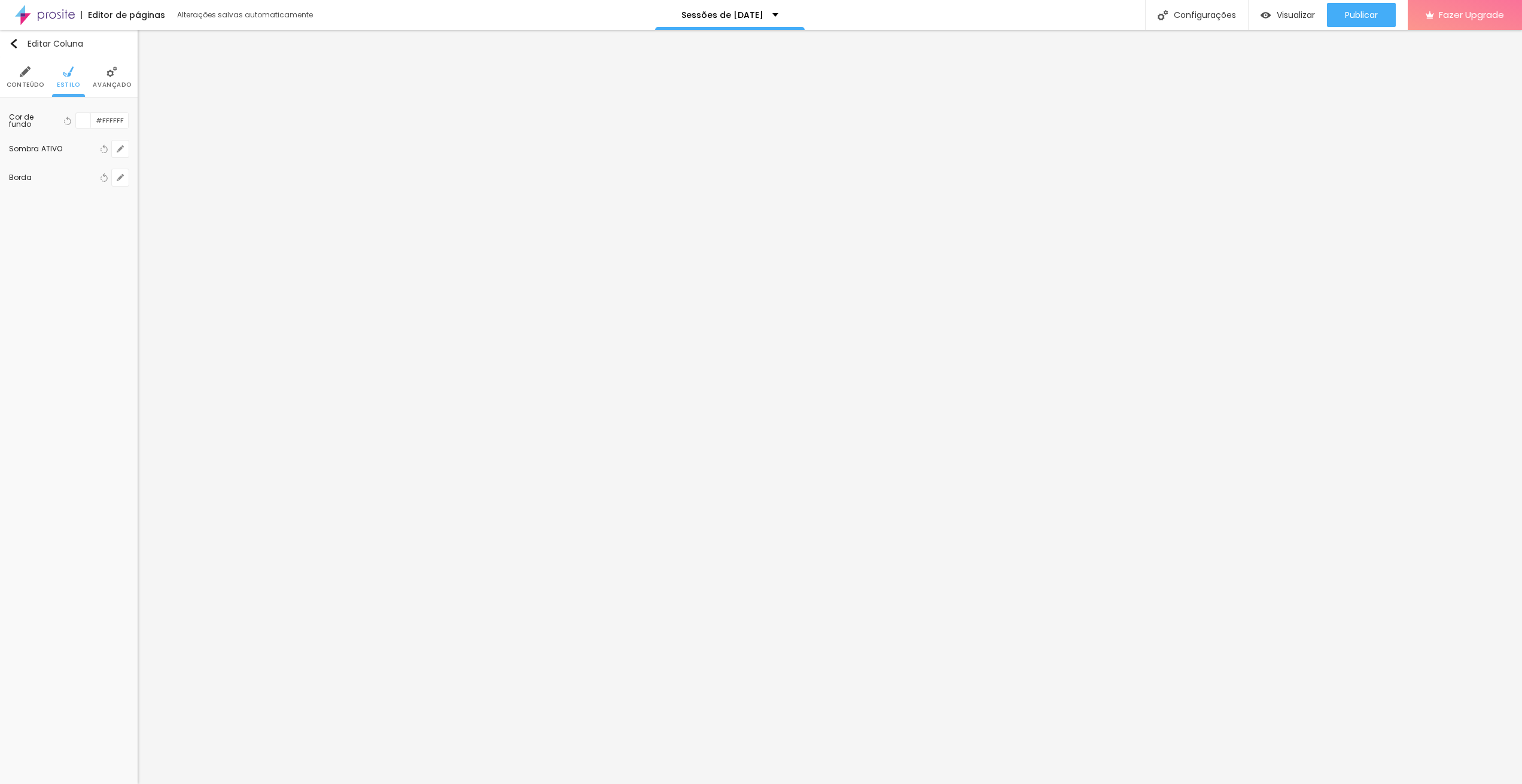
click at [293, 783] on div at bounding box center [761, 784] width 1522 height 0
click at [65, 86] on span "Estilo" at bounding box center [69, 85] width 23 height 6
click at [118, 151] on icon "button" at bounding box center [117, 151] width 2 height 2
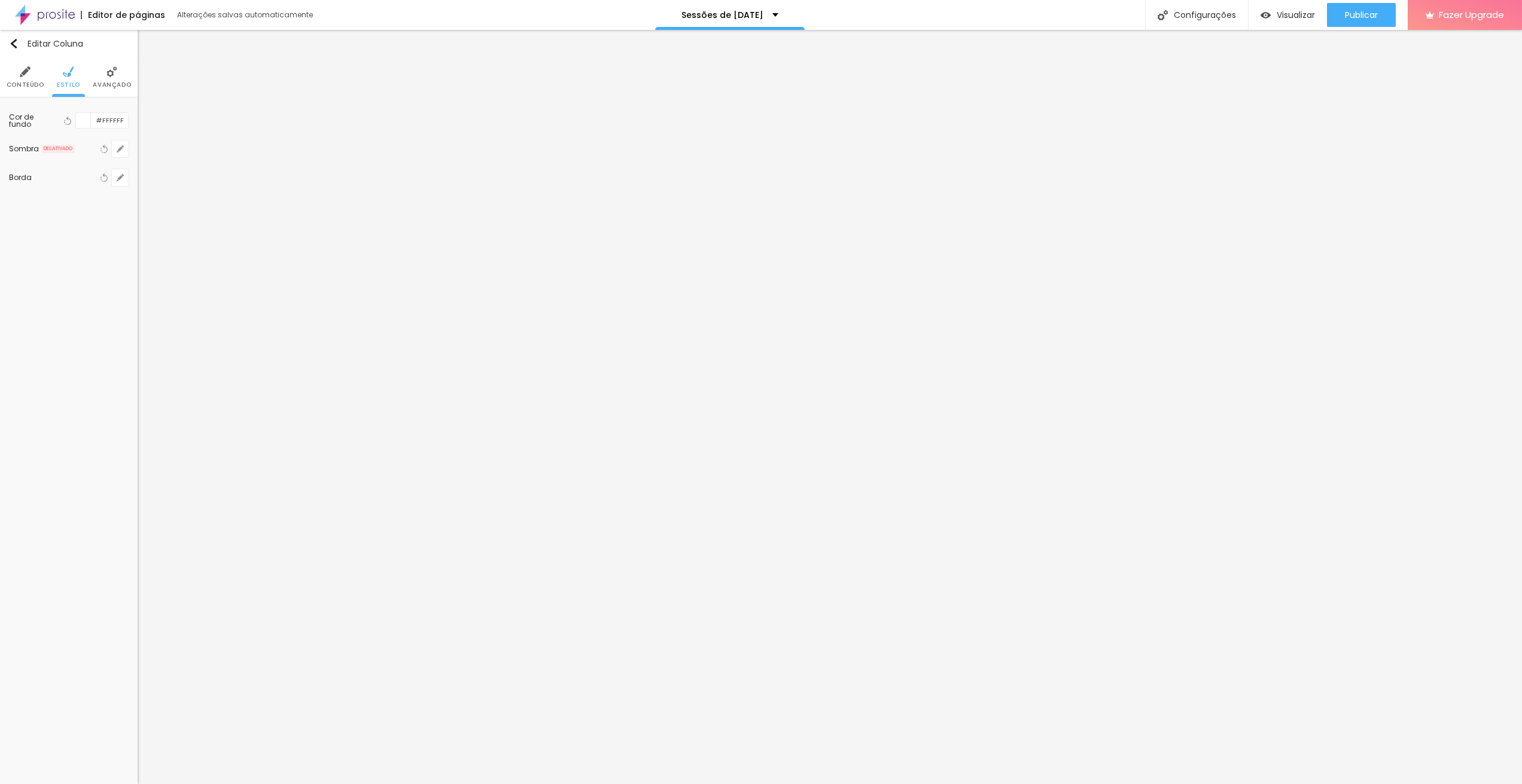
click at [1495, 783] on div at bounding box center [1509, 796] width 27 height 12
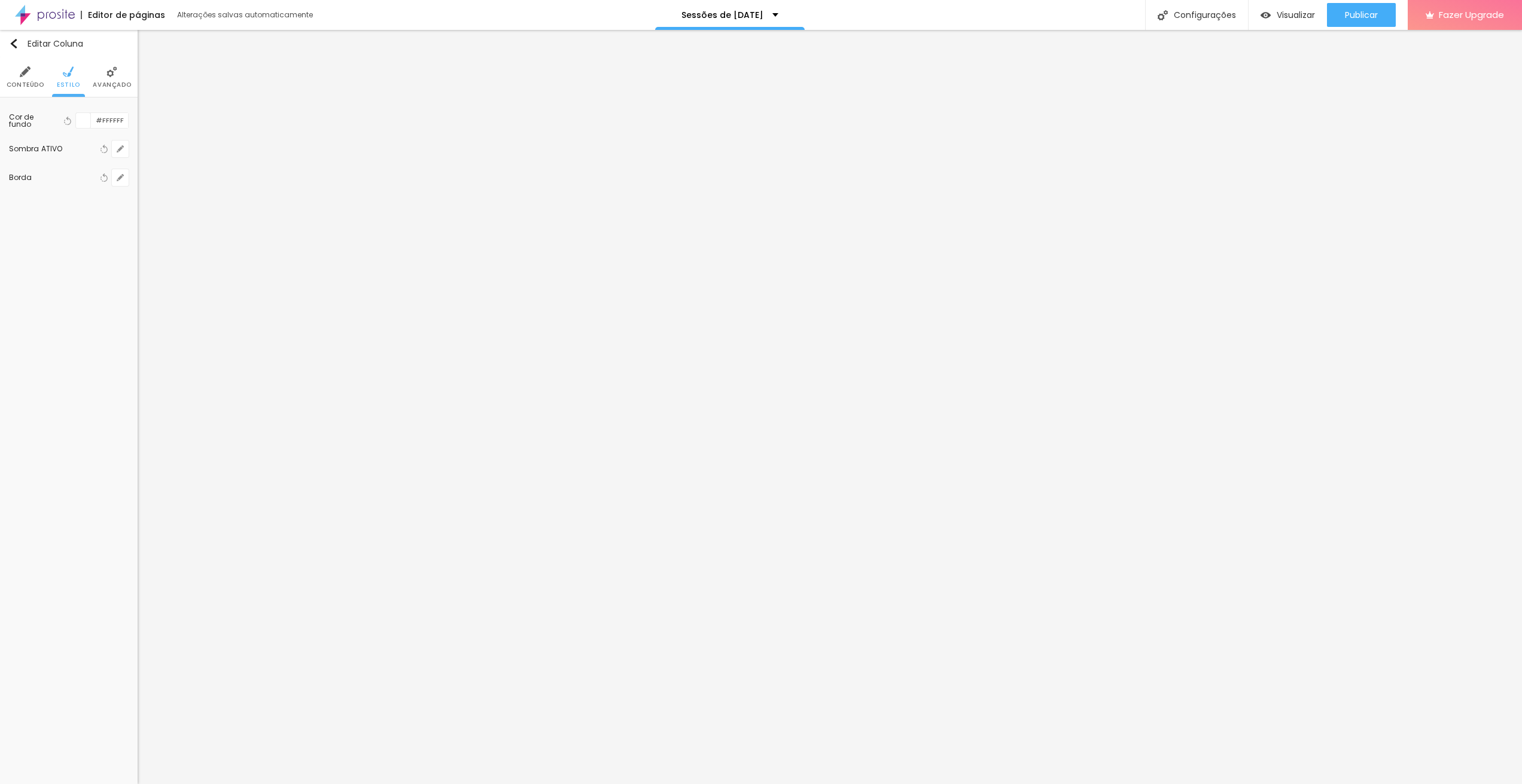
click at [285, 783] on div at bounding box center [761, 784] width 1522 height 0
click at [57, 72] on li "Estilo" at bounding box center [69, 77] width 23 height 40
click at [121, 149] on icon "button" at bounding box center [120, 149] width 5 height 5
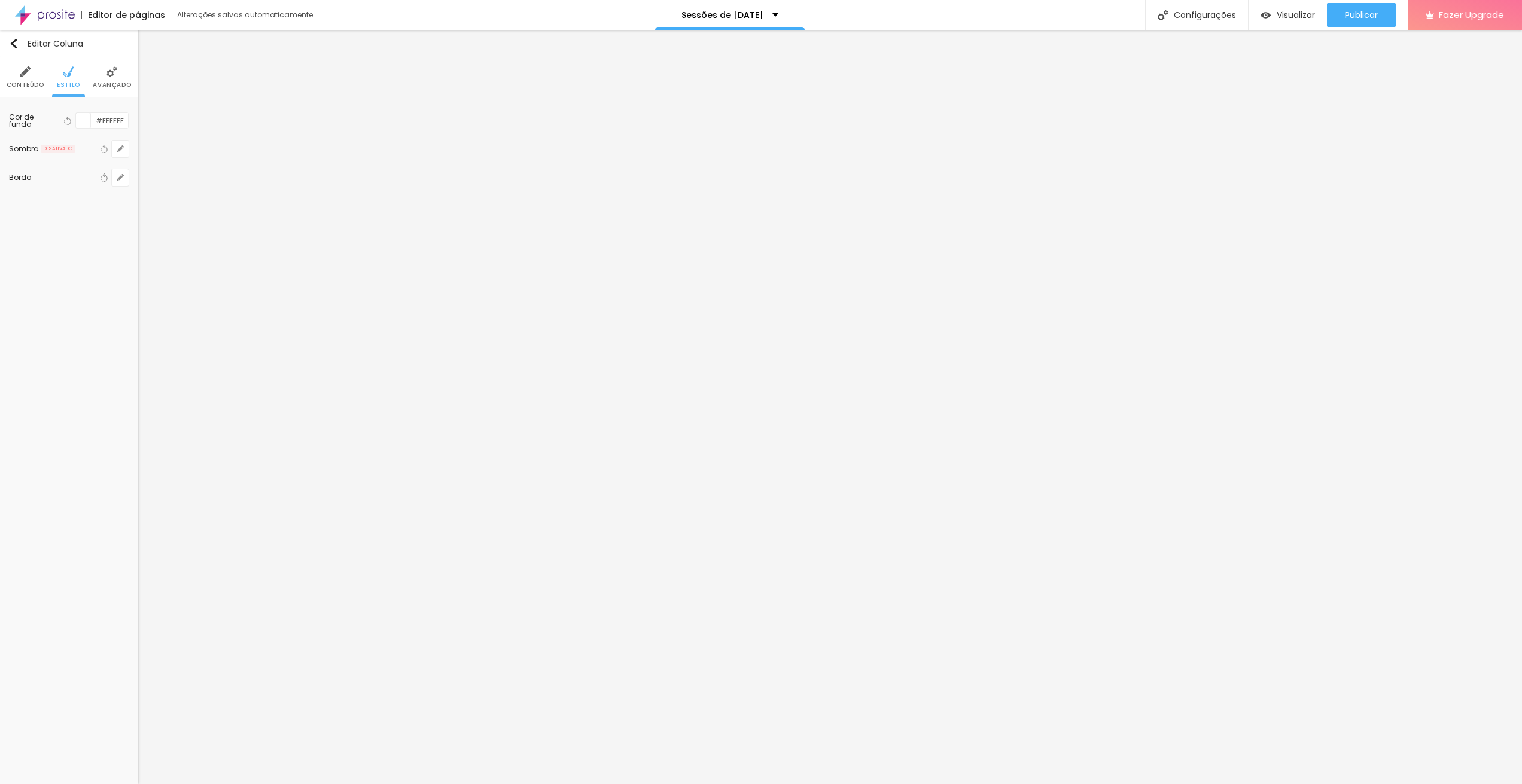
click at [353, 783] on div at bounding box center [761, 784] width 1522 height 0
click at [78, 88] on span "Estilo" at bounding box center [69, 85] width 23 height 6
click at [120, 149] on icon "button" at bounding box center [120, 149] width 5 height 5
click at [1495, 783] on div at bounding box center [1509, 796] width 27 height 12
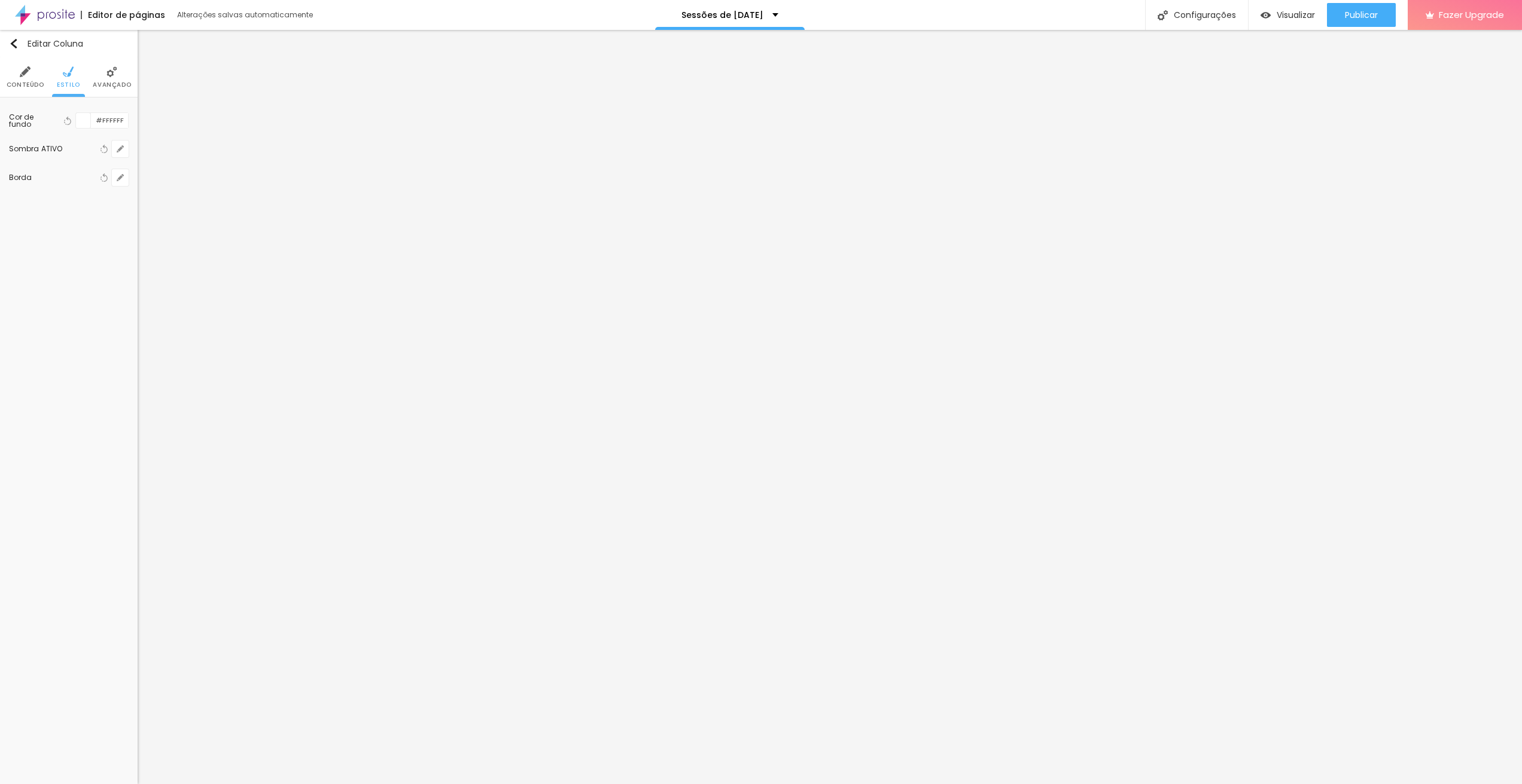
click at [280, 783] on div at bounding box center [761, 784] width 1522 height 0
click at [80, 85] on ul "Conteúdo Estilo Avançado" at bounding box center [69, 77] width 138 height 40
click at [79, 80] on ul "Conteúdo Estilo Avançado" at bounding box center [69, 77] width 138 height 40
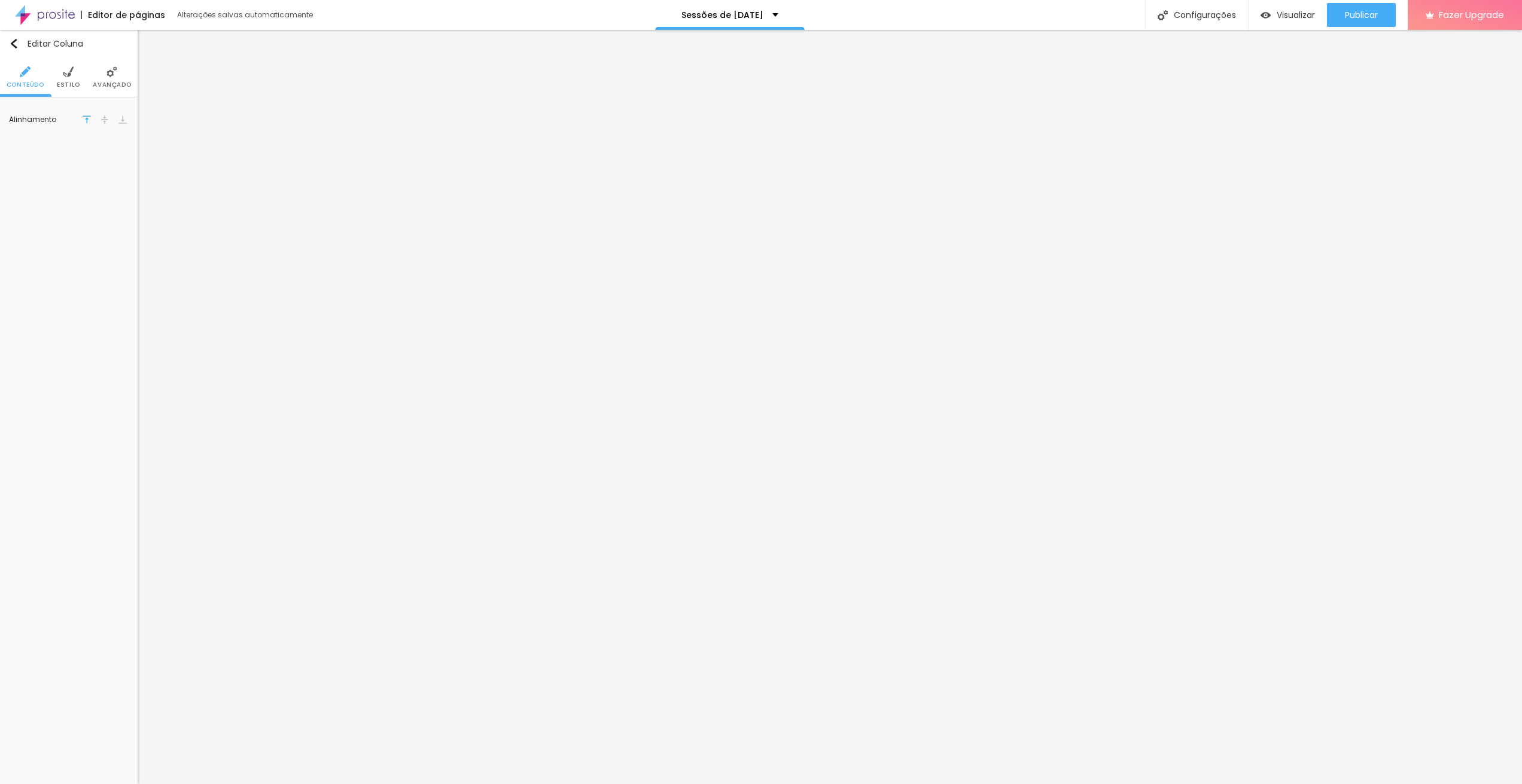
click at [65, 78] on li "Estilo" at bounding box center [69, 77] width 23 height 40
click at [120, 148] on icon "button" at bounding box center [120, 149] width 5 height 5
click at [1495, 783] on div at bounding box center [1509, 796] width 27 height 12
click at [35, 783] on div at bounding box center [761, 784] width 1522 height 0
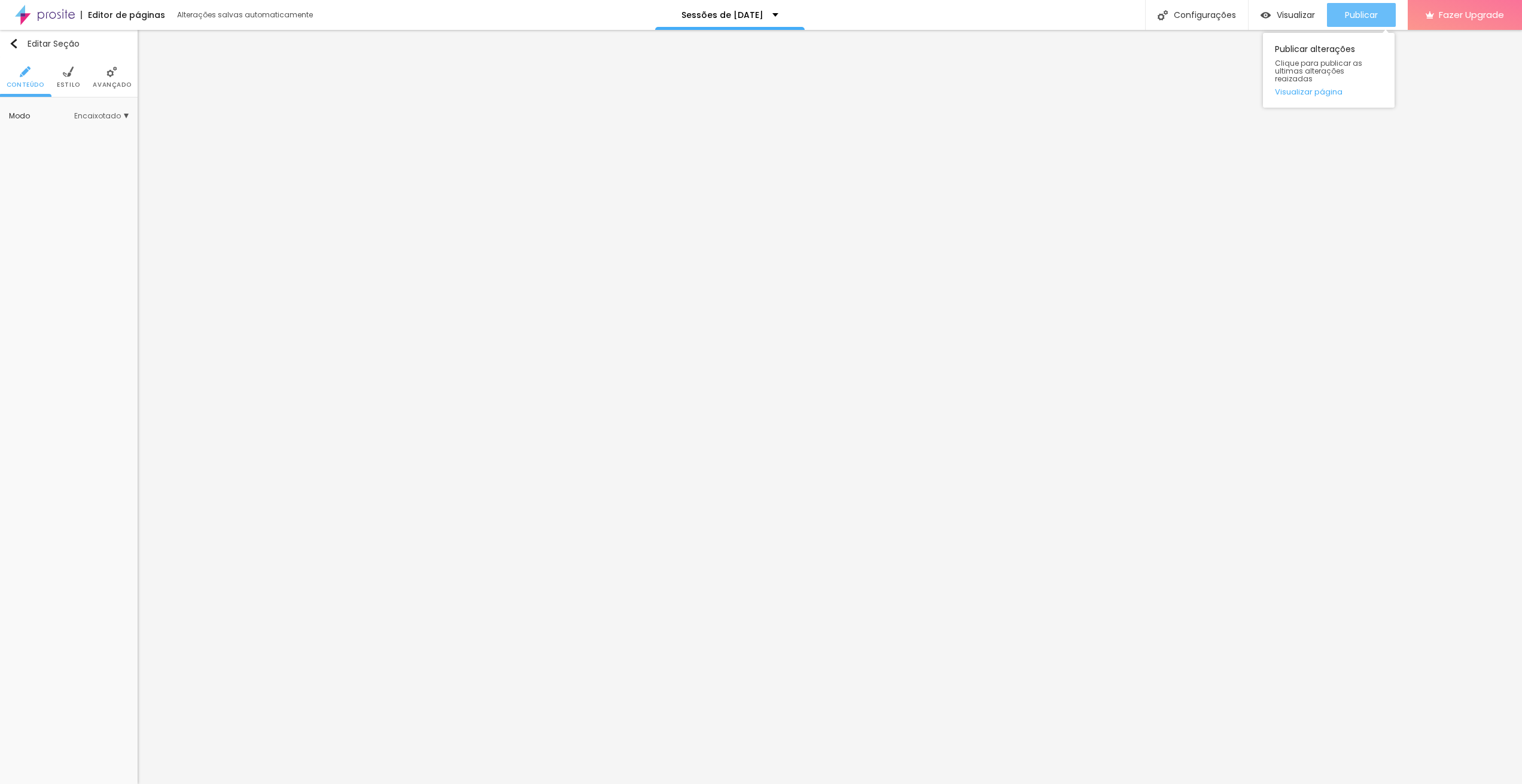
click at [1384, 19] on button "Publicar" at bounding box center [1362, 15] width 69 height 24
click at [1345, 20] on span "Publicar" at bounding box center [1362, 15] width 33 height 9
click at [1287, 16] on span "Visualizar" at bounding box center [1295, 15] width 38 height 9
